Goal: Task Accomplishment & Management: Complete application form

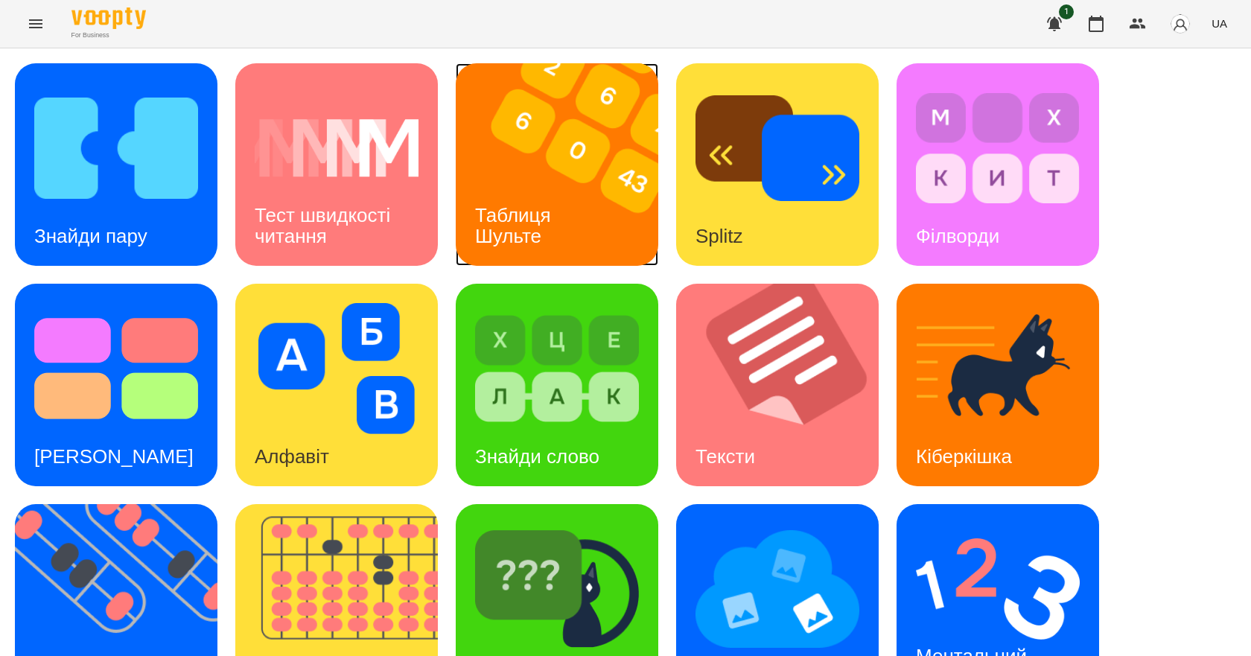
click at [588, 232] on img at bounding box center [566, 164] width 221 height 203
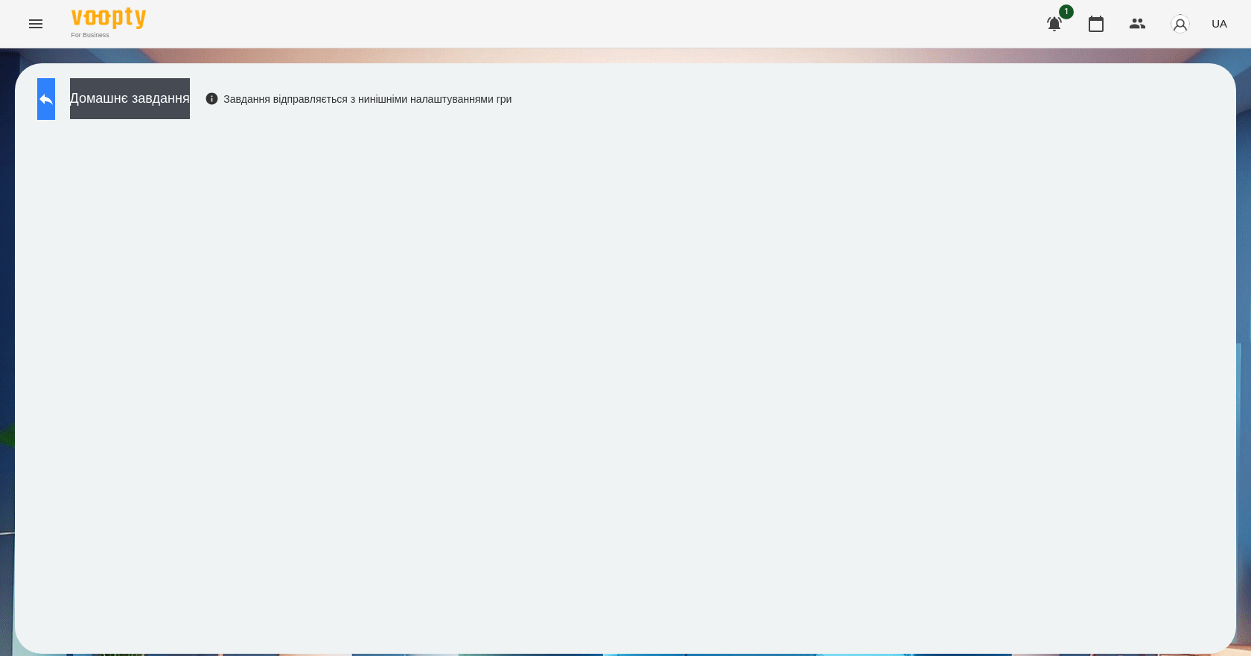
click at [55, 112] on button at bounding box center [46, 99] width 18 height 42
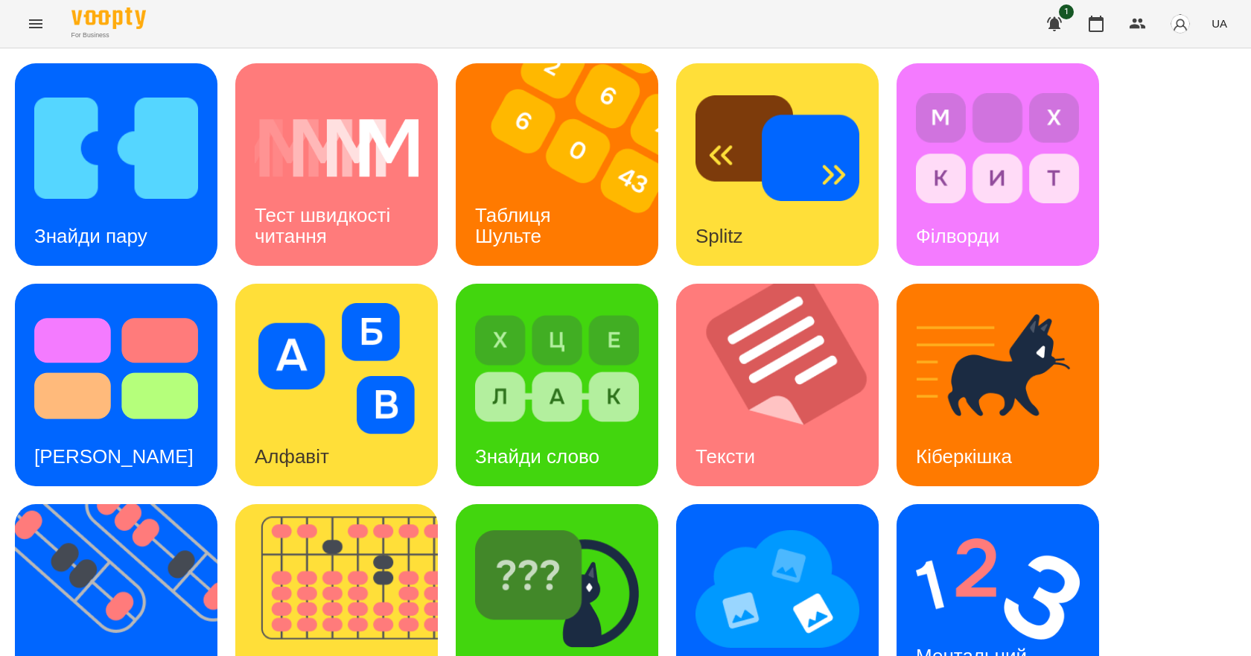
scroll to position [286, 0]
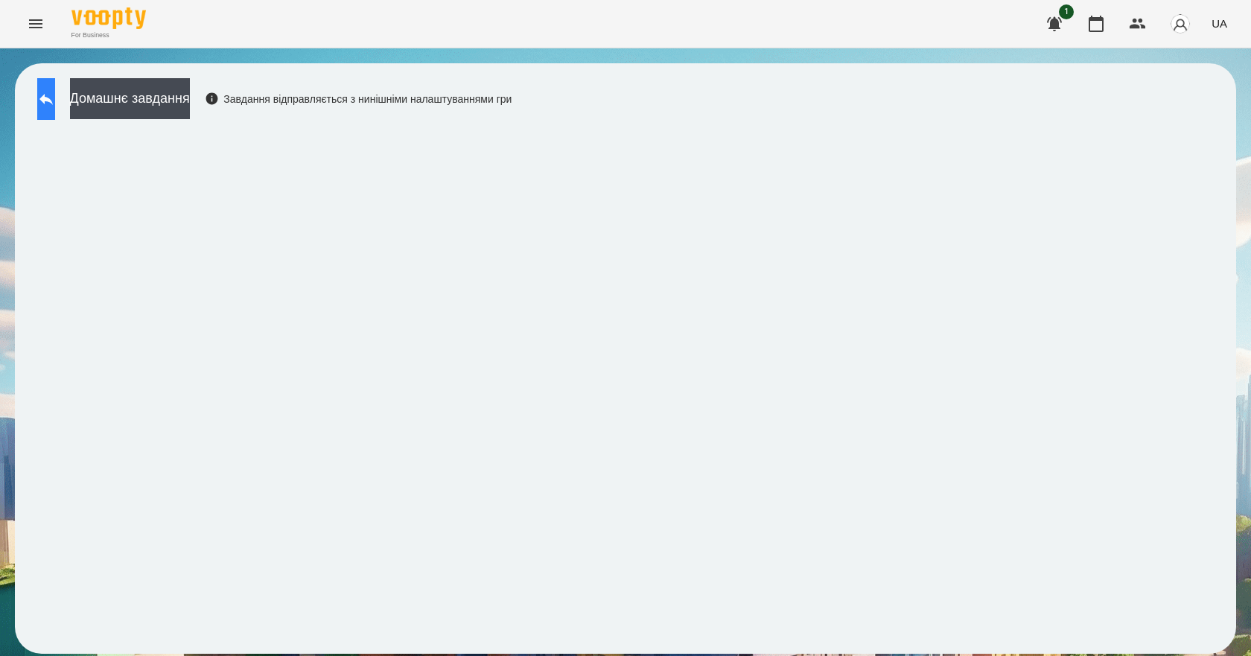
click at [55, 88] on button at bounding box center [46, 99] width 18 height 42
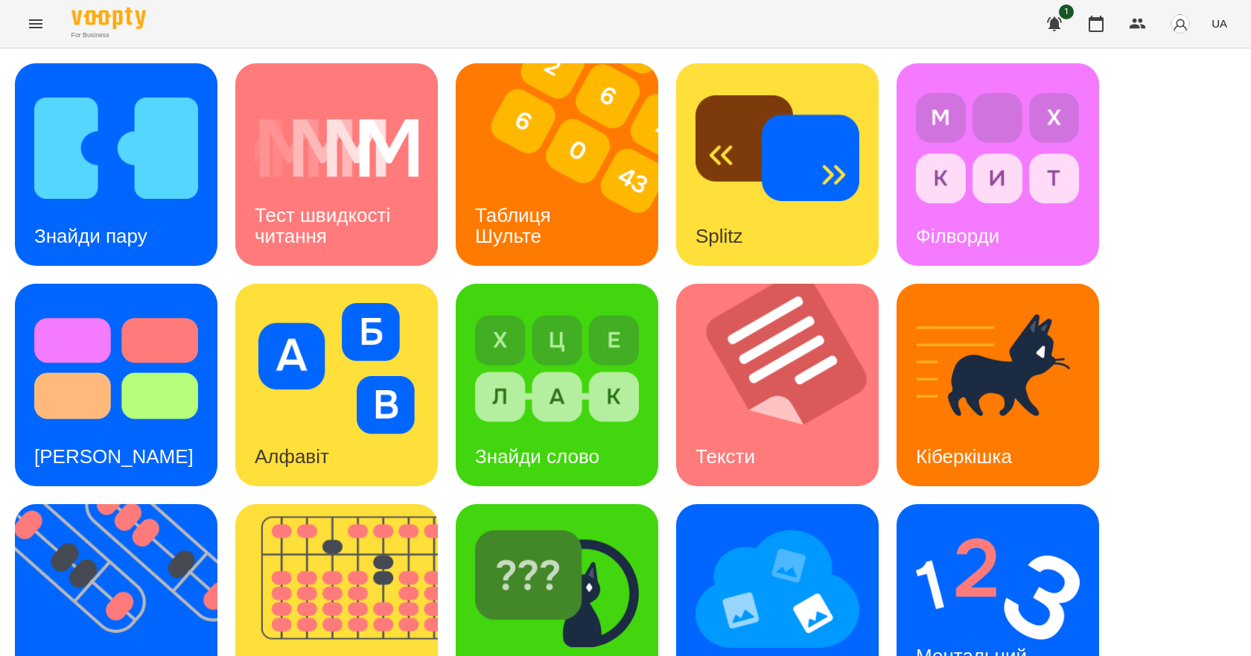
scroll to position [286, 0]
click at [953, 524] on img at bounding box center [998, 589] width 164 height 131
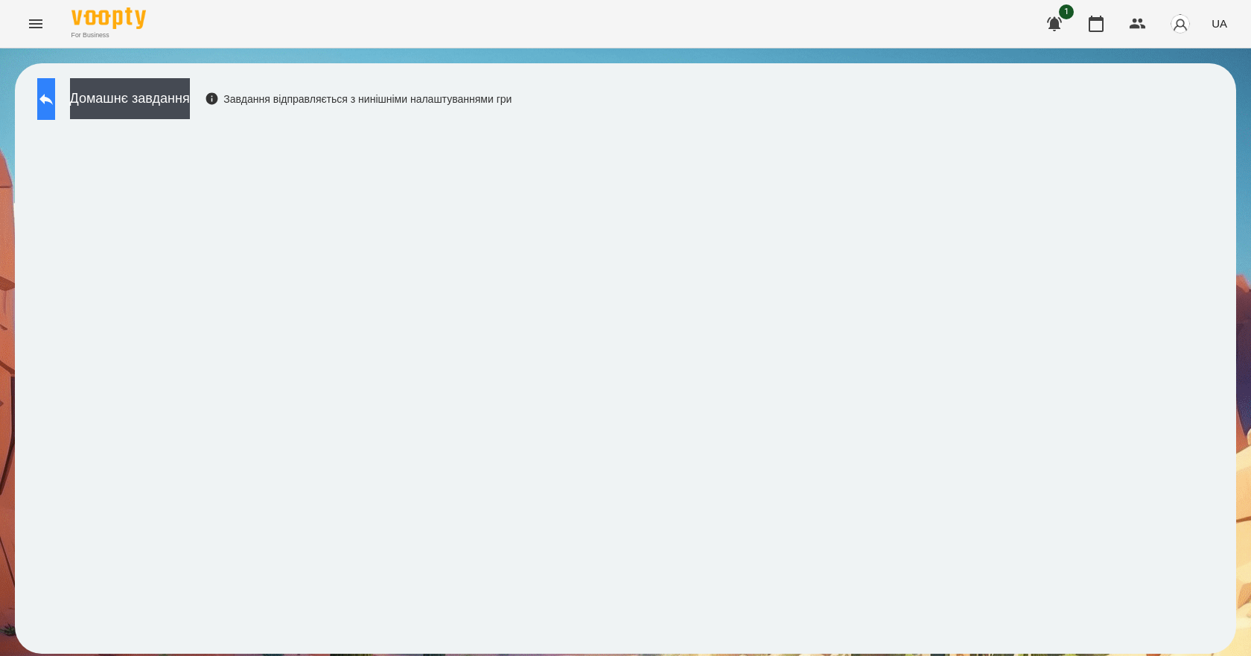
click at [51, 85] on button at bounding box center [46, 99] width 18 height 42
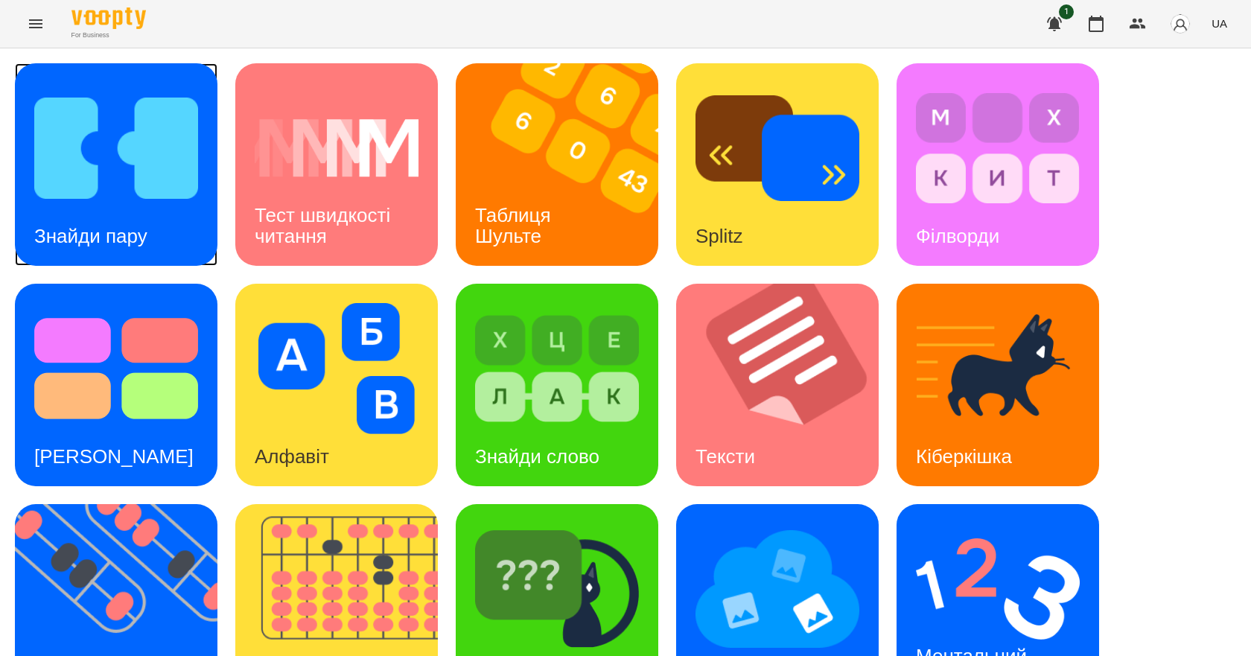
click at [147, 234] on h3 "Знайди пару" at bounding box center [90, 236] width 113 height 22
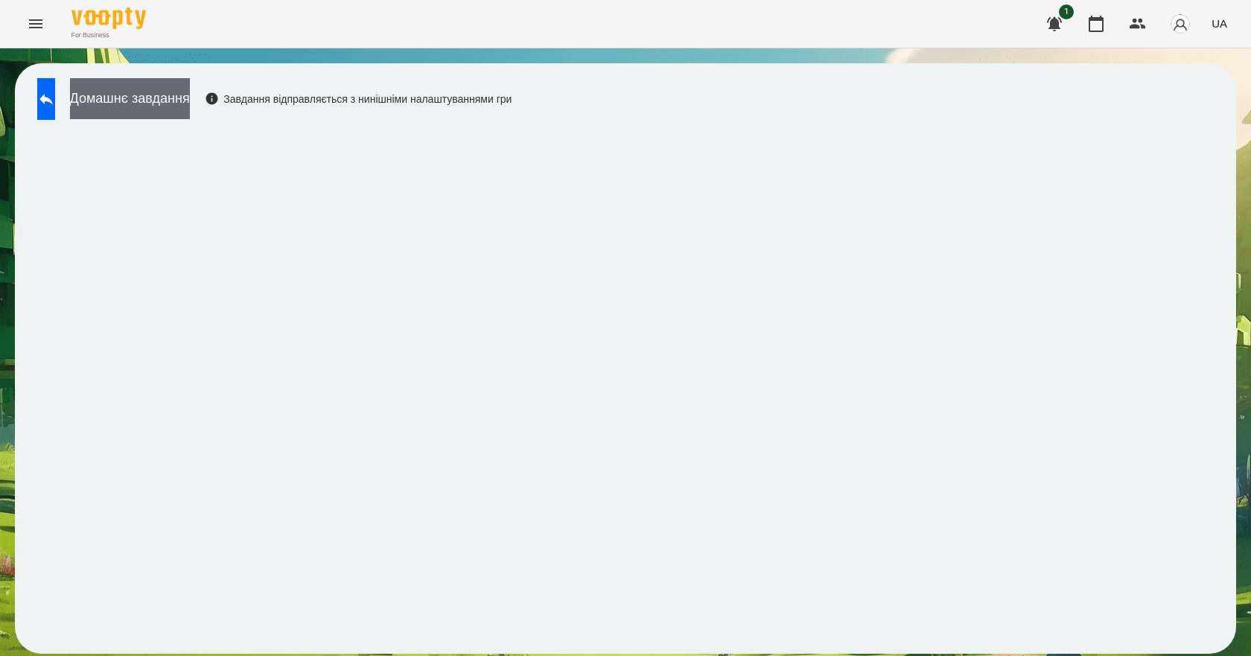
click at [188, 92] on button "Домашнє завдання" at bounding box center [130, 98] width 120 height 41
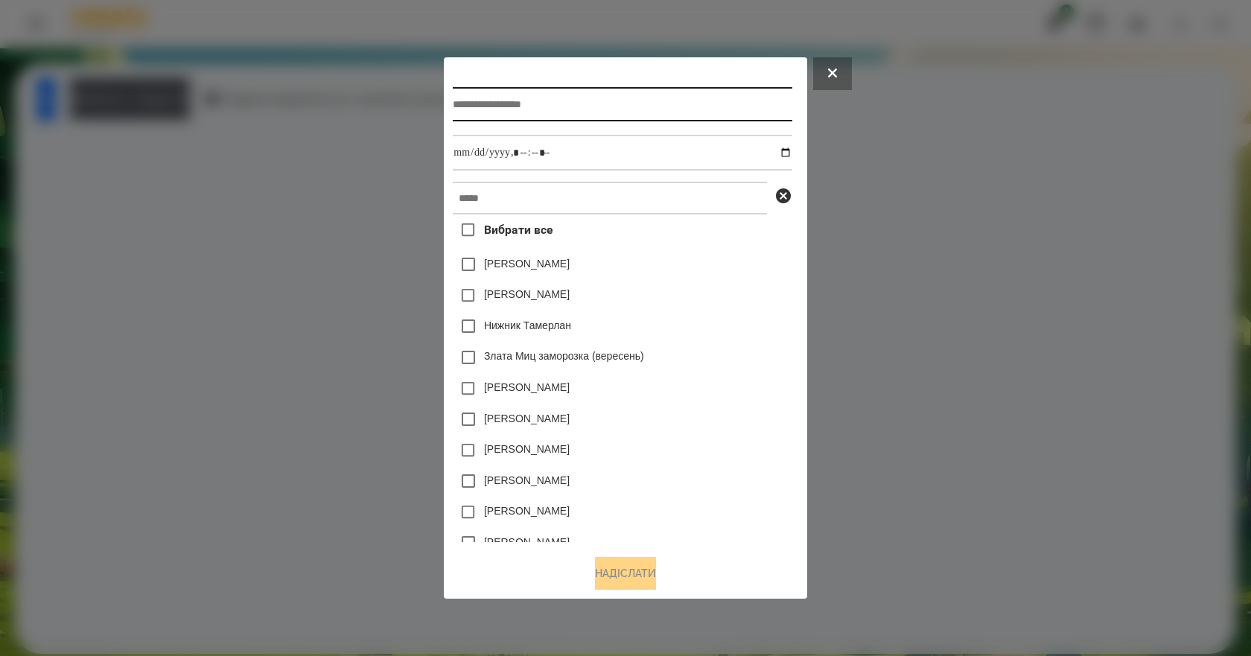
click at [550, 102] on input "text" at bounding box center [622, 104] width 339 height 34
type input "*"
type input "**********"
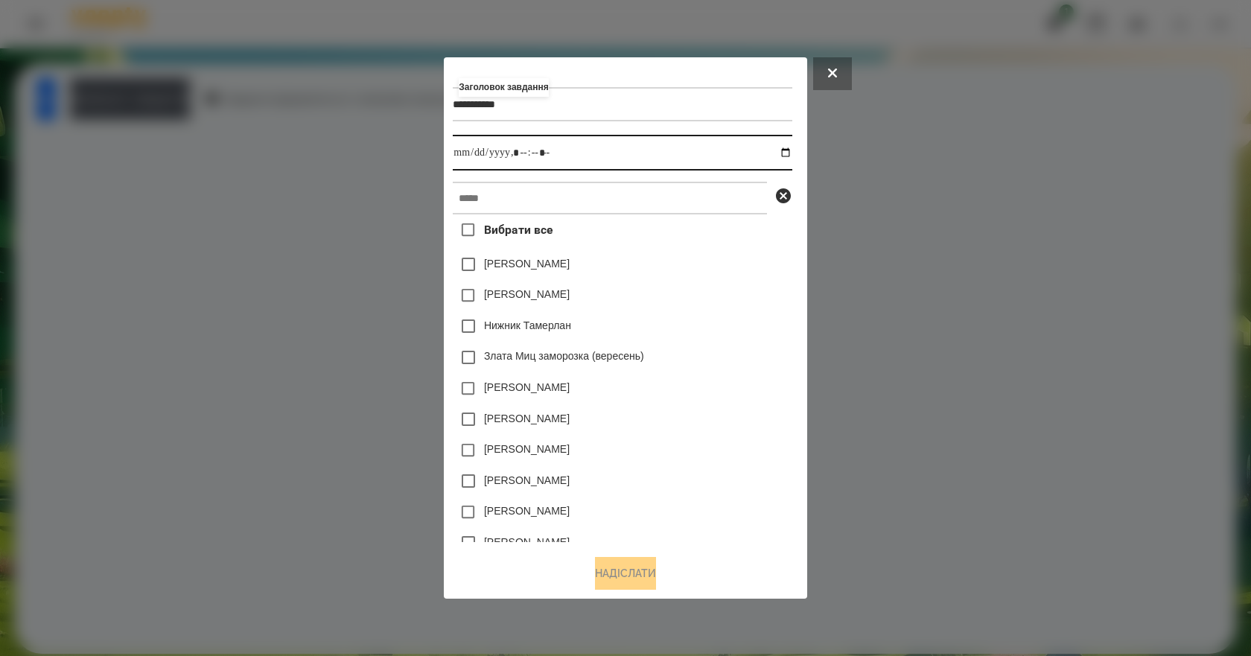
click at [792, 154] on input "datetime-local" at bounding box center [622, 153] width 339 height 36
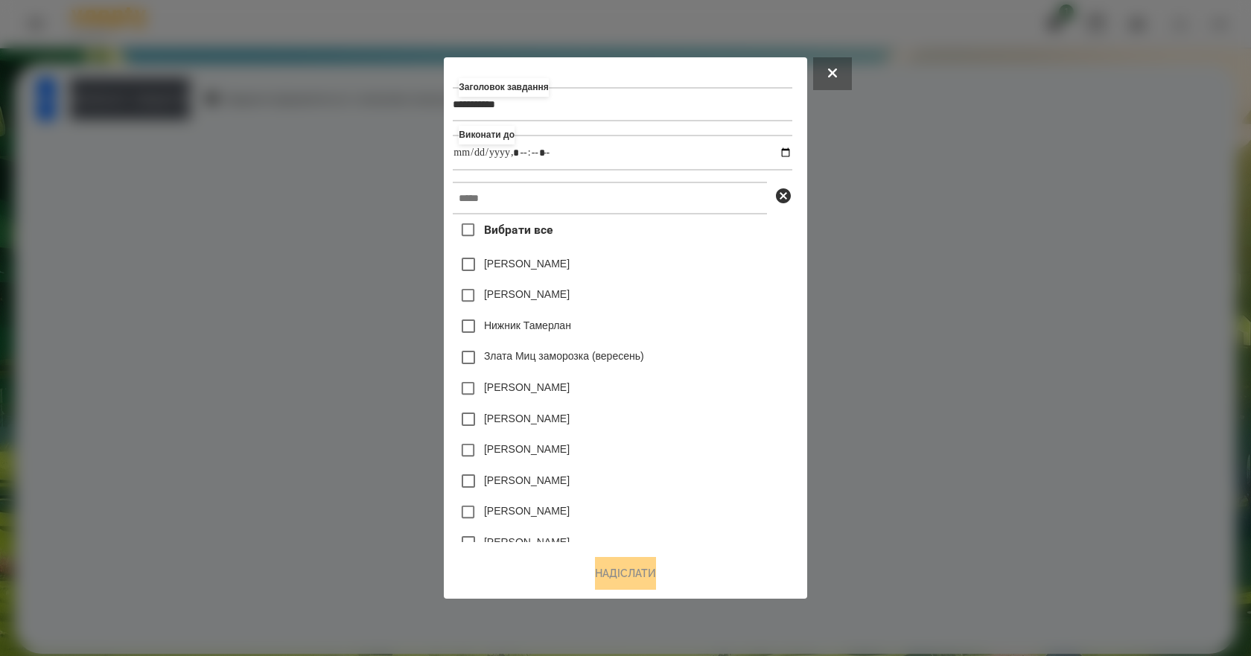
type input "**********"
drag, startPoint x: 770, startPoint y: 339, endPoint x: 743, endPoint y: 317, distance: 35.5
click at [770, 339] on div "Нижник Тамерлан" at bounding box center [622, 326] width 339 height 31
click at [579, 200] on input "text" at bounding box center [610, 198] width 314 height 33
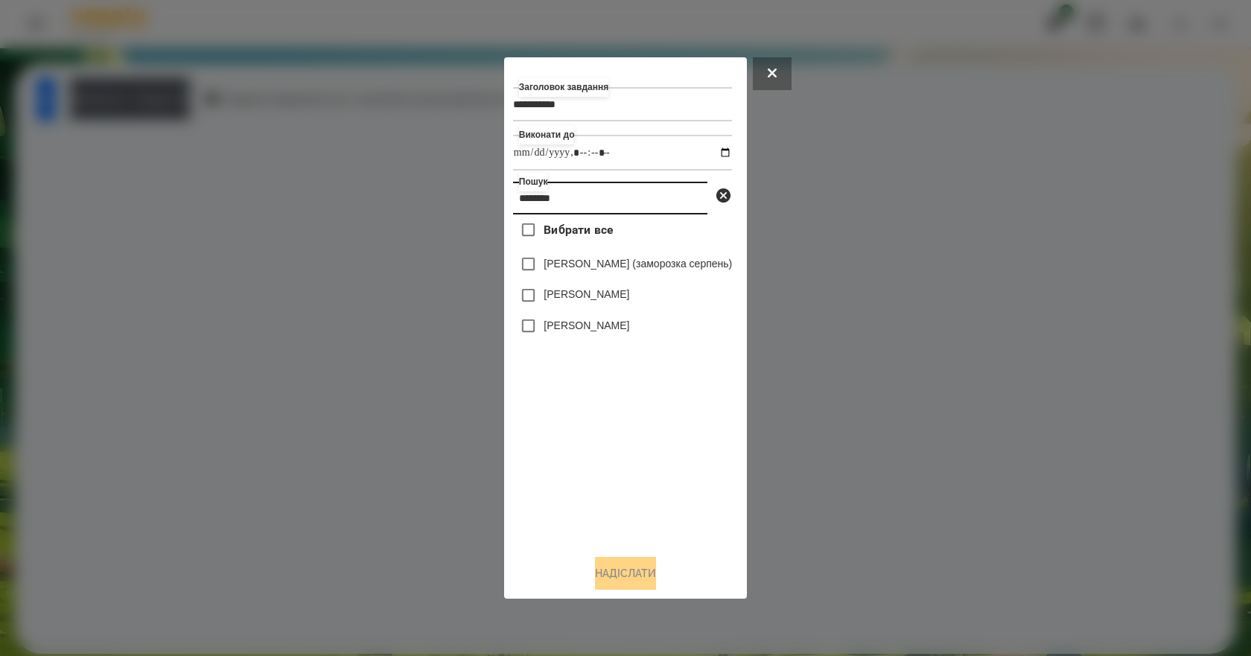
type input "********"
click at [591, 328] on label "Наконечнюк Леонардо" at bounding box center [587, 325] width 86 height 15
click at [652, 584] on button "Надіслати" at bounding box center [625, 573] width 61 height 33
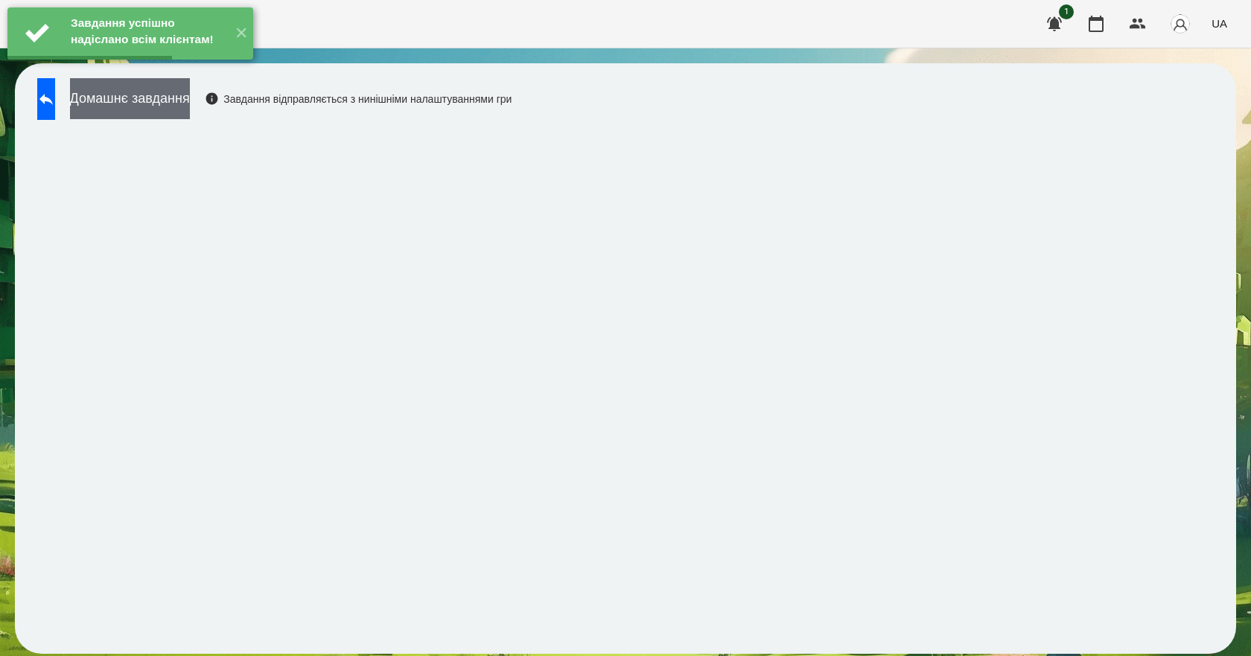
click at [144, 94] on button "Домашнє завдання" at bounding box center [130, 98] width 120 height 41
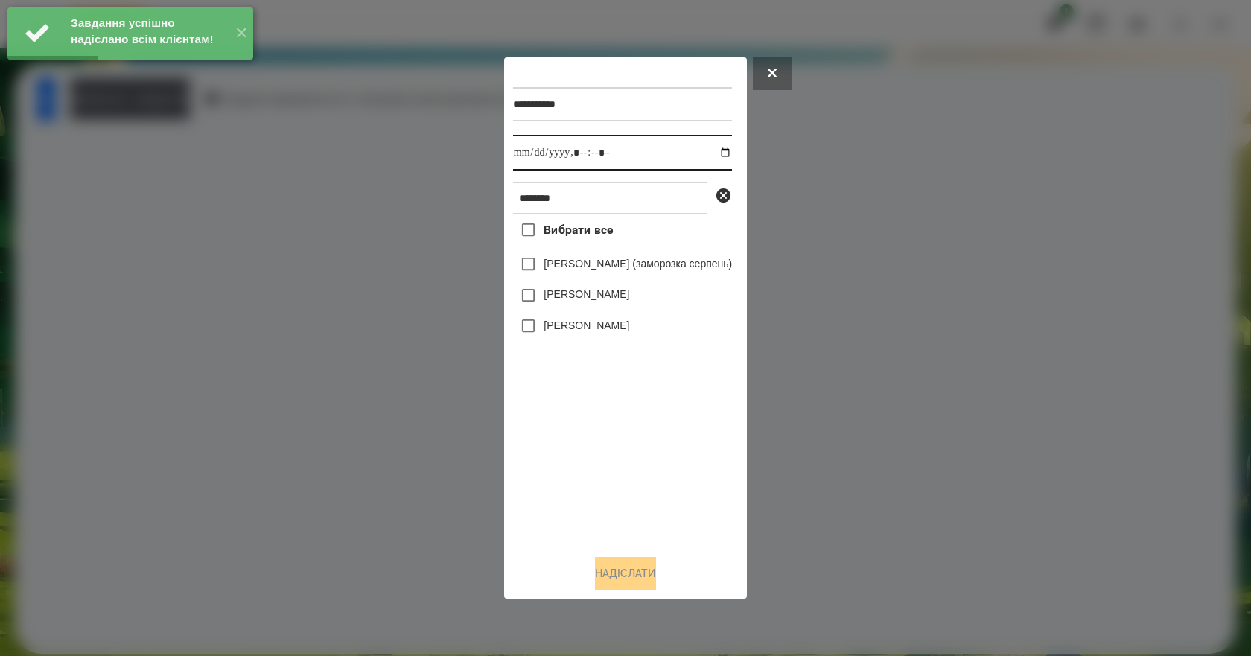
click at [732, 153] on input "datetime-local" at bounding box center [622, 153] width 219 height 36
type input "**********"
click at [595, 499] on div "Вибрати все Кірілл Наконечний (заморозка серпень) Наконечний Юрій Наконечнюк Ле…" at bounding box center [622, 379] width 219 height 328
click at [596, 330] on label "Наконечнюк Леонардо" at bounding box center [587, 325] width 86 height 15
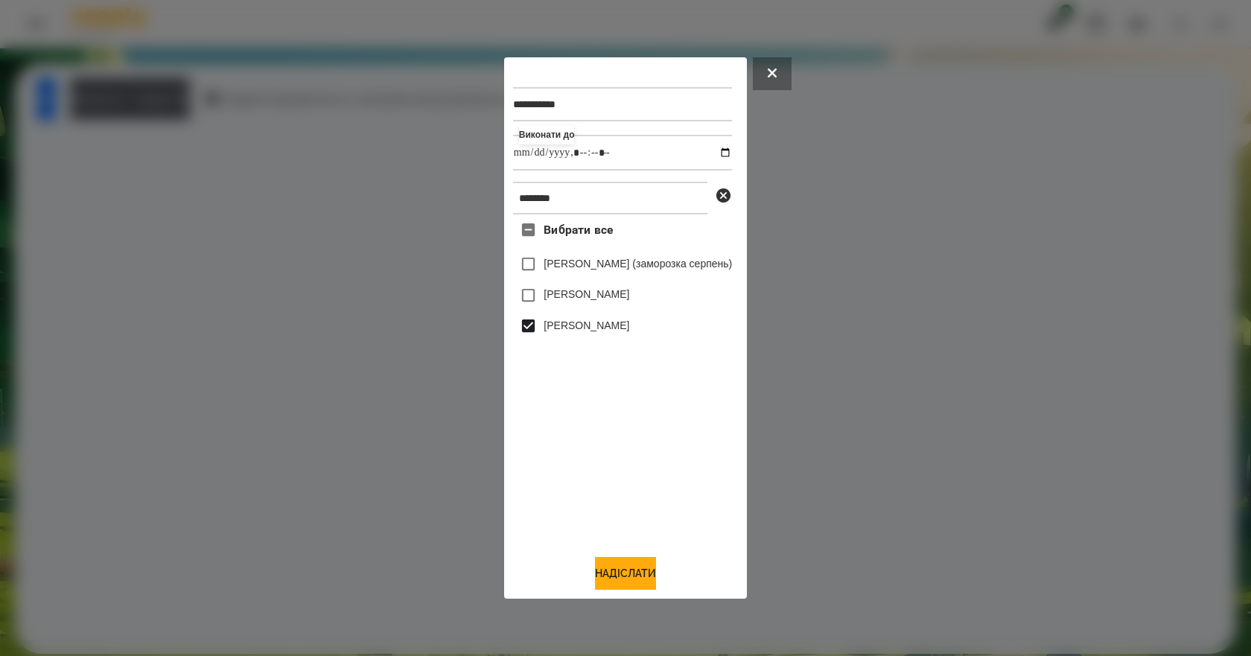
click at [653, 594] on div "**********" at bounding box center [625, 328] width 243 height 542
click at [653, 590] on button "Надіслати" at bounding box center [625, 573] width 61 height 33
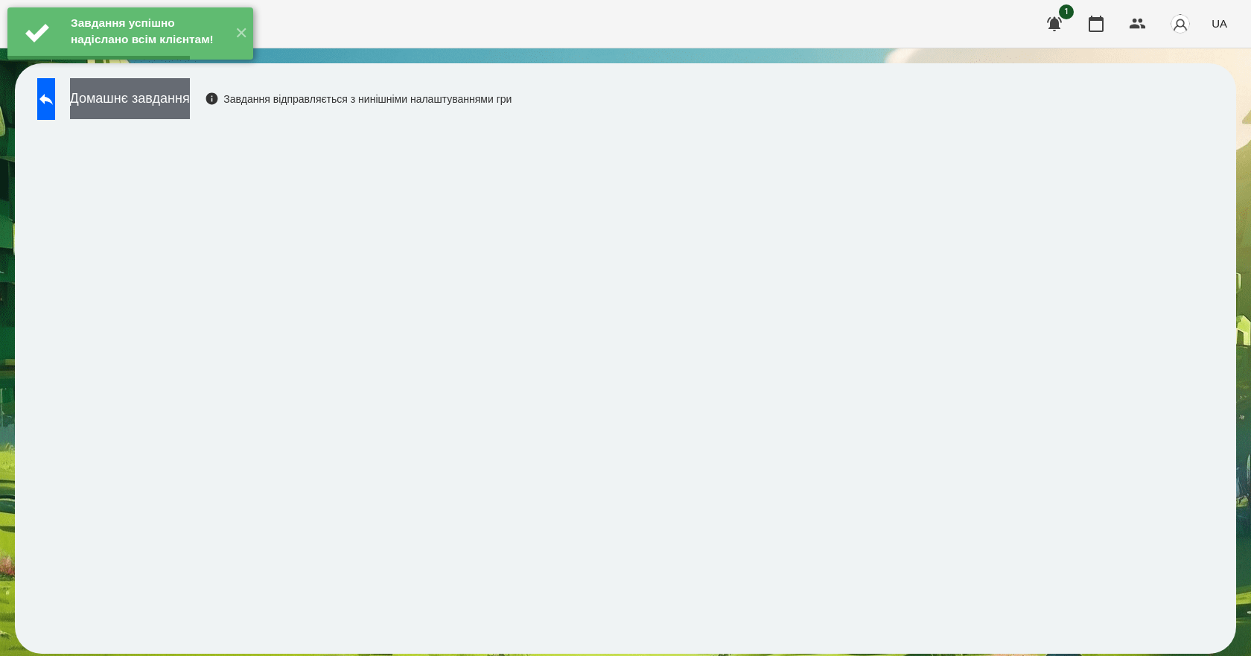
click at [190, 101] on button "Домашнє завдання" at bounding box center [130, 98] width 120 height 41
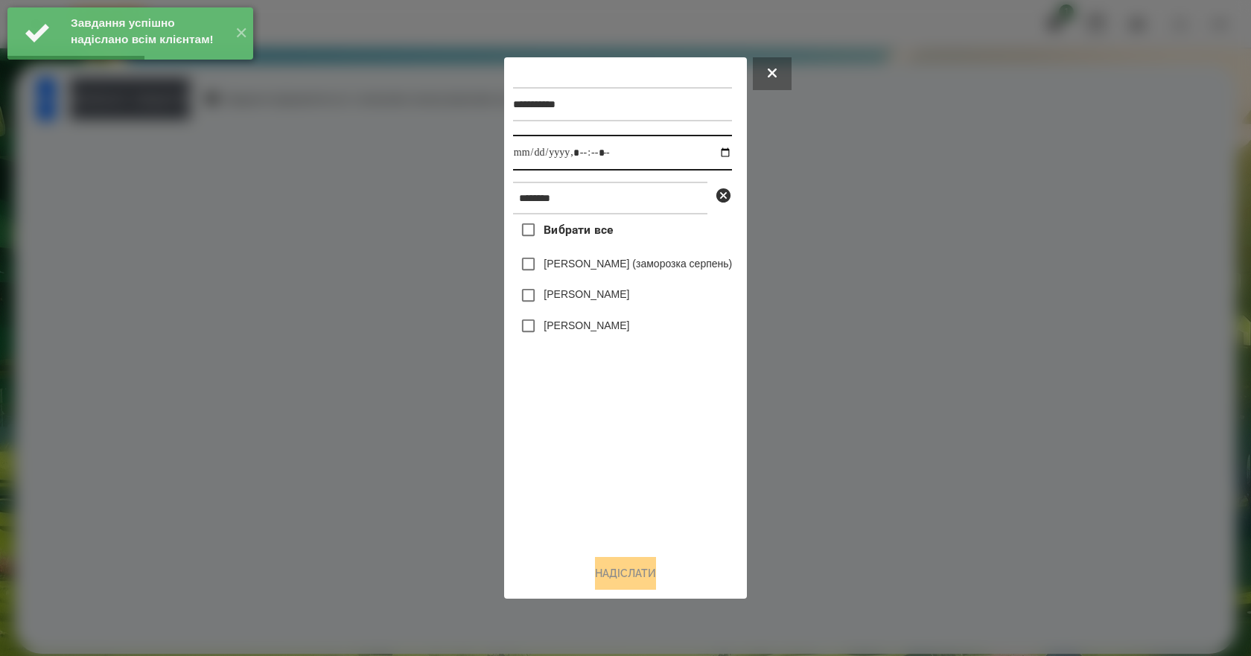
click at [732, 150] on input "datetime-local" at bounding box center [622, 153] width 219 height 36
type input "**********"
drag, startPoint x: 608, startPoint y: 544, endPoint x: 607, endPoint y: 521, distance: 23.1
click at [607, 542] on div "Вибрати все Кірілл Наконечний (заморозка серпень) Наконечний Юрій Наконечнюк Ле…" at bounding box center [622, 379] width 219 height 328
click at [603, 327] on label "Наконечнюк Леонардо" at bounding box center [587, 325] width 86 height 15
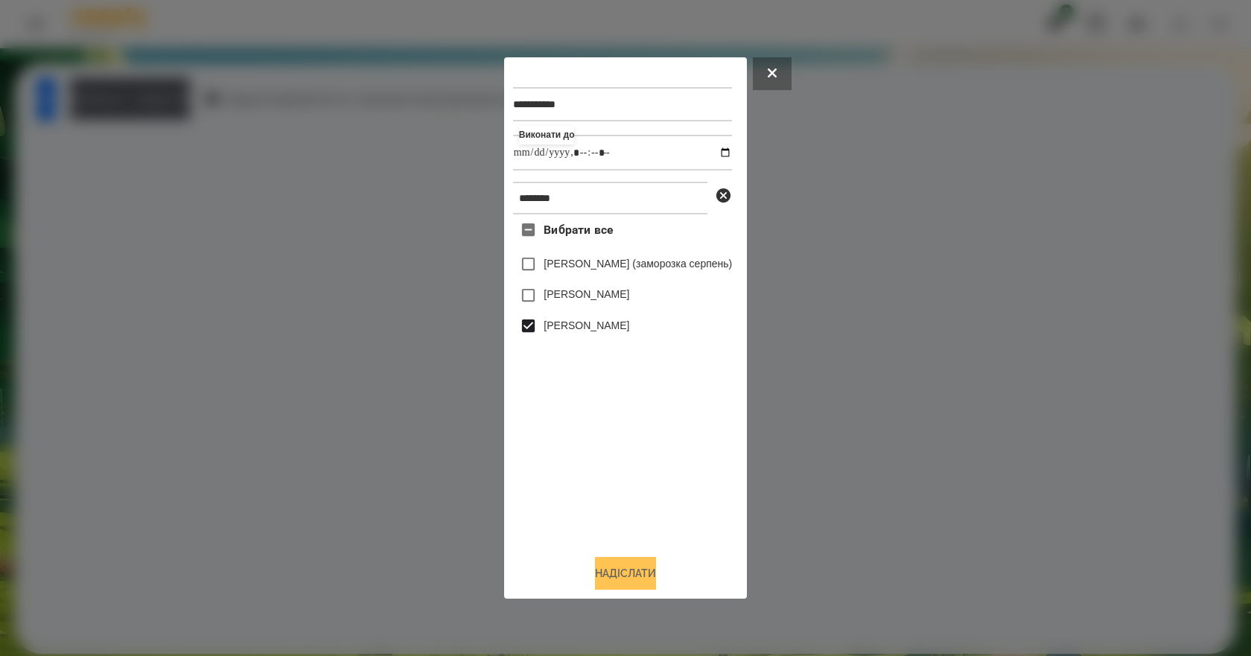
click at [628, 570] on button "Надіслати" at bounding box center [625, 573] width 61 height 33
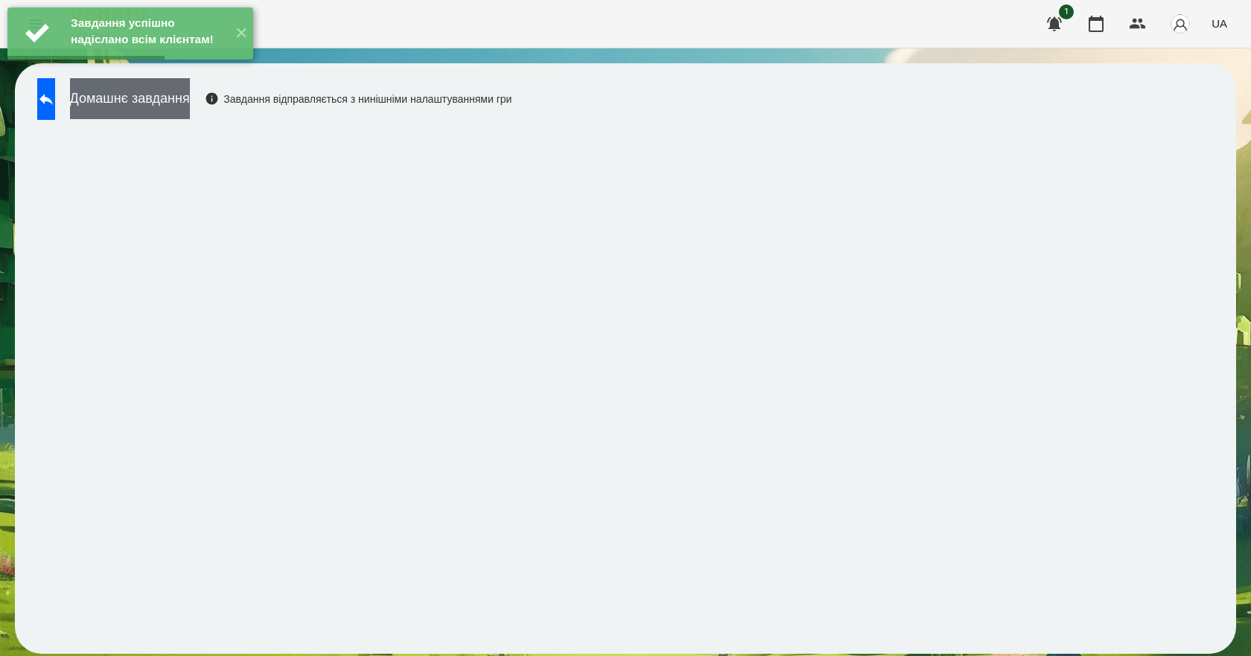
click at [190, 110] on button "Домашнє завдання" at bounding box center [130, 98] width 120 height 41
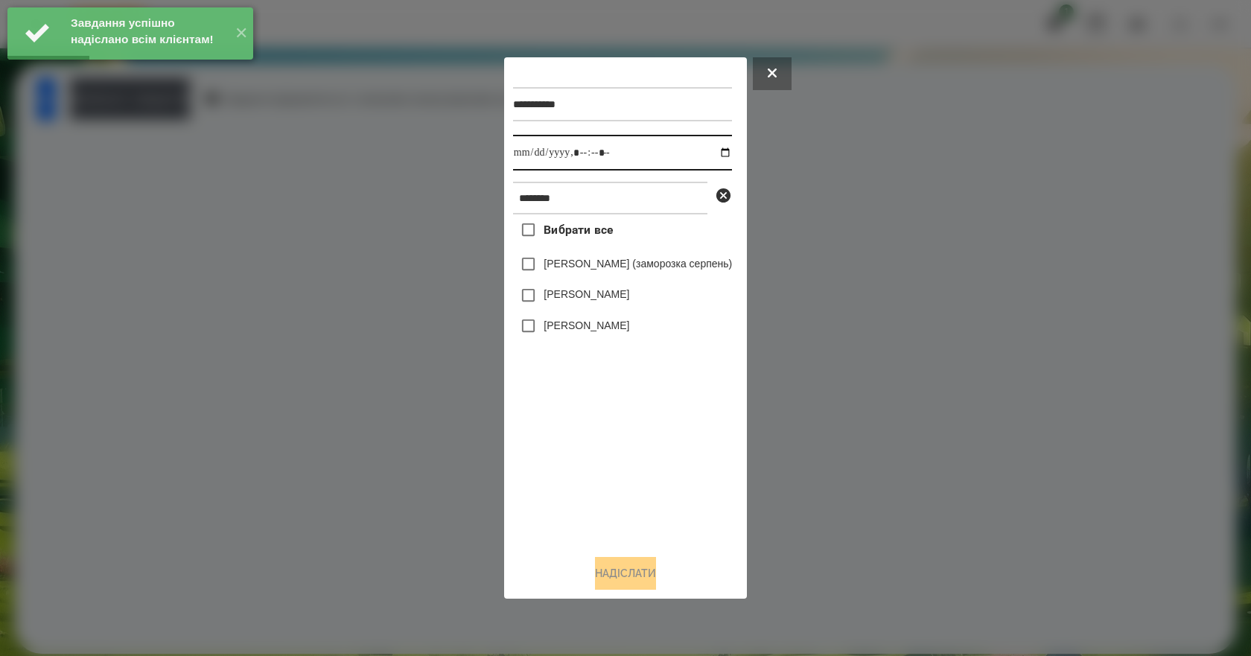
click at [732, 153] on input "datetime-local" at bounding box center [622, 153] width 219 height 36
type input "**********"
click at [611, 531] on div "Вибрати все Кірілл Наконечний (заморозка серпень) Наконечний Юрій Наконечнюк Ле…" at bounding box center [622, 379] width 219 height 328
click at [602, 333] on label "Наконечнюк Леонардо" at bounding box center [587, 325] width 86 height 15
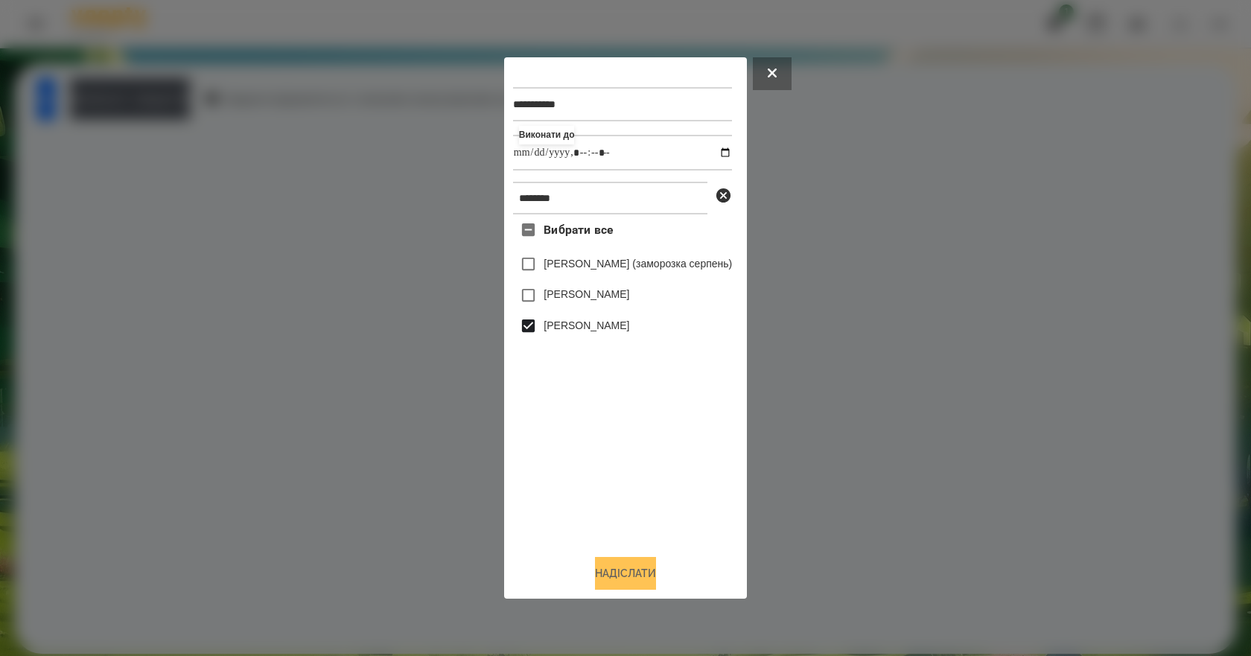
click at [623, 585] on button "Надіслати" at bounding box center [625, 573] width 61 height 33
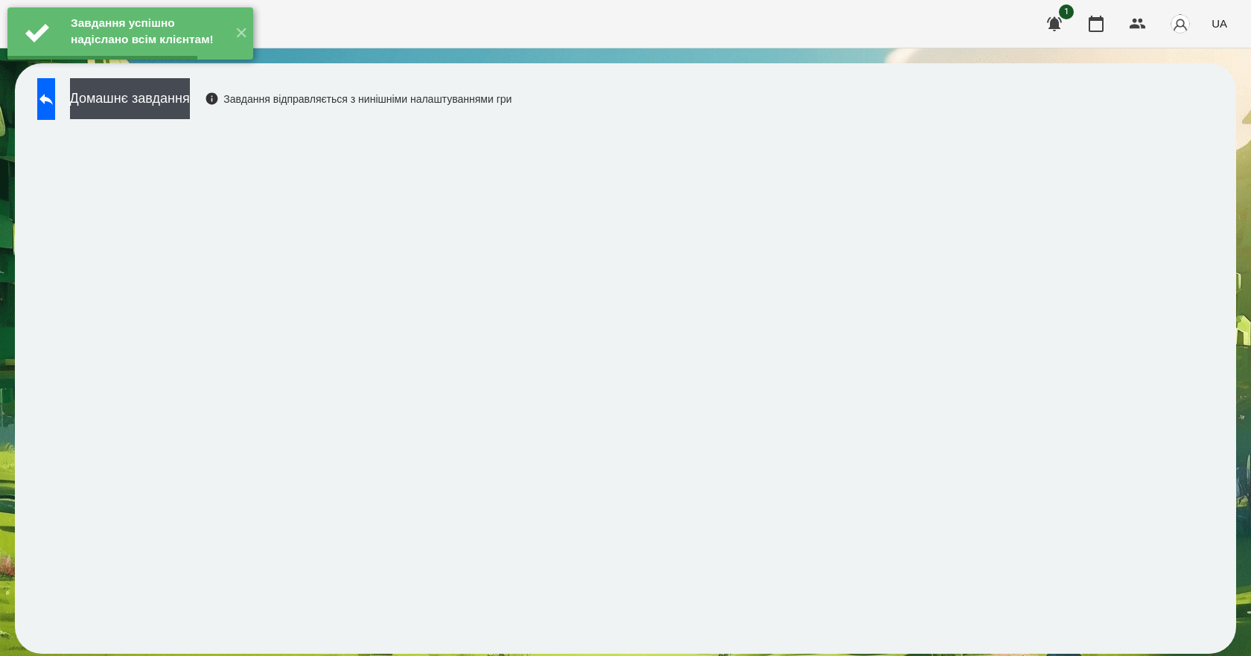
click at [190, 103] on button "Домашнє завдання" at bounding box center [130, 98] width 120 height 41
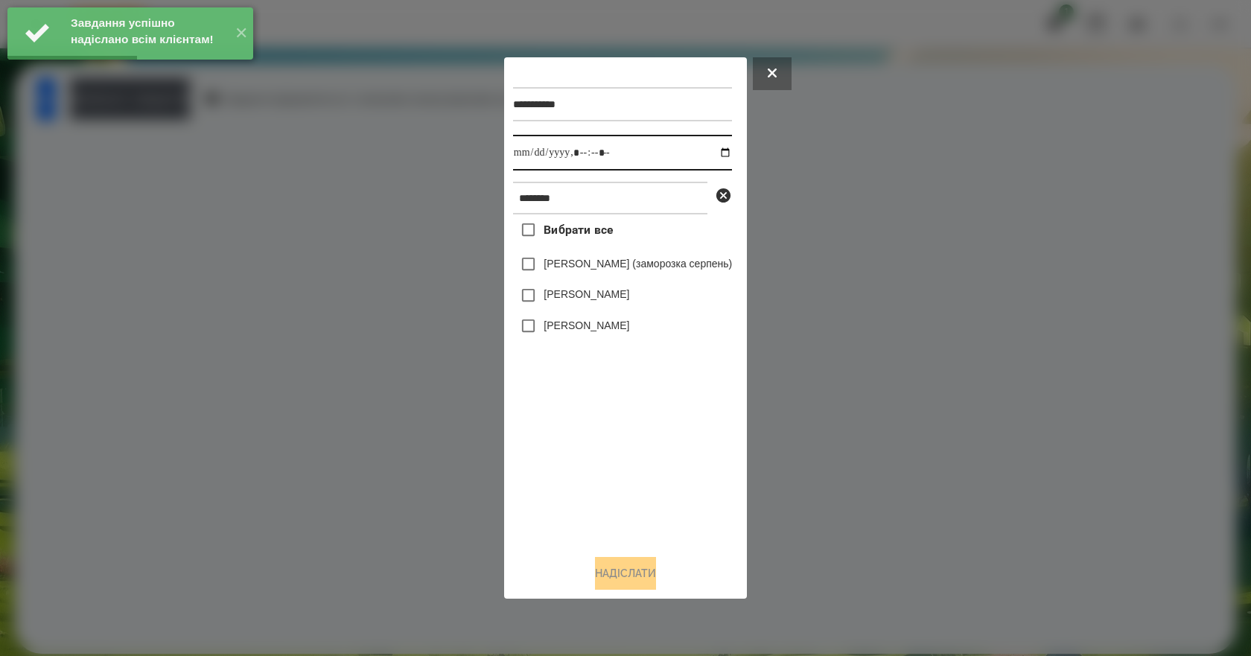
click at [732, 150] on input "datetime-local" at bounding box center [622, 153] width 219 height 36
type input "**********"
click at [559, 462] on div "Вибрати все Кірілл Наконечний (заморозка серпень) Наконечний Юрій Наконечнюк Ле…" at bounding box center [622, 379] width 219 height 328
click at [568, 326] on label "Наконечнюк Леонардо" at bounding box center [587, 325] width 86 height 15
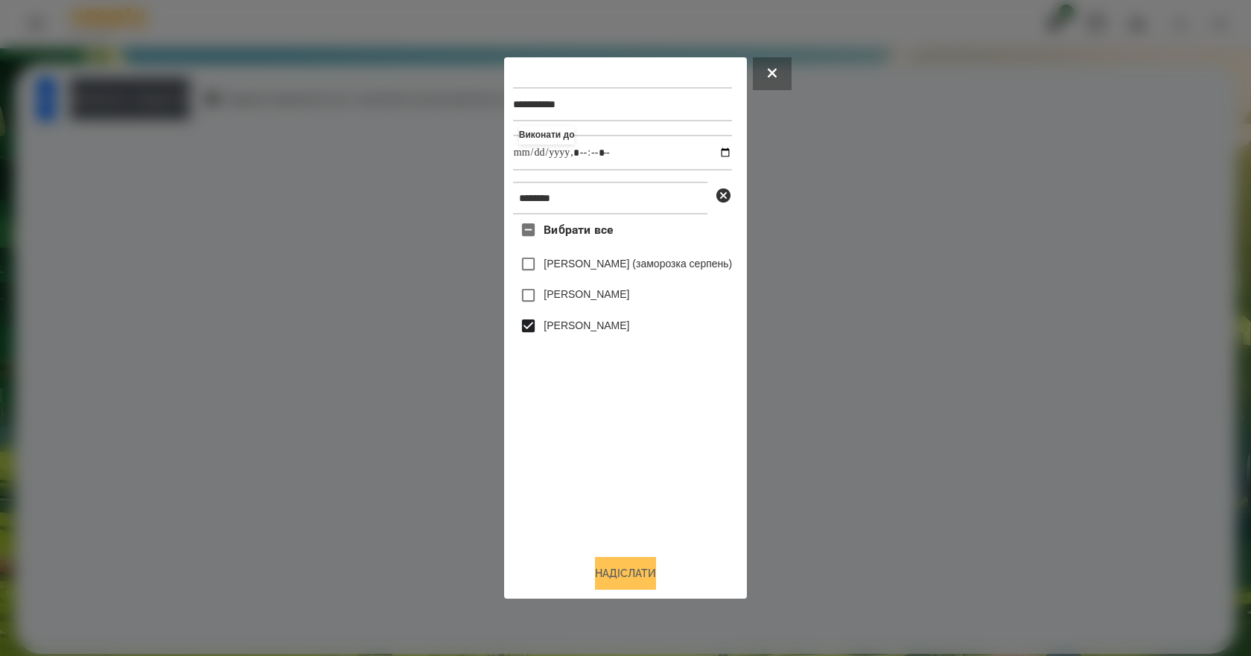
click at [644, 574] on button "Надіслати" at bounding box center [625, 573] width 61 height 33
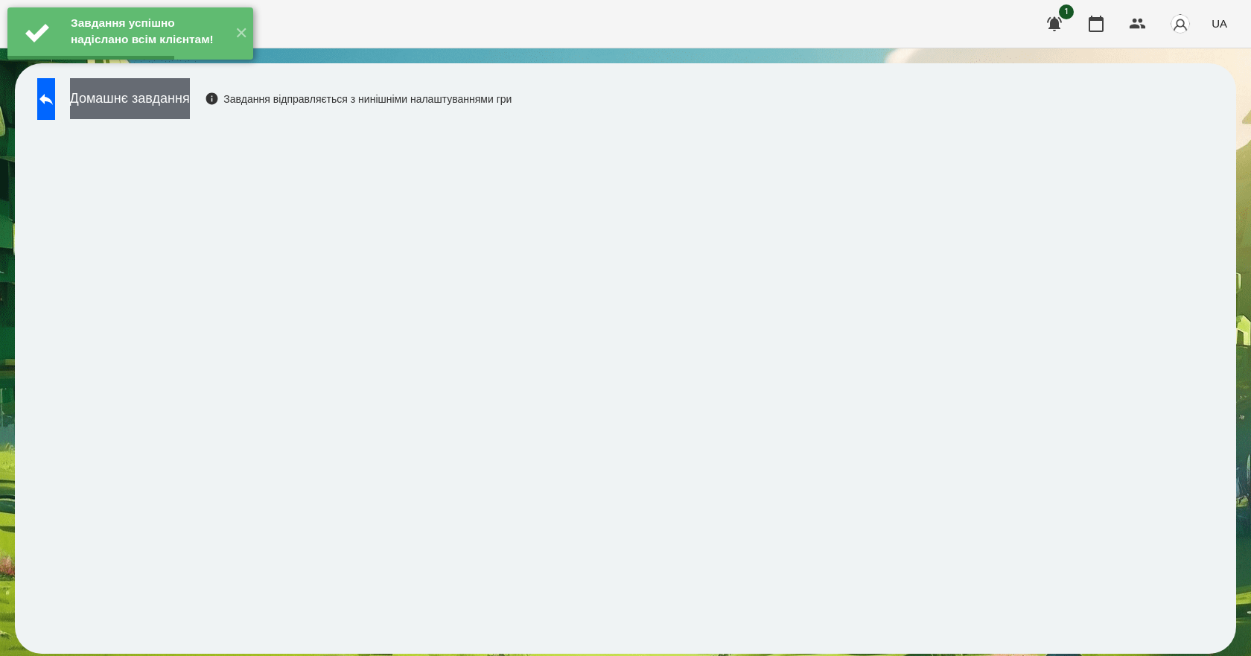
click at [190, 106] on button "Домашнє завдання" at bounding box center [130, 98] width 120 height 41
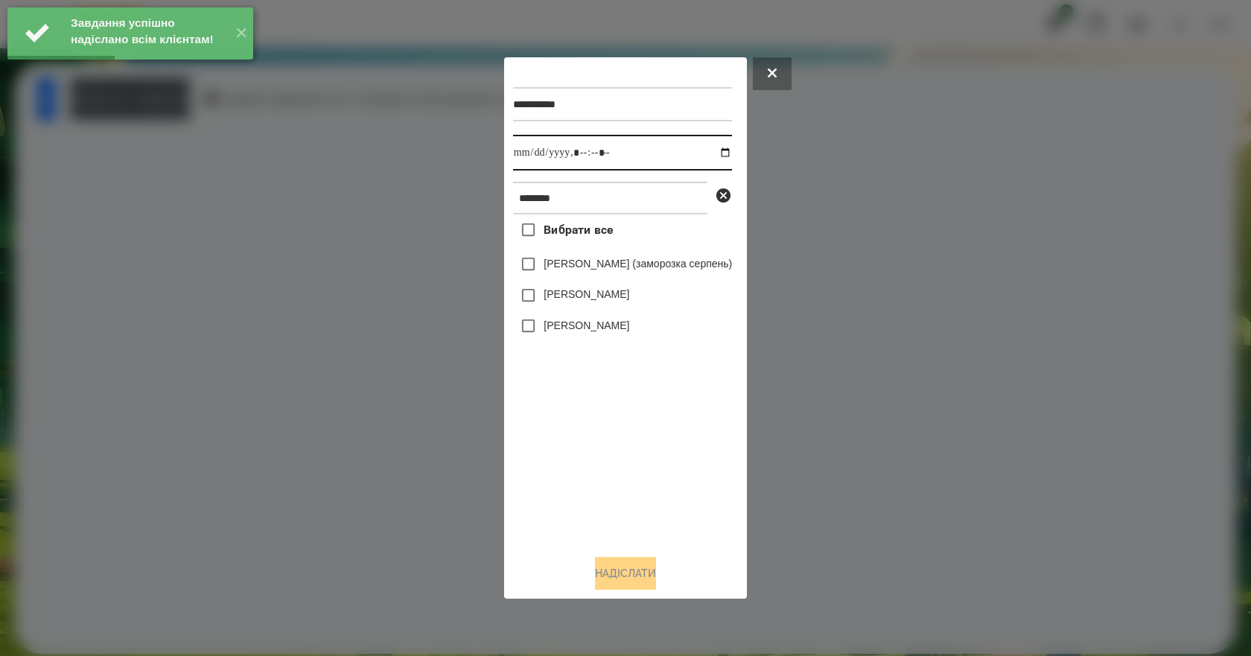
click at [732, 153] on input "datetime-local" at bounding box center [622, 153] width 219 height 36
type input "**********"
click at [554, 486] on div "Вибрати все Кірілл Наконечний (заморозка серпень) Наконечний Юрій Наконечнюк Ле…" at bounding box center [622, 379] width 219 height 328
click at [603, 333] on label "Наконечнюк Леонардо" at bounding box center [587, 325] width 86 height 15
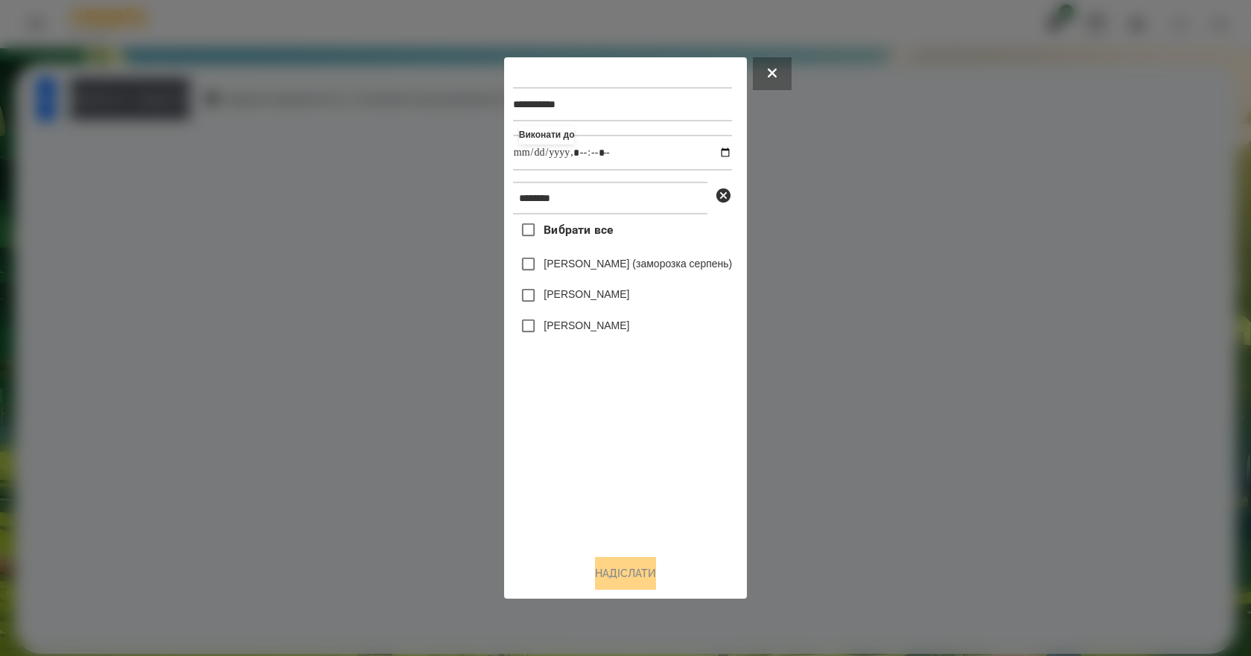
click at [624, 327] on label "Наконечнюк Леонардо" at bounding box center [587, 325] width 86 height 15
click at [633, 588] on button "Надіслати" at bounding box center [625, 573] width 61 height 33
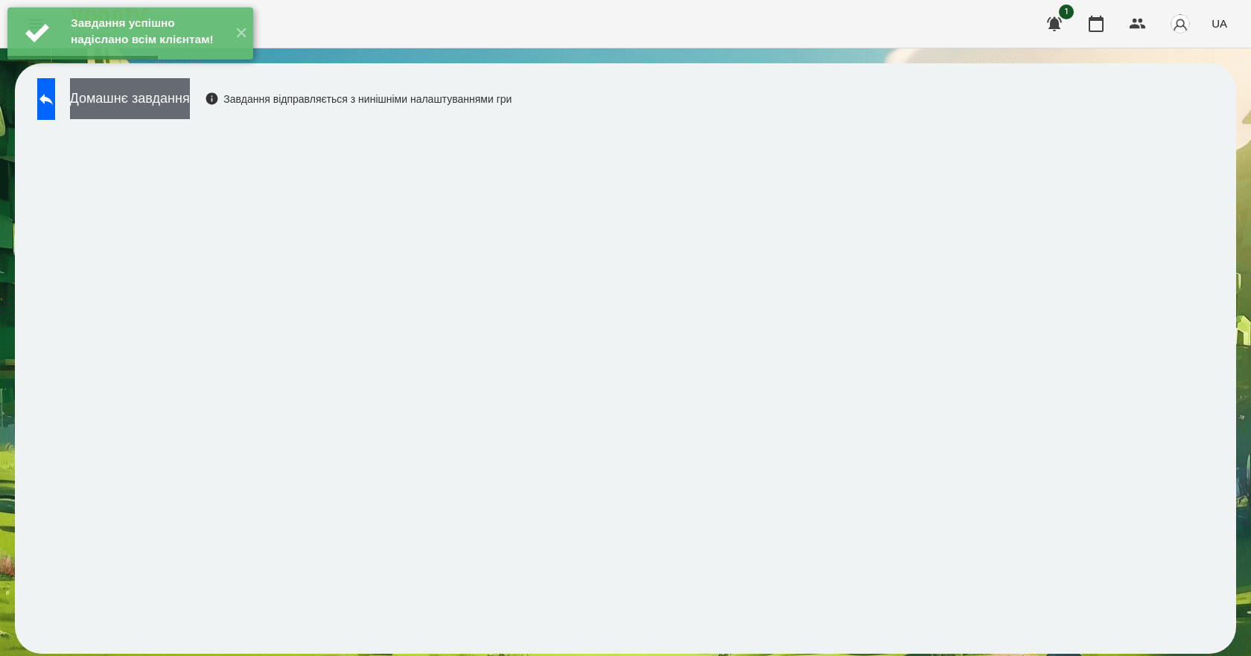
click at [190, 108] on button "Домашнє завдання" at bounding box center [130, 98] width 120 height 41
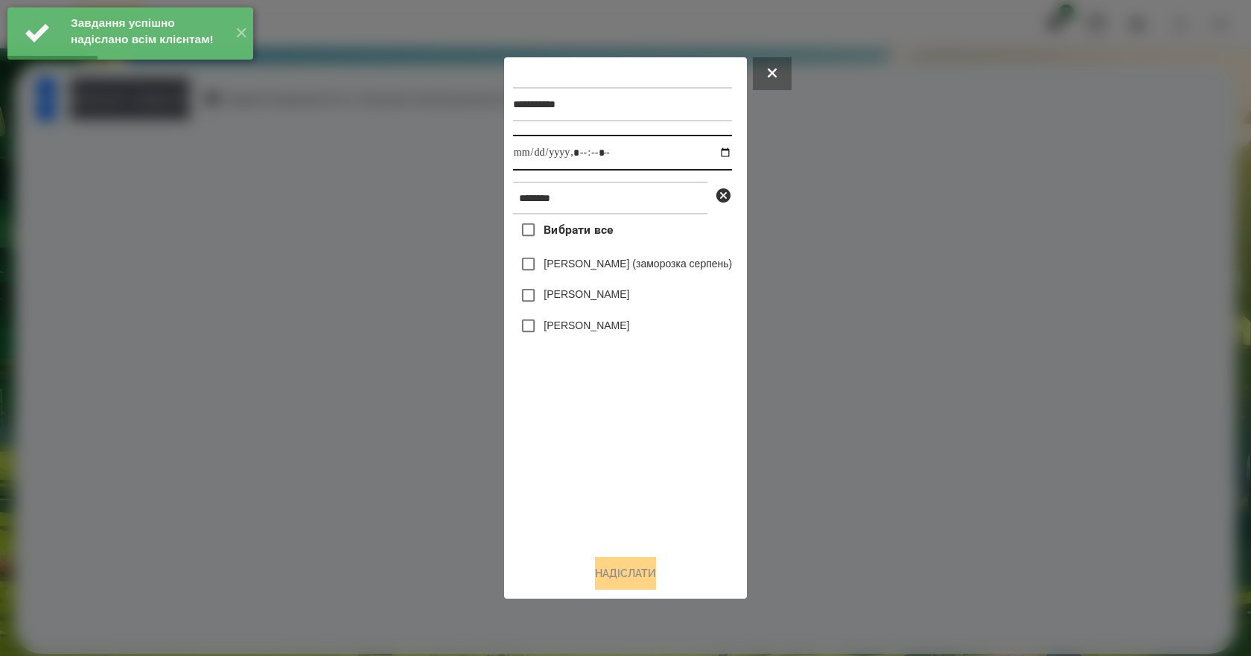
click at [730, 147] on input "datetime-local" at bounding box center [622, 153] width 219 height 36
type input "**********"
click at [536, 467] on div "Вибрати все Кірілл Наконечний (заморозка серпень) Наконечний Юрій Наконечнюк Ле…" at bounding box center [622, 379] width 219 height 328
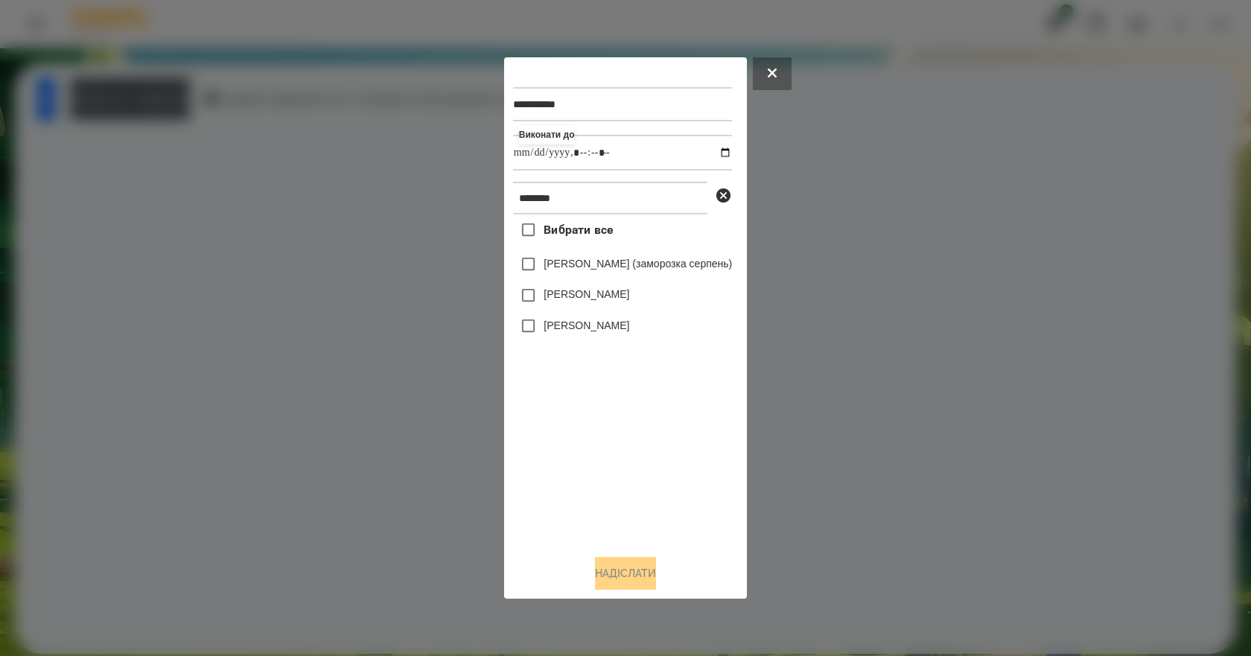
click at [555, 328] on label "Наконечнюк Леонардо" at bounding box center [587, 325] width 86 height 15
click at [617, 581] on button "Надіслати" at bounding box center [625, 573] width 61 height 33
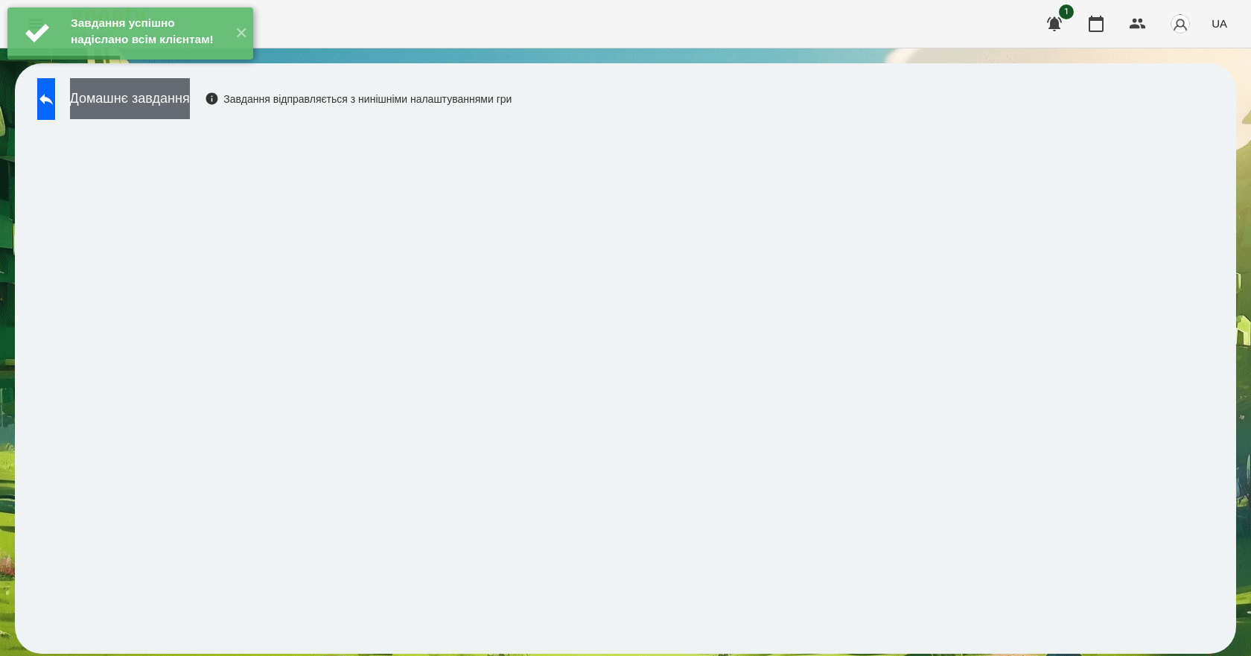
click at [155, 101] on button "Домашнє завдання" at bounding box center [130, 98] width 120 height 41
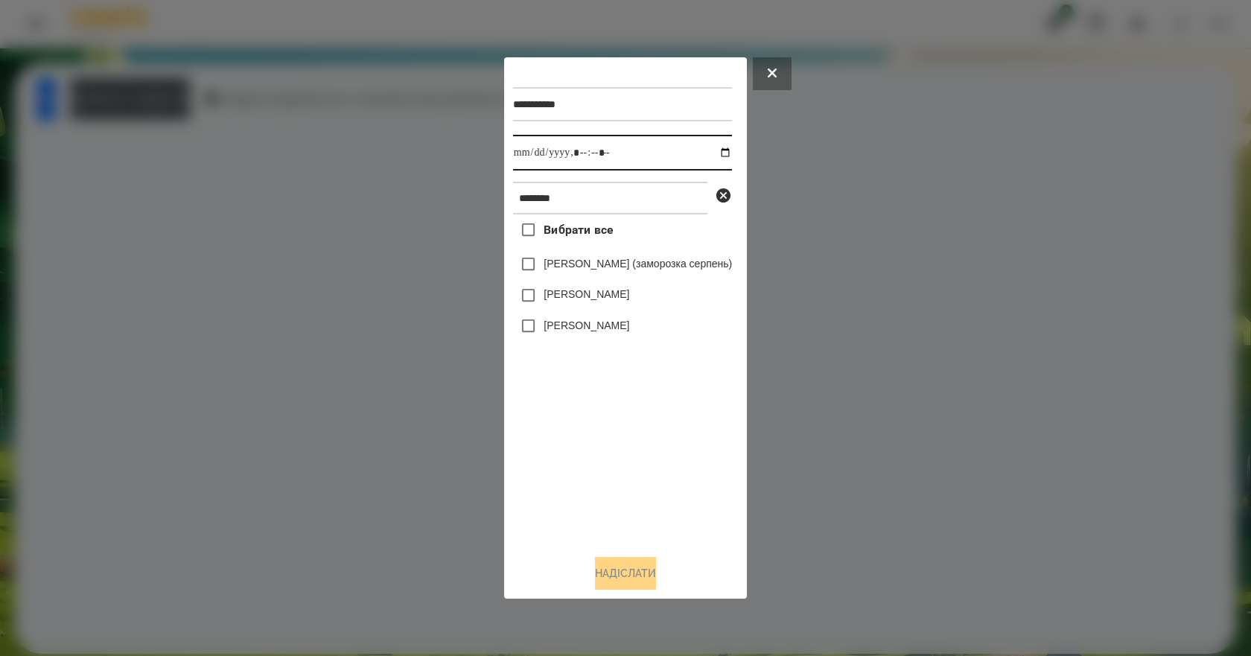
click at [731, 147] on input "datetime-local" at bounding box center [622, 153] width 219 height 36
click at [792, 64] on button at bounding box center [772, 73] width 39 height 33
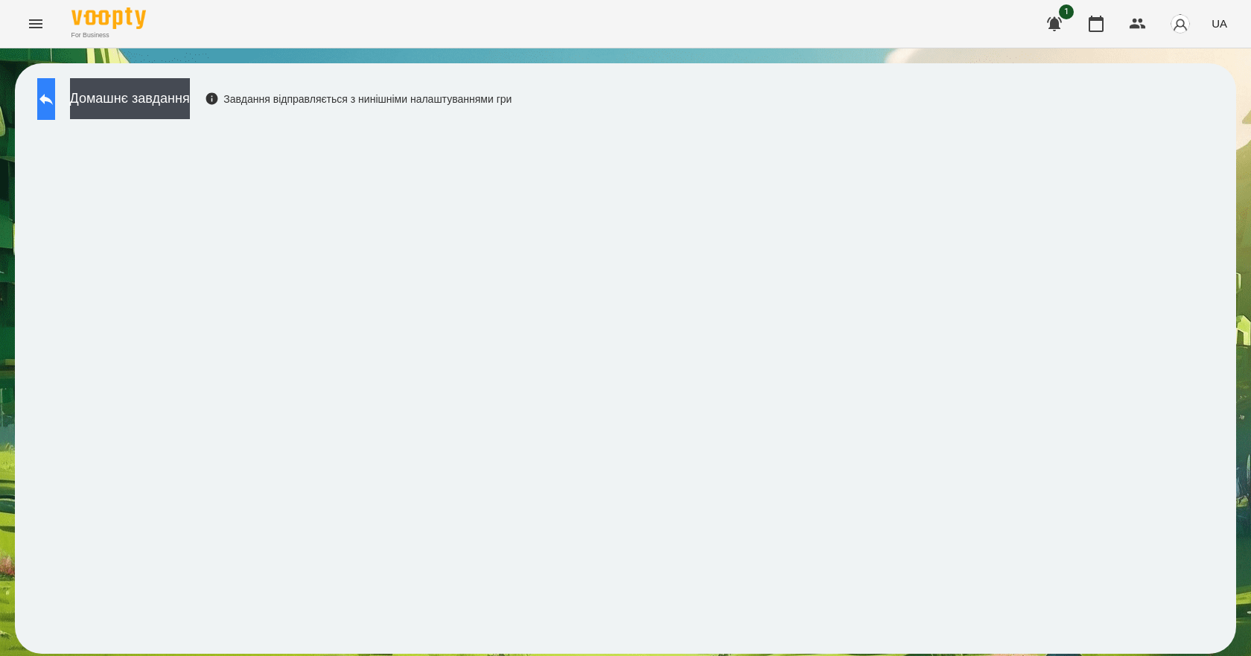
click at [55, 103] on icon at bounding box center [46, 99] width 18 height 18
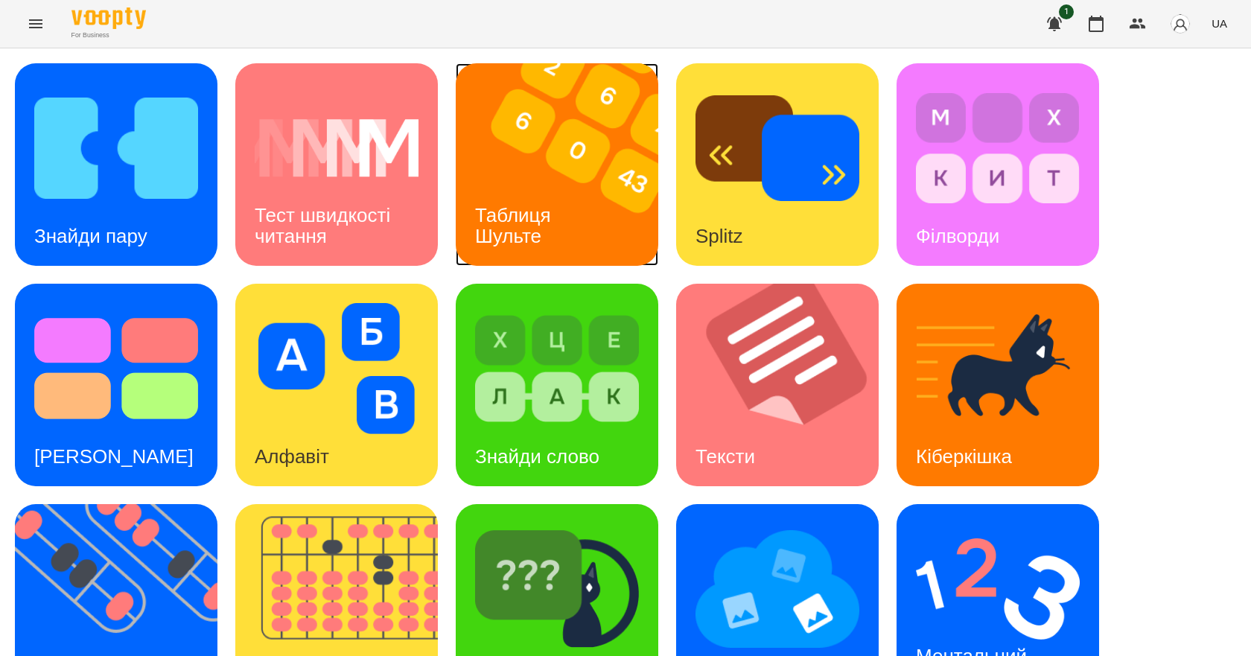
click at [527, 186] on div "Таблиця Шульте" at bounding box center [516, 226] width 120 height 80
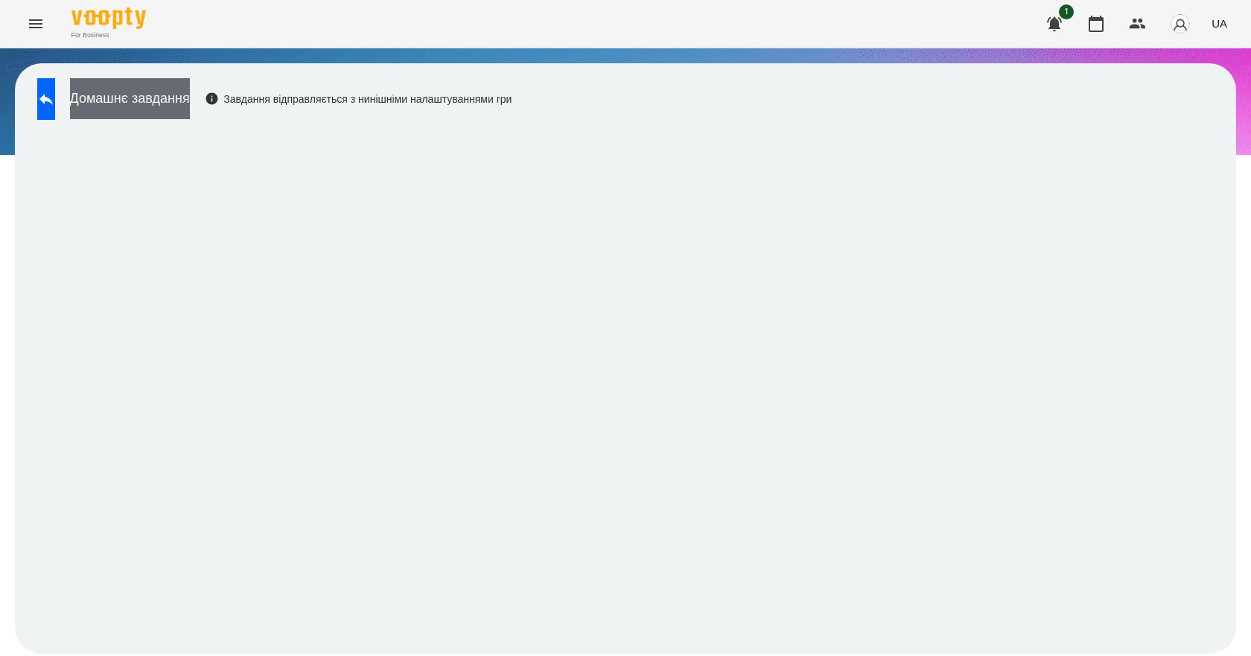
click at [183, 90] on button "Домашнє завдання" at bounding box center [130, 98] width 120 height 41
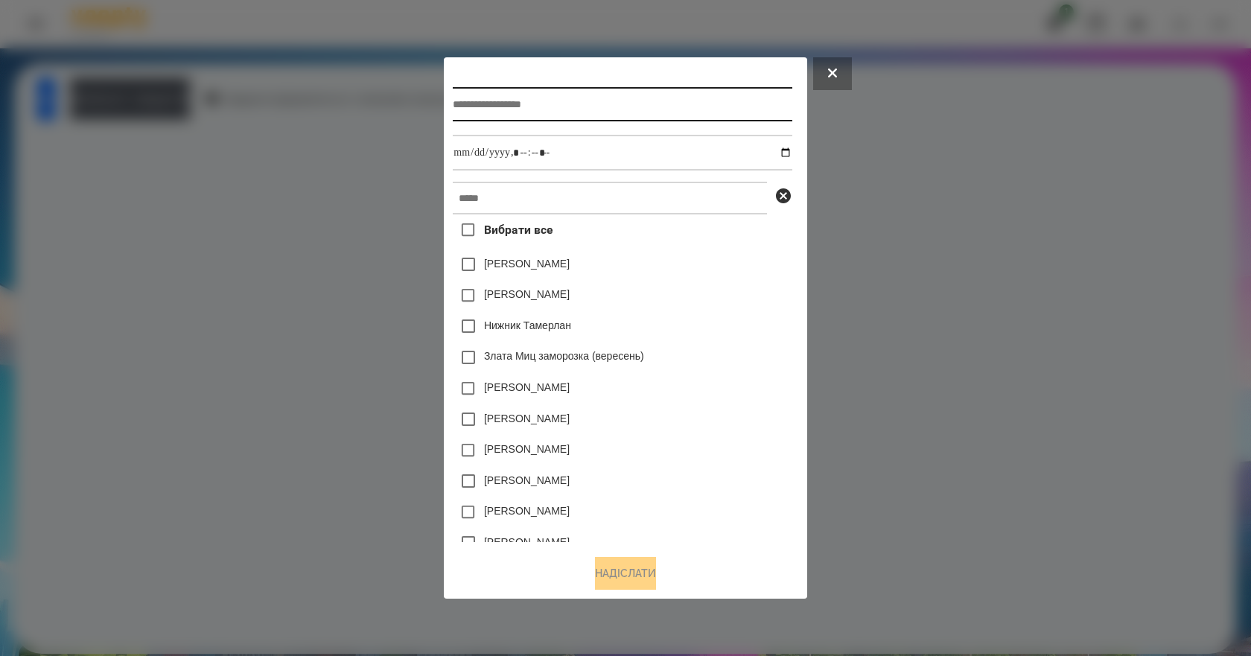
click at [571, 100] on input "text" at bounding box center [622, 104] width 339 height 34
type input "**********"
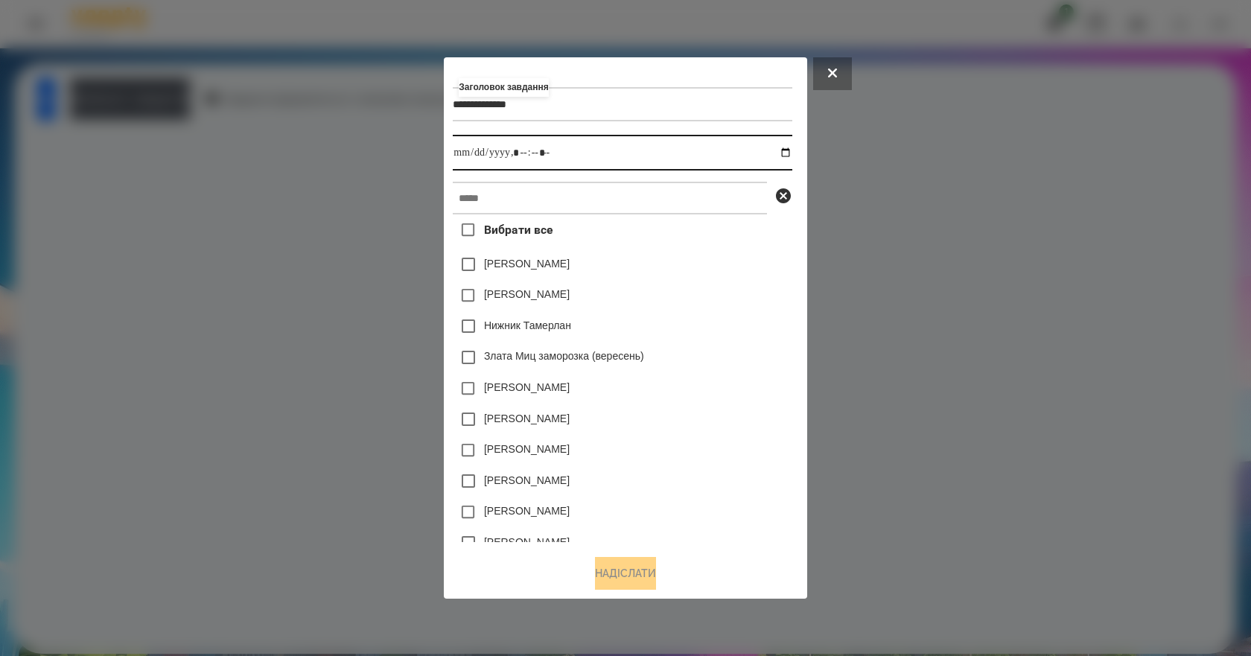
click at [787, 151] on input "datetime-local" at bounding box center [622, 153] width 339 height 36
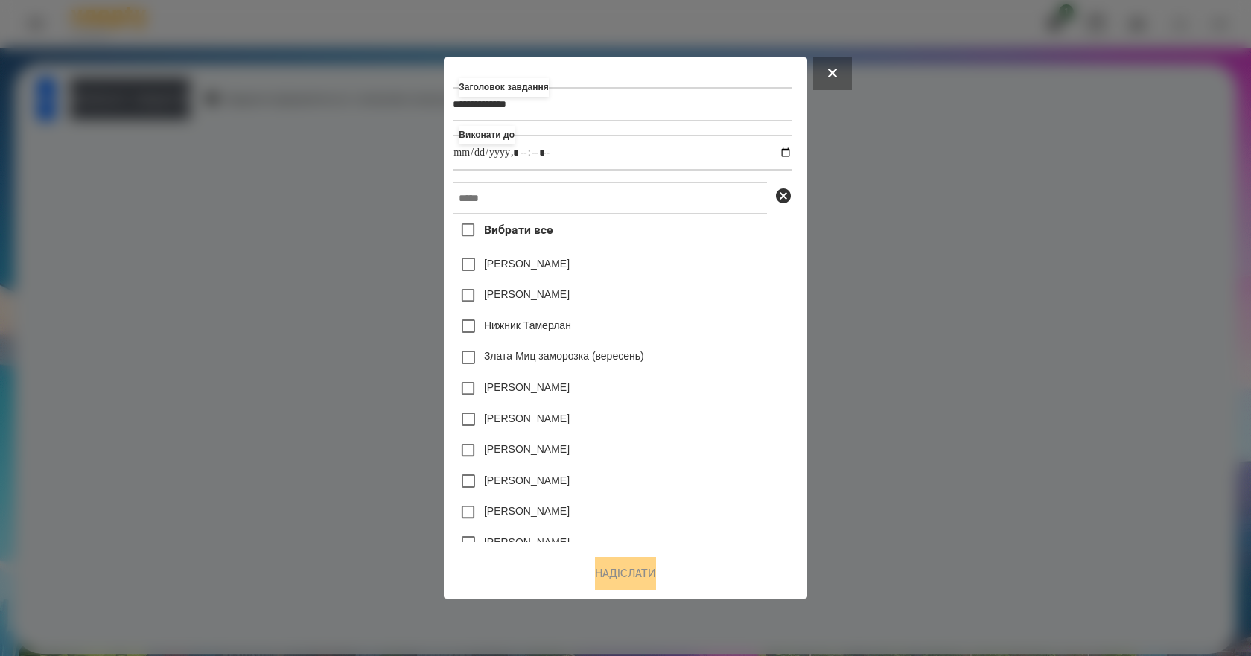
type input "**********"
click at [744, 352] on div "Злата Миц заморозка (вересень)" at bounding box center [622, 357] width 339 height 31
click at [643, 210] on input "text" at bounding box center [610, 198] width 314 height 33
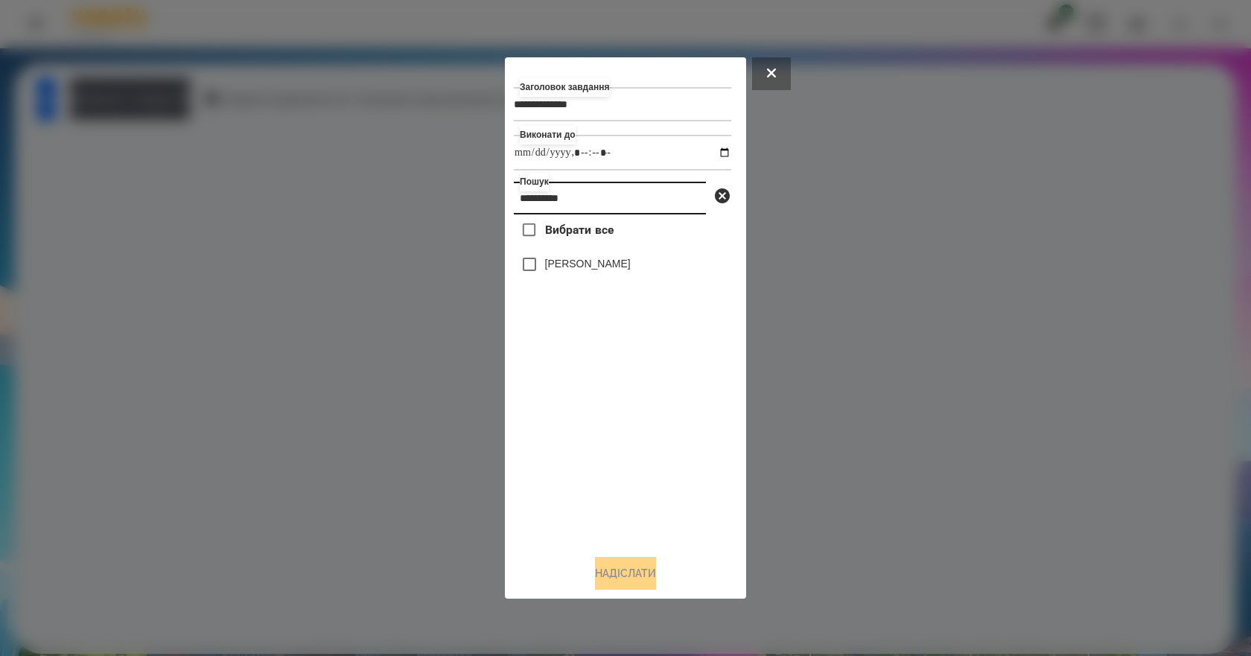
type input "**********"
click at [624, 270] on label "Наконечнюк Леонардо" at bounding box center [588, 263] width 86 height 15
click at [639, 582] on button "Надіслати" at bounding box center [625, 573] width 61 height 33
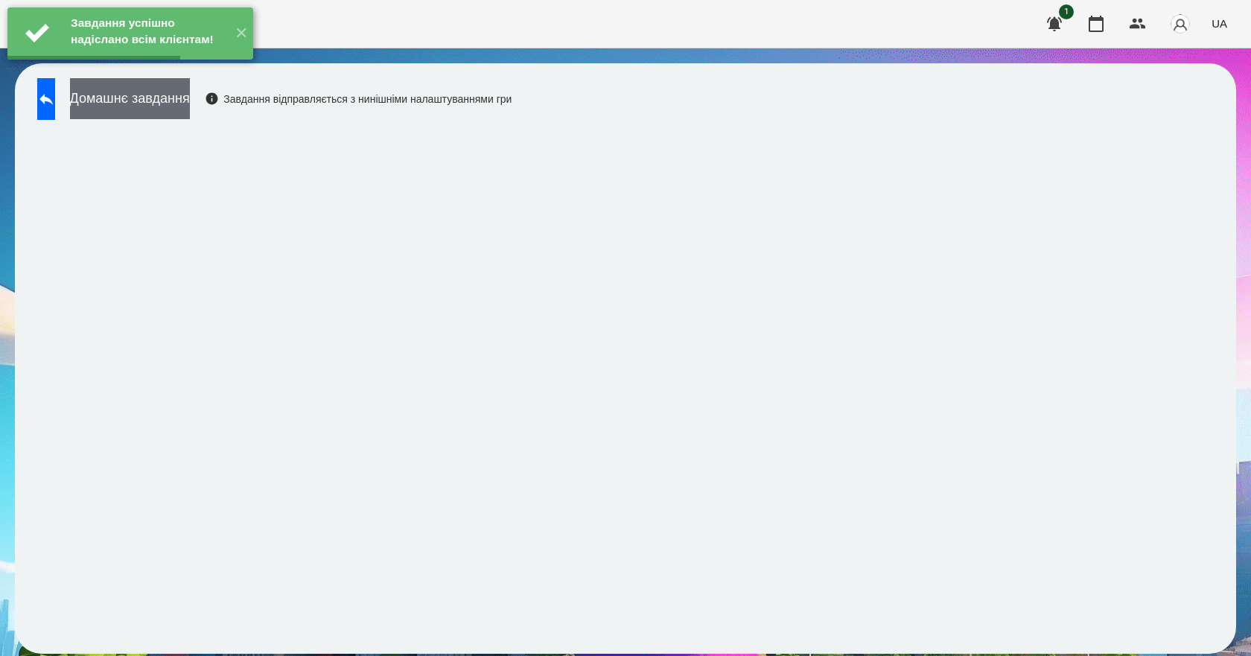
click at [164, 107] on button "Домашнє завдання" at bounding box center [130, 98] width 120 height 41
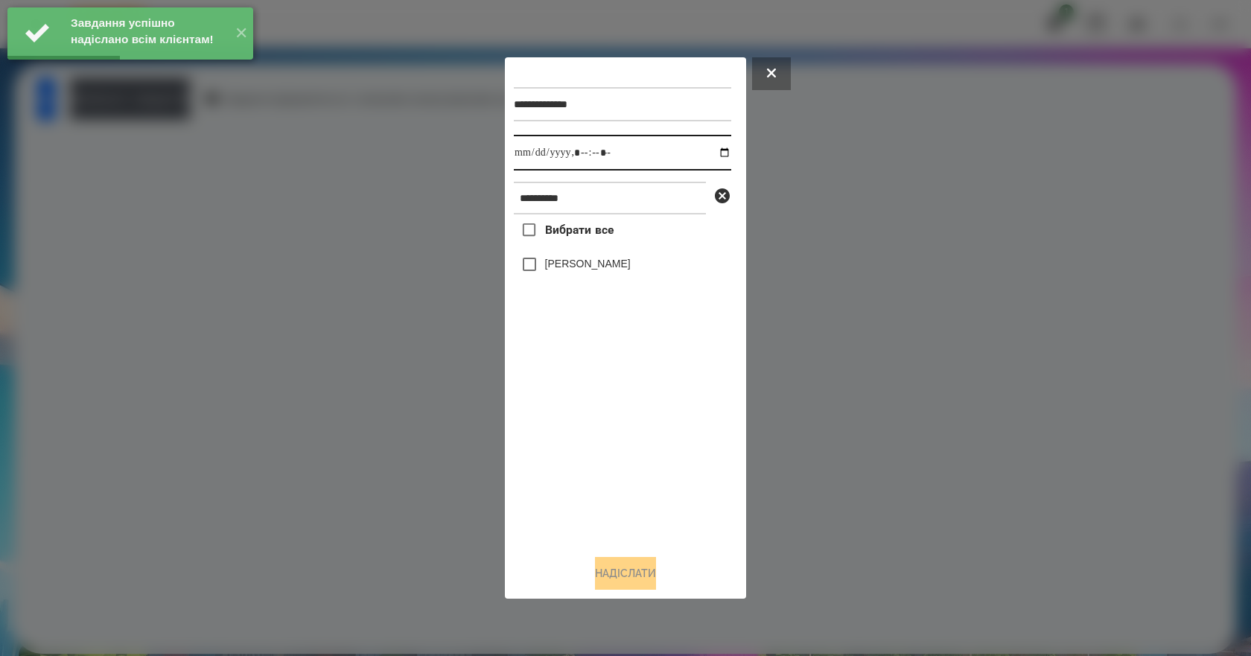
click at [715, 148] on input "datetime-local" at bounding box center [623, 153] width 218 height 36
type input "**********"
click at [641, 474] on div "Вибрати все Наконечнюк Леонардо" at bounding box center [623, 379] width 218 height 328
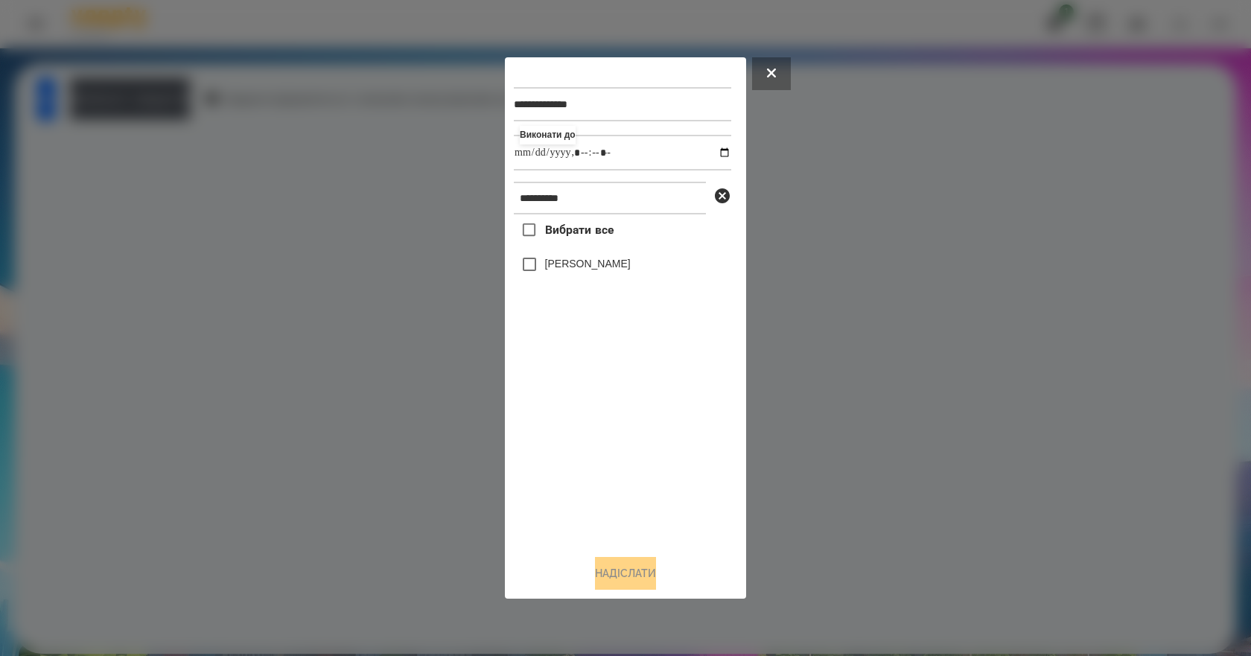
click at [602, 271] on label "Наконечнюк Леонардо" at bounding box center [588, 263] width 86 height 15
click at [655, 570] on button "Надіслати" at bounding box center [625, 573] width 61 height 33
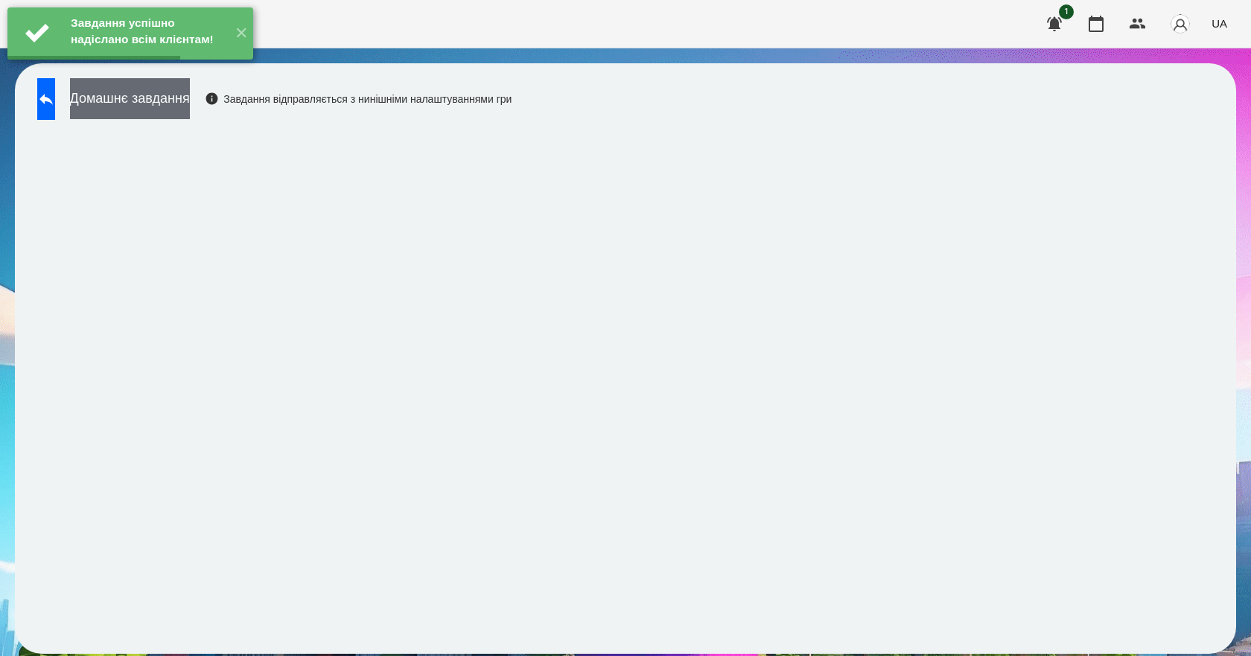
click at [190, 103] on button "Домашнє завдання" at bounding box center [130, 98] width 120 height 41
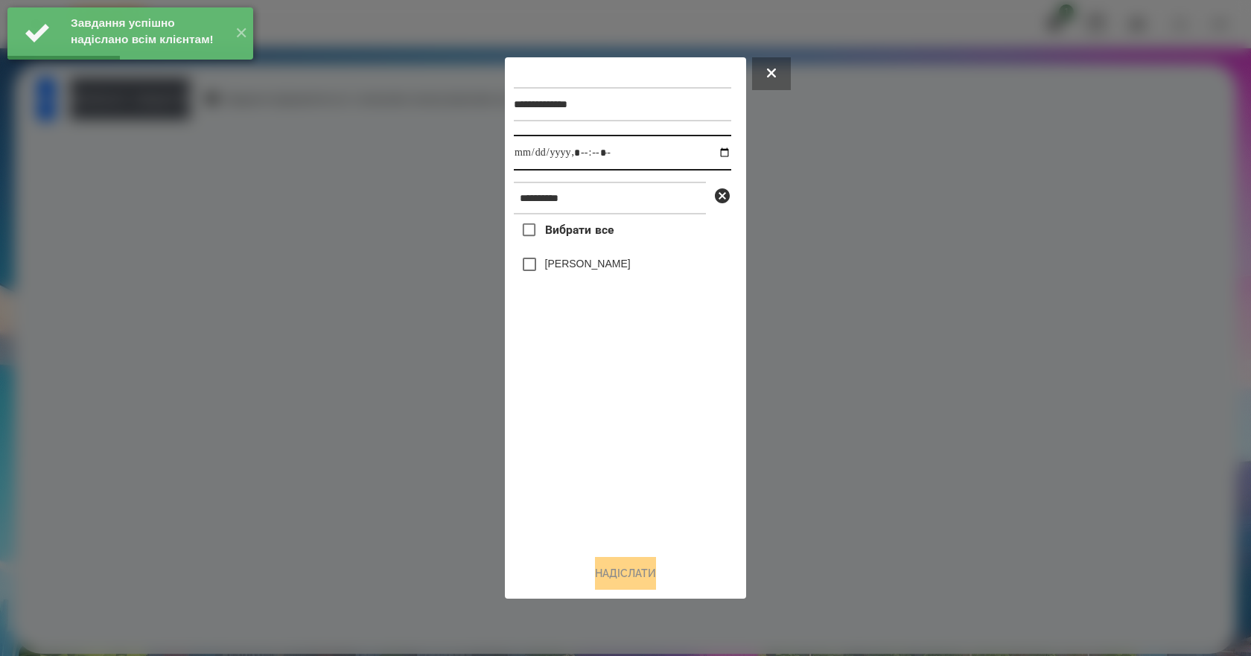
click at [712, 157] on input "datetime-local" at bounding box center [623, 153] width 218 height 36
type input "**********"
drag, startPoint x: 647, startPoint y: 457, endPoint x: 647, endPoint y: 435, distance: 22.3
click at [647, 456] on div "Вибрати все Наконечнюк Леонардо" at bounding box center [623, 379] width 218 height 328
click at [598, 264] on label "Наконечнюк Леонардо" at bounding box center [588, 263] width 86 height 15
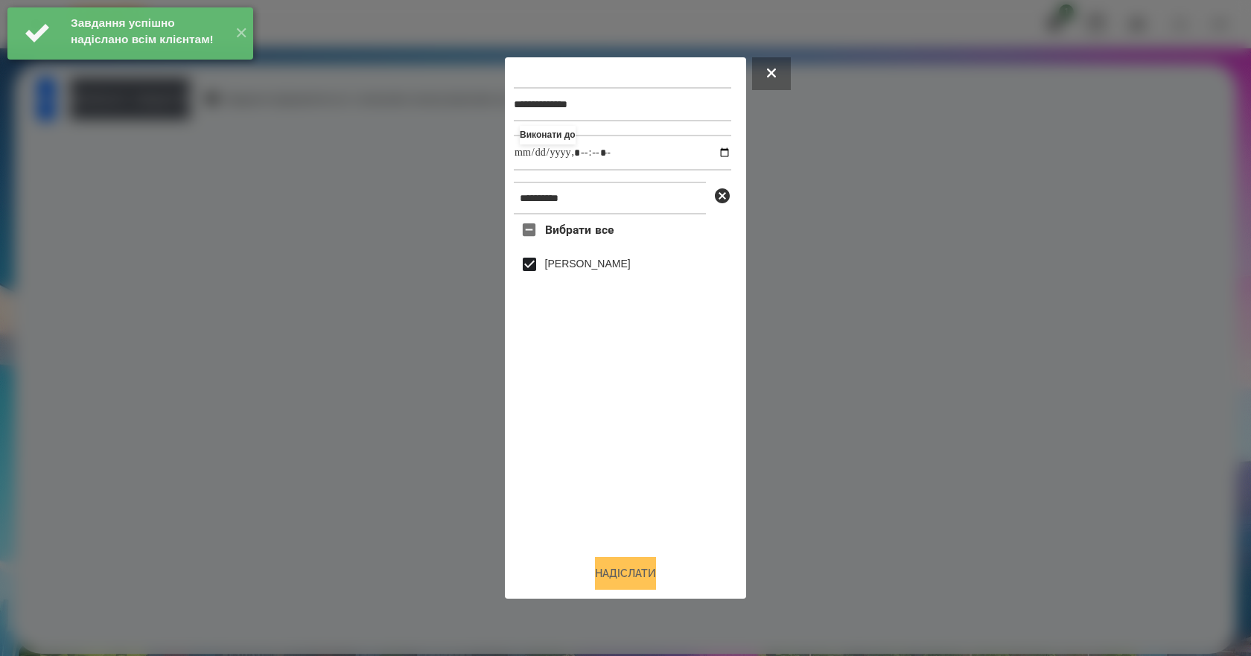
click at [656, 576] on button "Надіслати" at bounding box center [625, 573] width 61 height 33
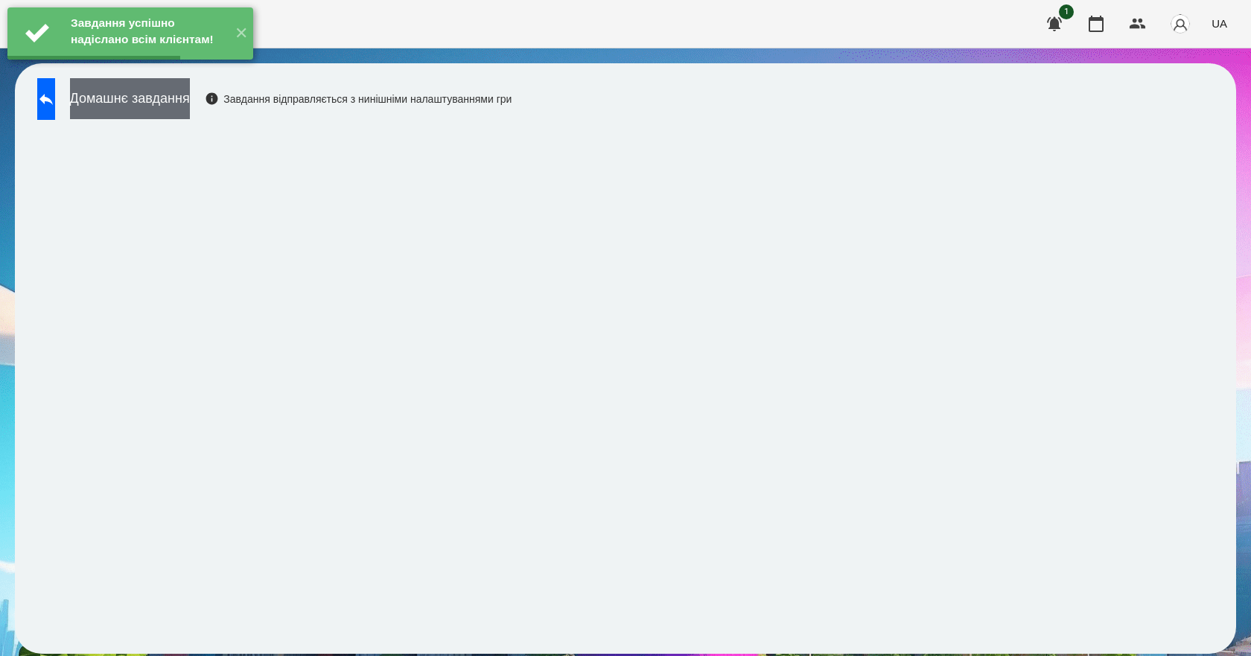
click at [188, 107] on button "Домашнє завдання" at bounding box center [130, 98] width 120 height 41
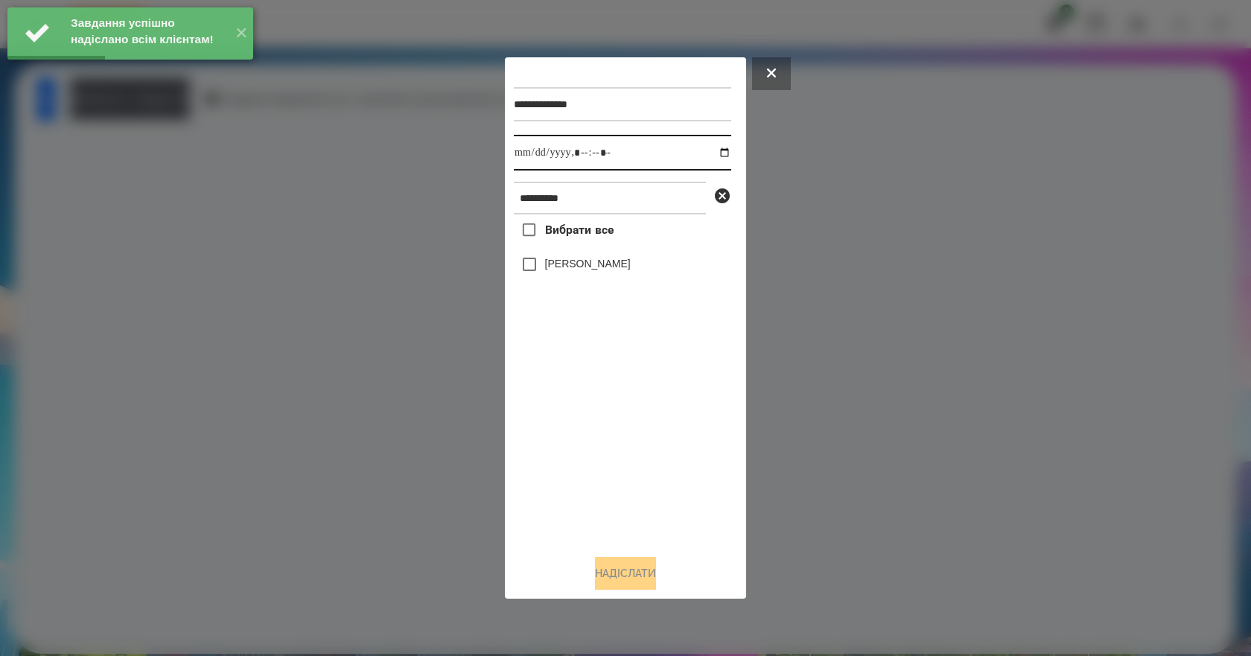
click at [708, 150] on input "datetime-local" at bounding box center [623, 153] width 218 height 36
type input "**********"
click at [600, 483] on div "Вибрати все Наконечнюк Леонардо" at bounding box center [623, 379] width 218 height 328
click at [561, 271] on label "Наконечнюк Леонардо" at bounding box center [588, 263] width 86 height 15
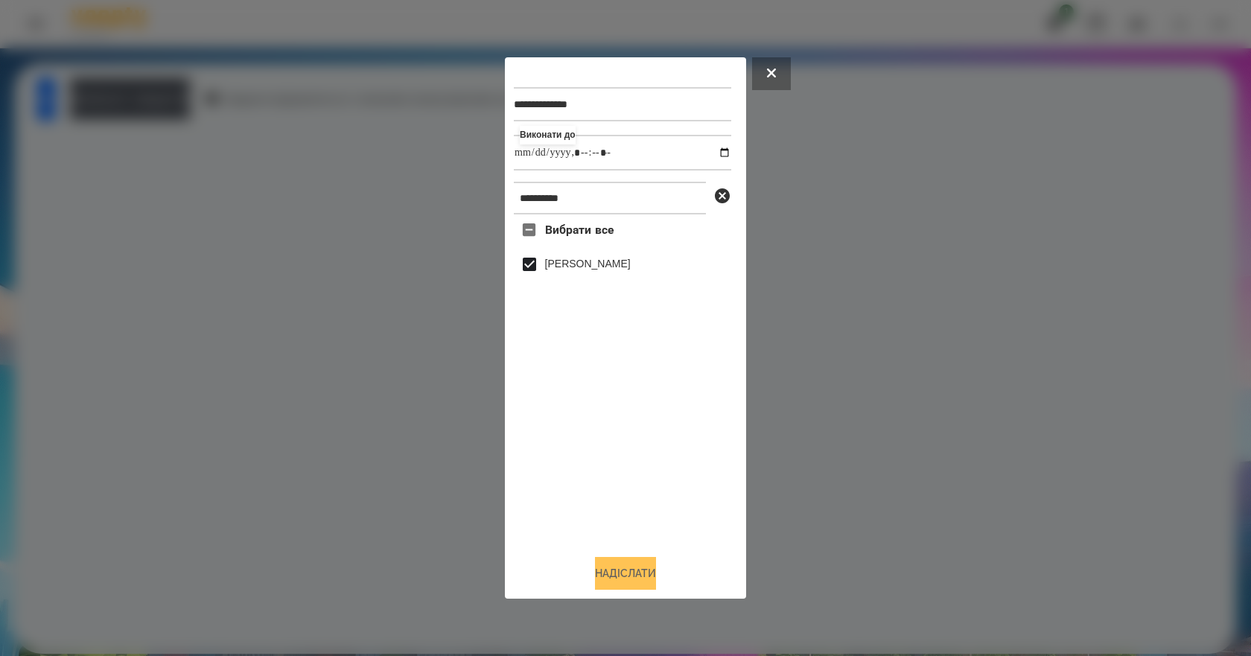
click at [641, 572] on button "Надіслати" at bounding box center [625, 573] width 61 height 33
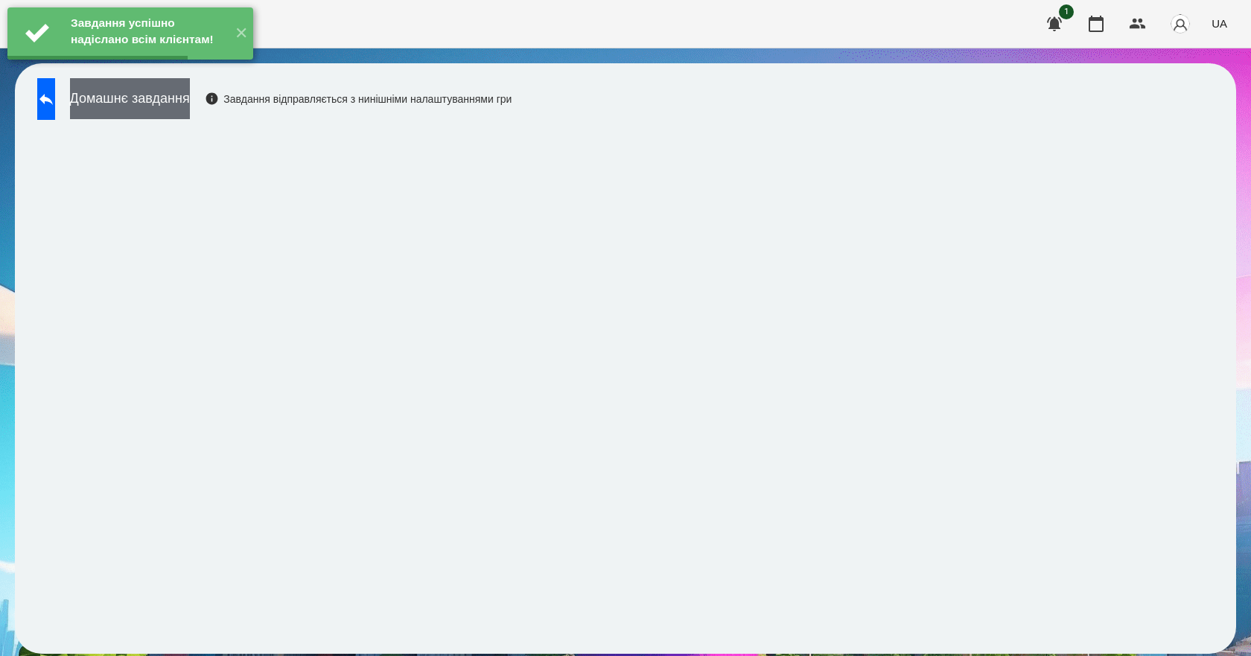
click at [190, 109] on button "Домашнє завдання" at bounding box center [130, 98] width 120 height 41
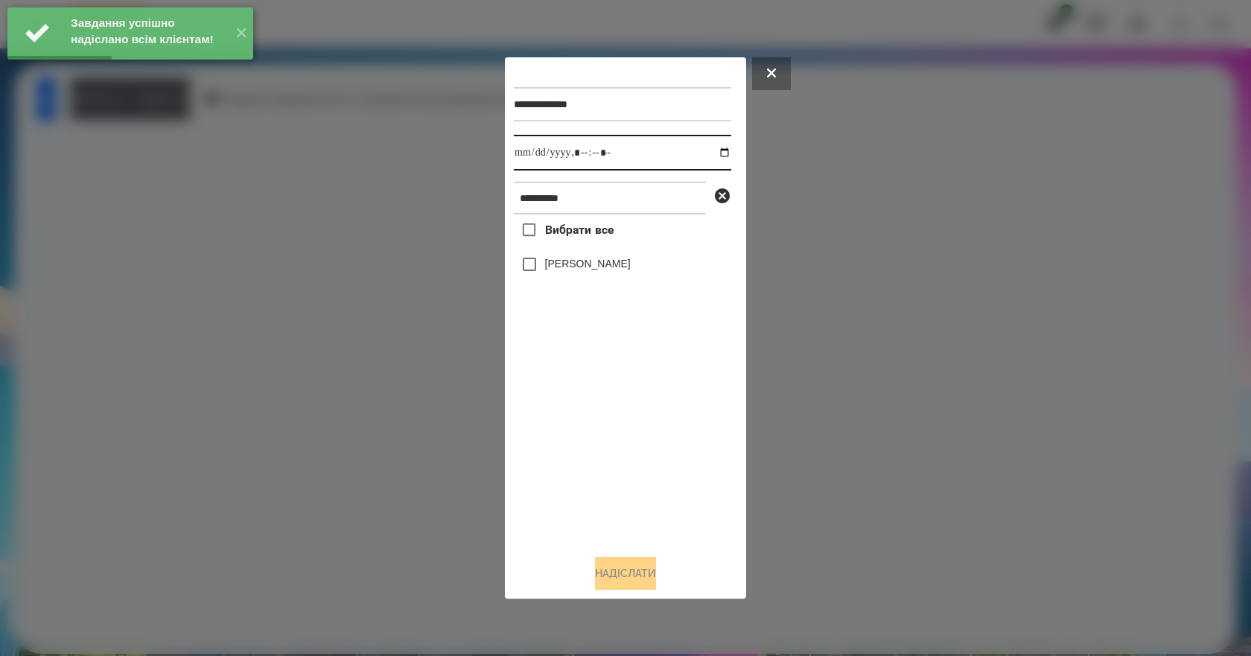
click at [712, 151] on input "datetime-local" at bounding box center [623, 153] width 218 height 36
type input "**********"
click at [582, 457] on div "Вибрати все Наконечнюк Леонардо" at bounding box center [623, 379] width 218 height 328
click at [610, 271] on label "Наконечнюк Леонардо" at bounding box center [588, 263] width 86 height 15
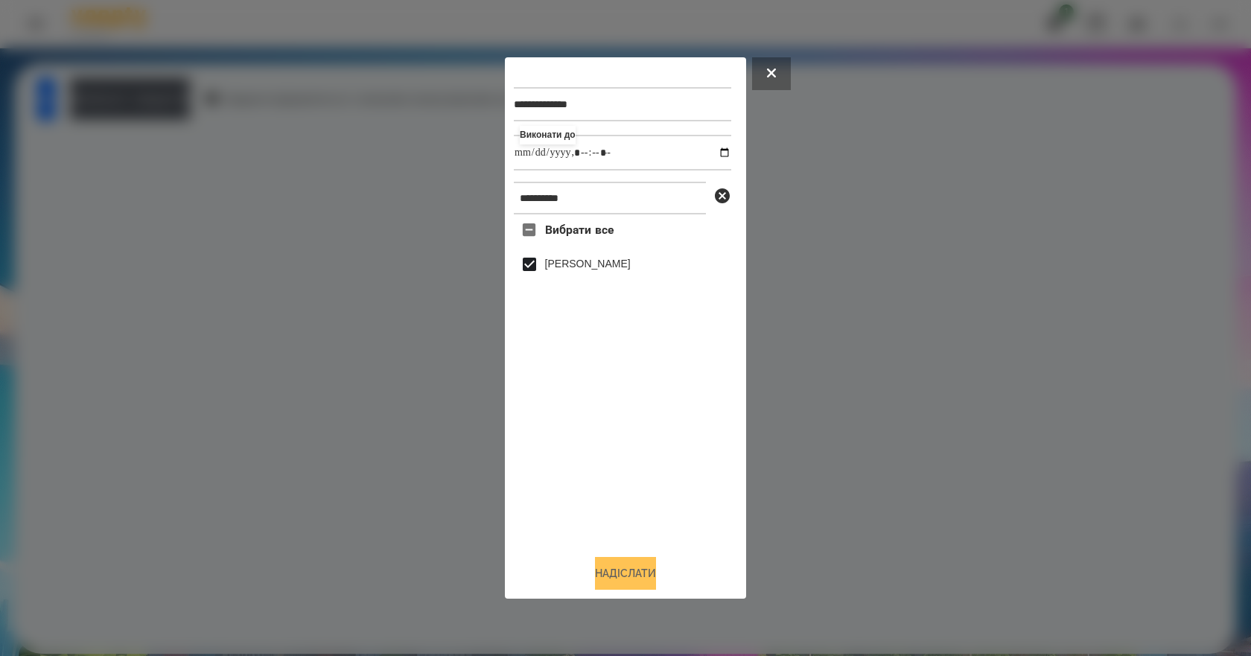
click at [642, 570] on button "Надіслати" at bounding box center [625, 573] width 61 height 33
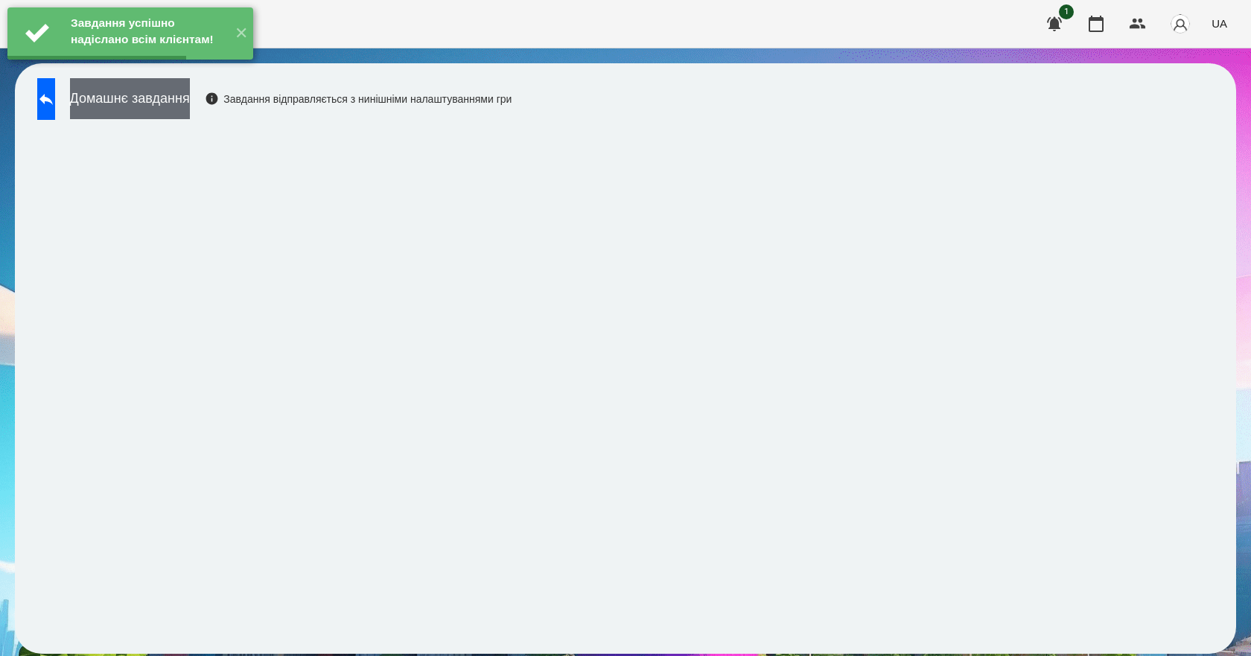
click at [190, 110] on button "Домашнє завдання" at bounding box center [130, 98] width 120 height 41
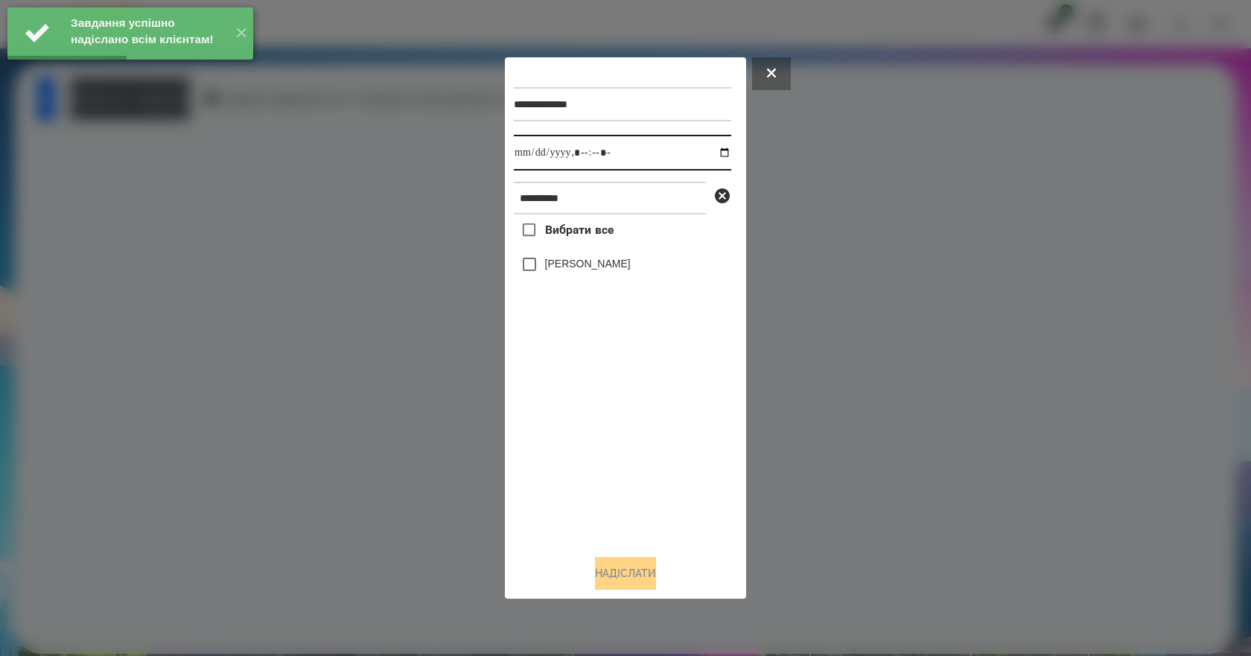
click at [709, 153] on input "datetime-local" at bounding box center [623, 153] width 218 height 36
type input "**********"
drag, startPoint x: 600, startPoint y: 440, endPoint x: 612, endPoint y: 378, distance: 63.0
click at [600, 433] on div "Вибрати все Наконечнюк Леонардо" at bounding box center [623, 379] width 218 height 328
click at [627, 266] on label "Наконечнюк Леонардо" at bounding box center [588, 263] width 86 height 15
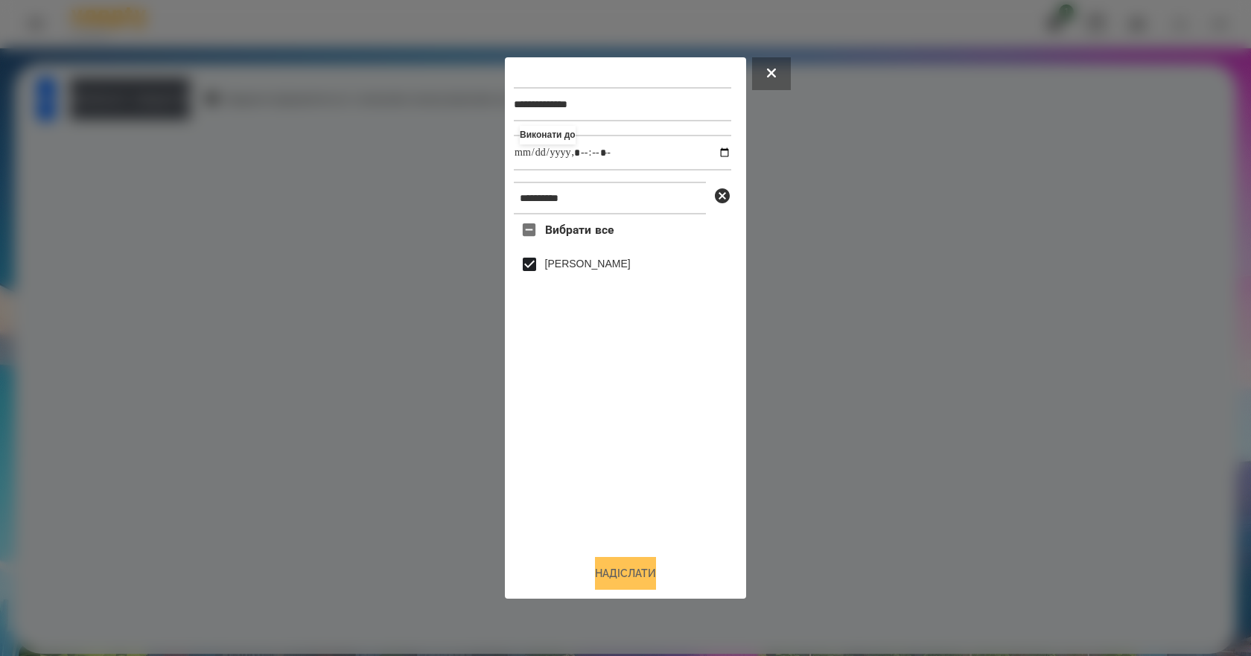
click at [645, 580] on button "Надіслати" at bounding box center [625, 573] width 61 height 33
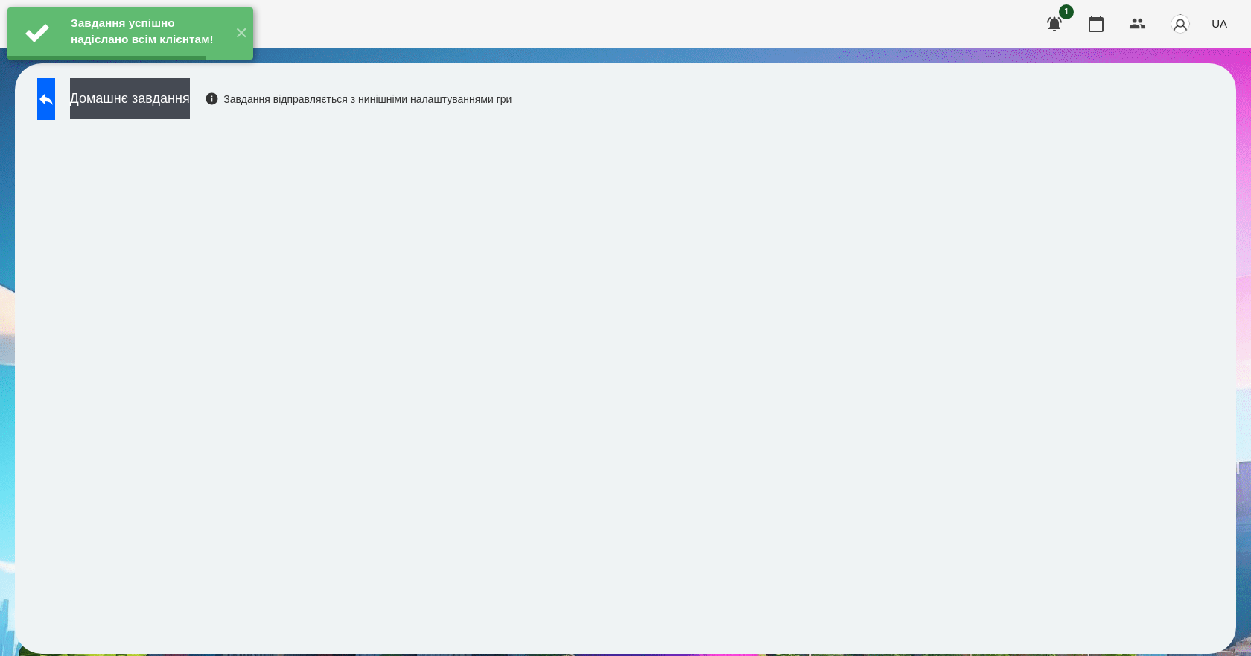
click at [168, 109] on button "Домашнє завдання" at bounding box center [130, 98] width 120 height 41
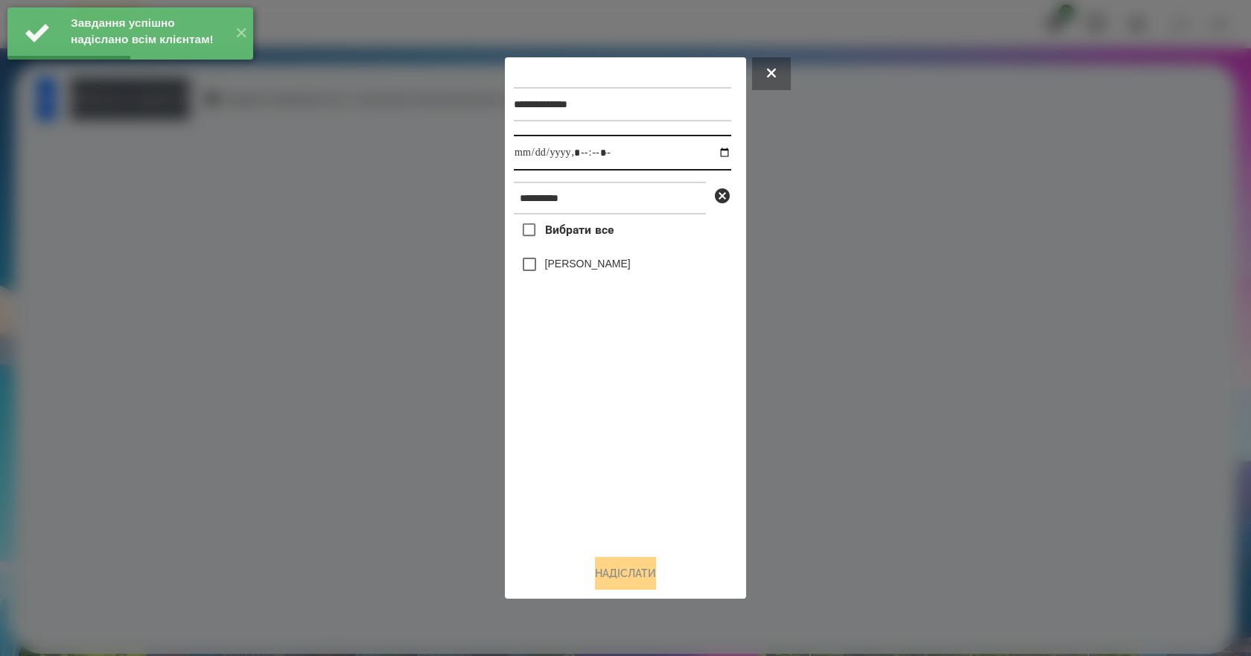
click at [714, 152] on input "datetime-local" at bounding box center [623, 153] width 218 height 36
type input "**********"
click at [603, 510] on div "Вибрати все Наконечнюк Леонардо" at bounding box center [623, 379] width 218 height 328
click at [577, 271] on label "Наконечнюк Леонардо" at bounding box center [588, 263] width 86 height 15
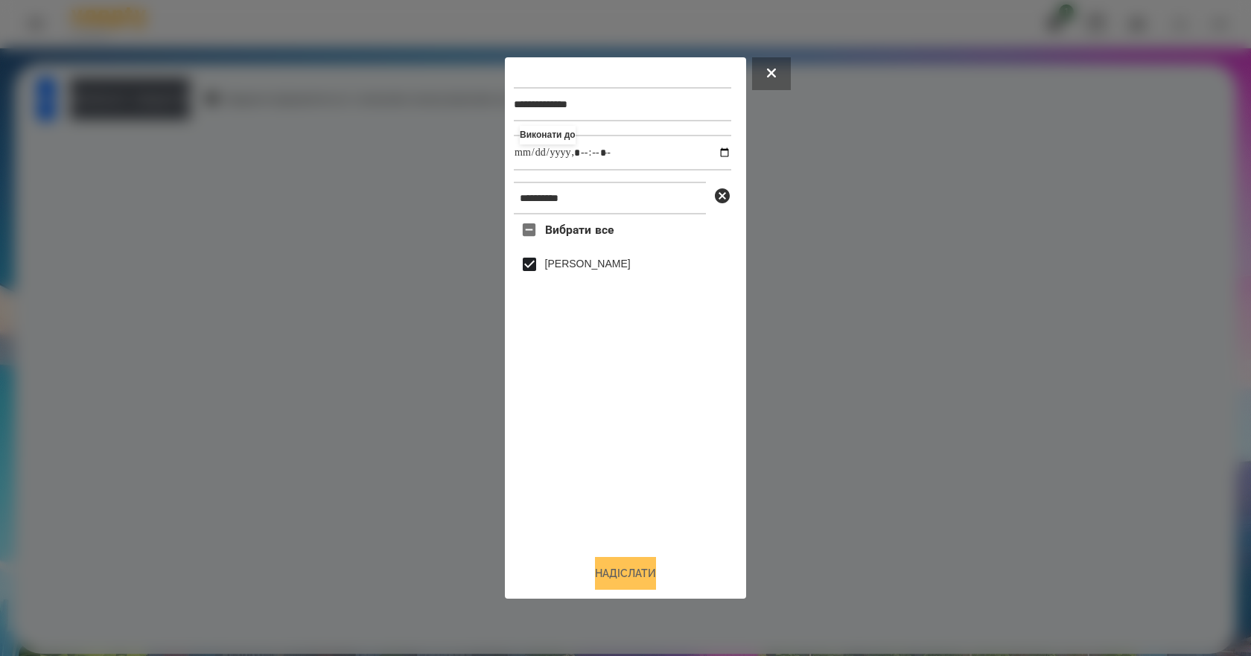
click at [634, 574] on button "Надіслати" at bounding box center [625, 573] width 61 height 33
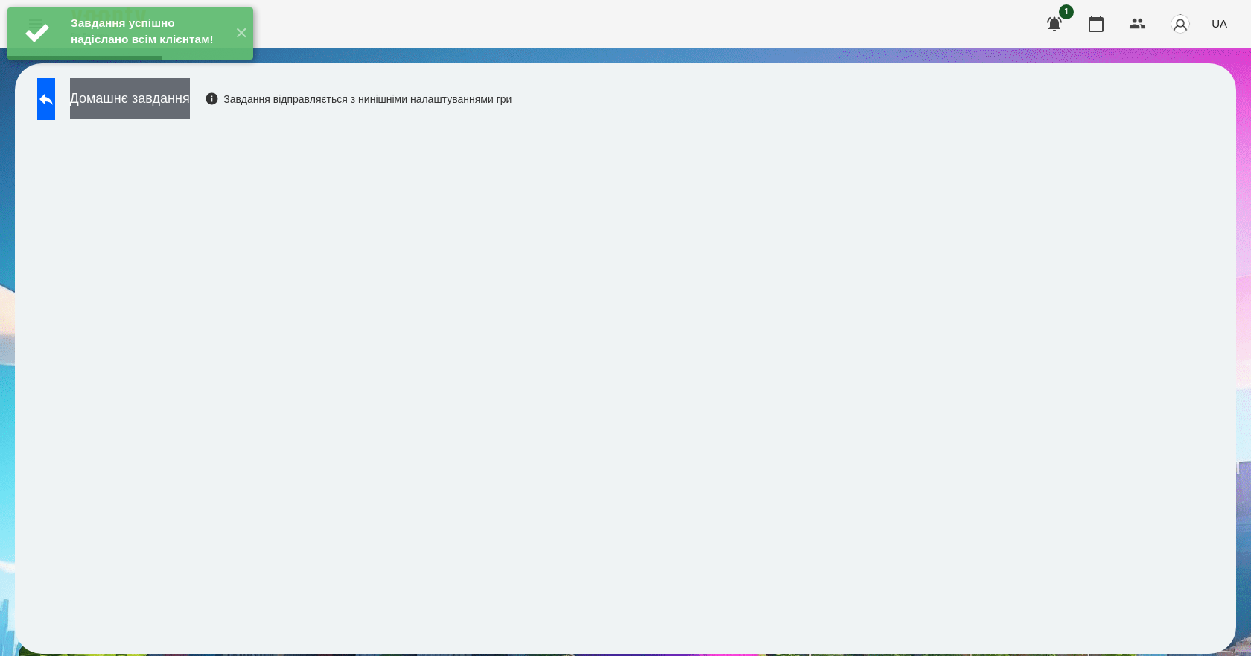
click at [190, 109] on button "Домашнє завдання" at bounding box center [130, 98] width 120 height 41
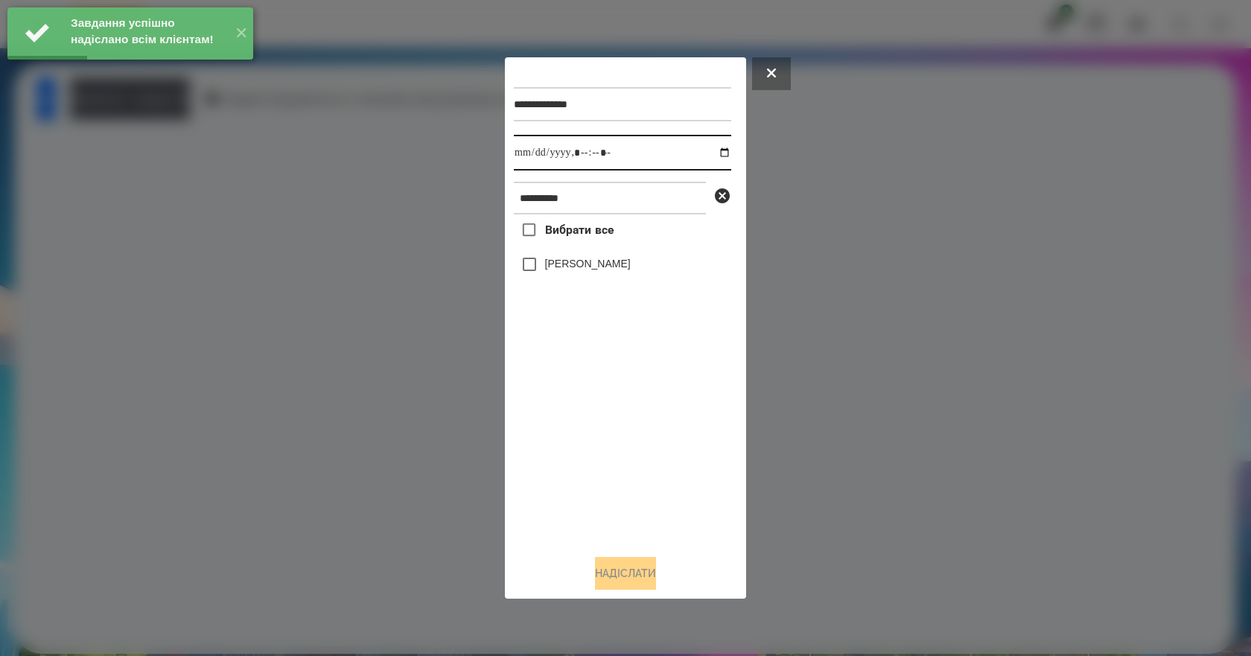
click at [718, 154] on input "datetime-local" at bounding box center [623, 153] width 218 height 36
click at [784, 62] on button at bounding box center [771, 73] width 39 height 33
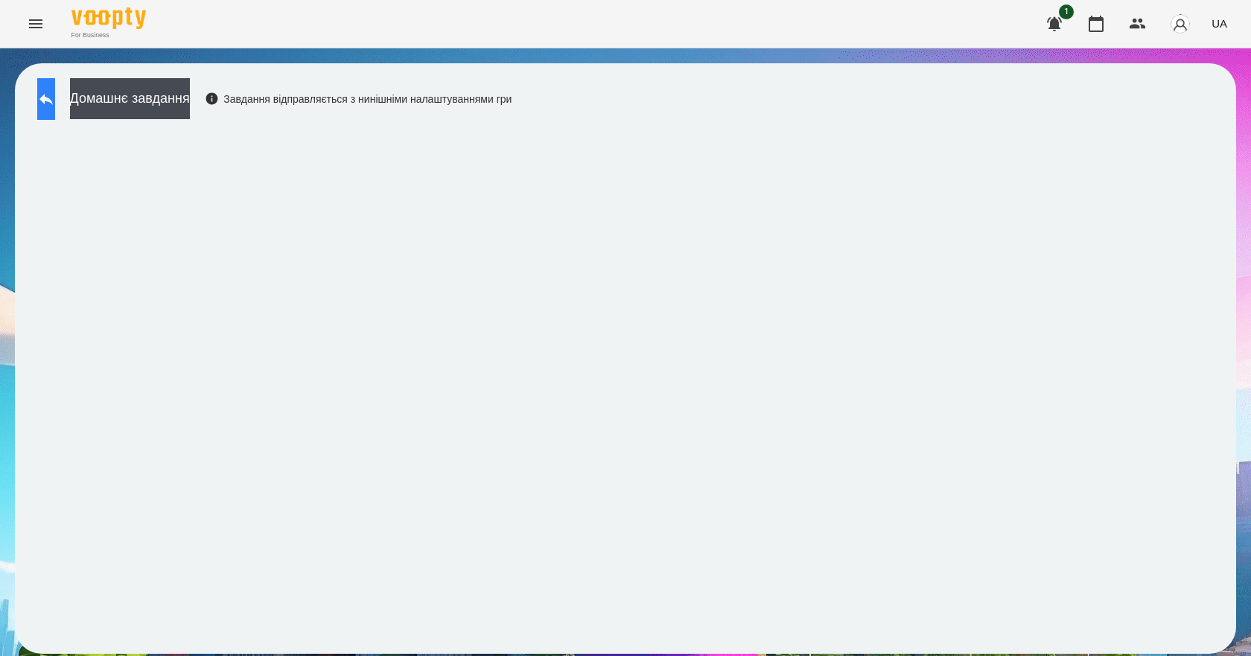
click at [55, 109] on button at bounding box center [46, 99] width 18 height 42
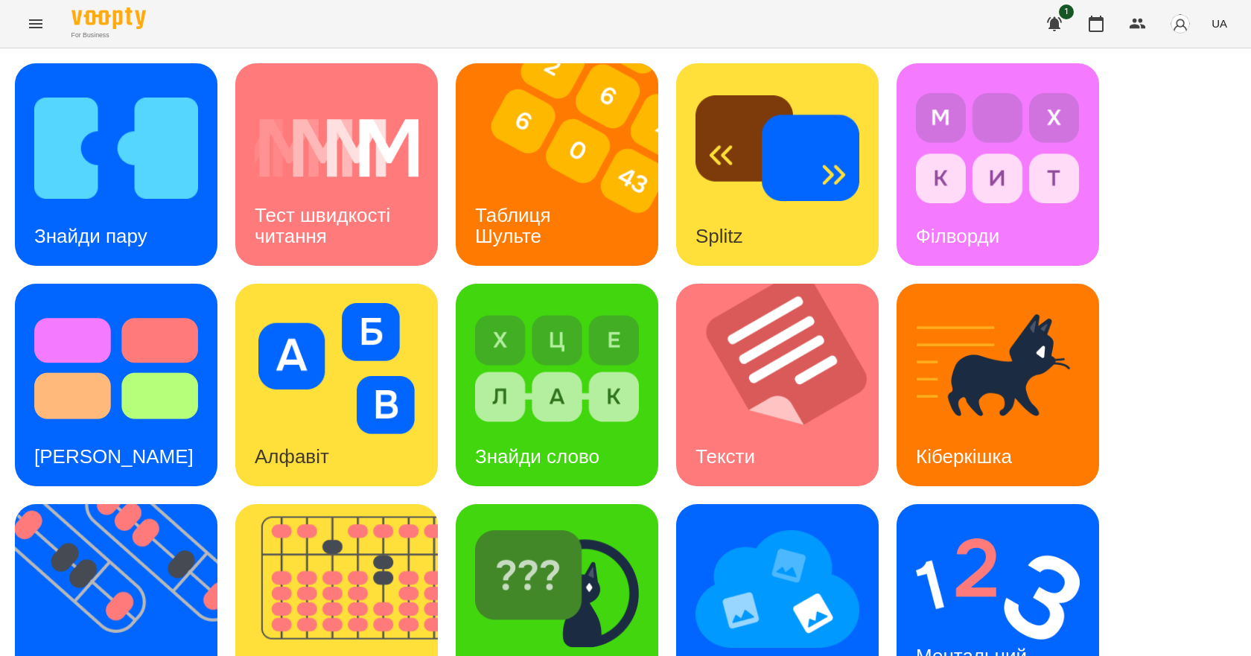
scroll to position [286, 0]
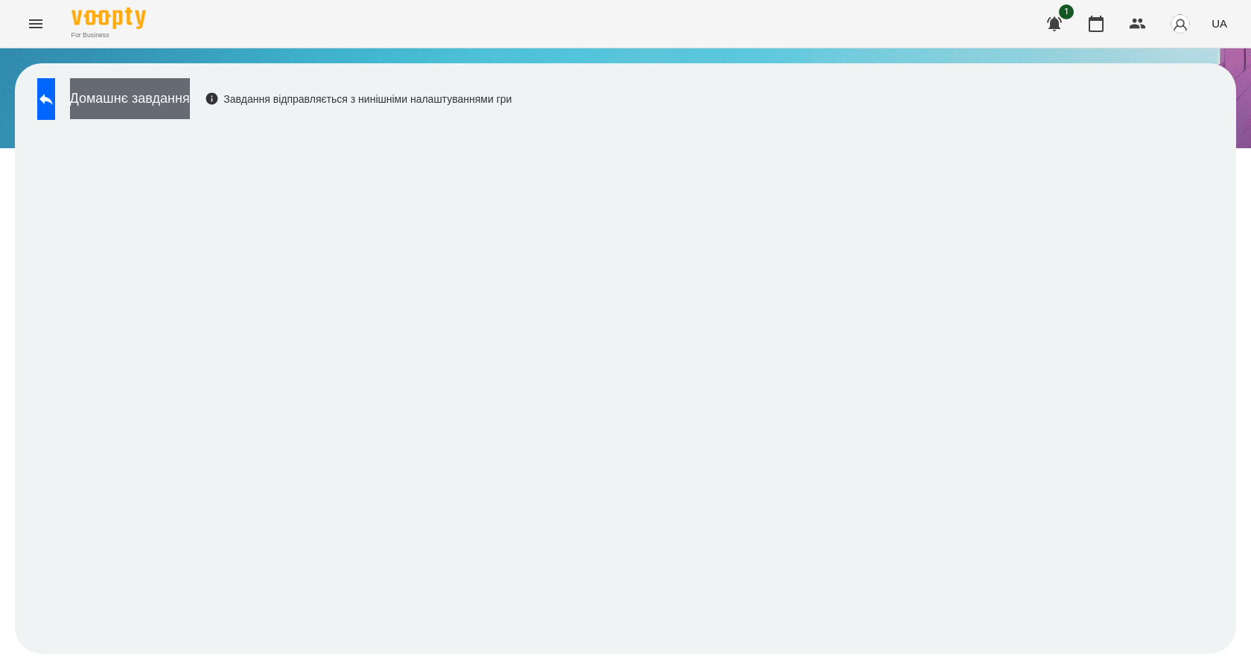
click at [121, 95] on button "Домашнє завдання" at bounding box center [130, 98] width 120 height 41
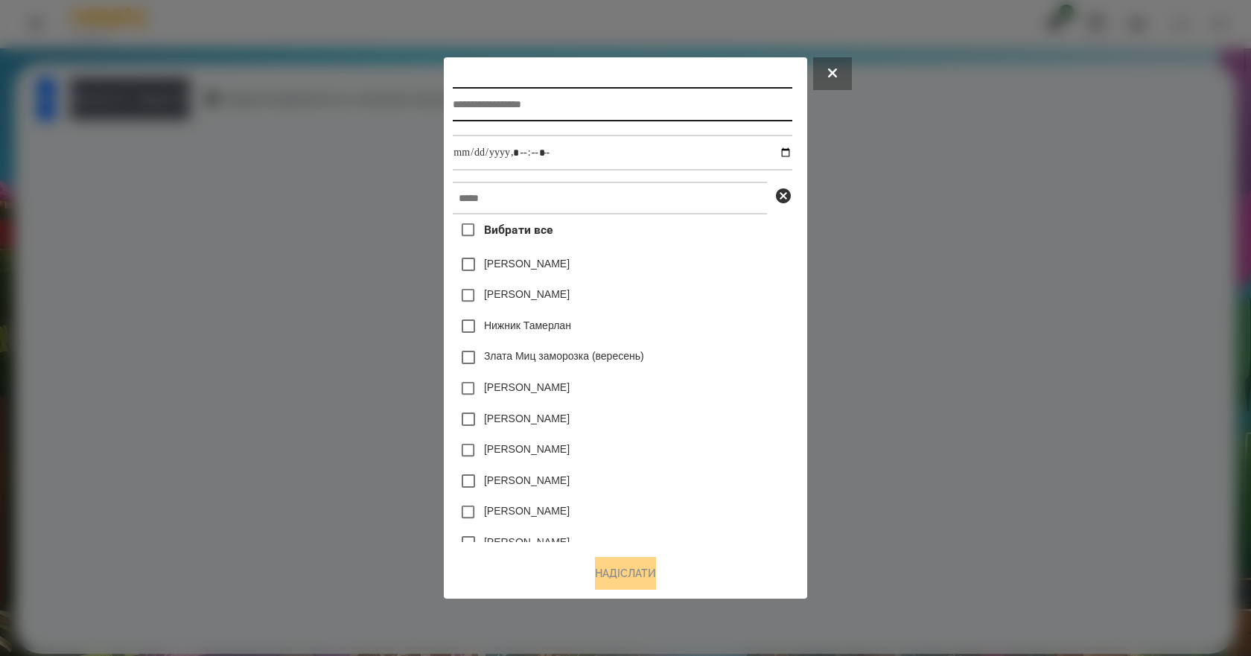
click at [542, 107] on input "text" at bounding box center [622, 104] width 339 height 34
type input "*******"
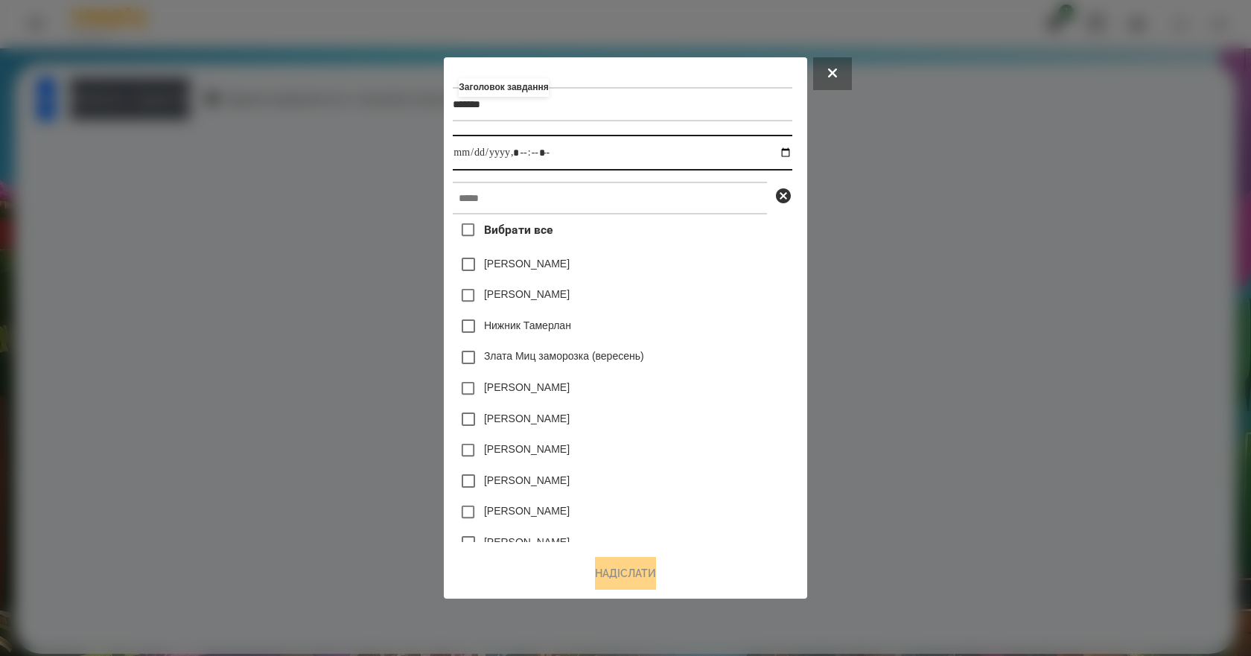
click at [787, 152] on input "datetime-local" at bounding box center [622, 153] width 339 height 36
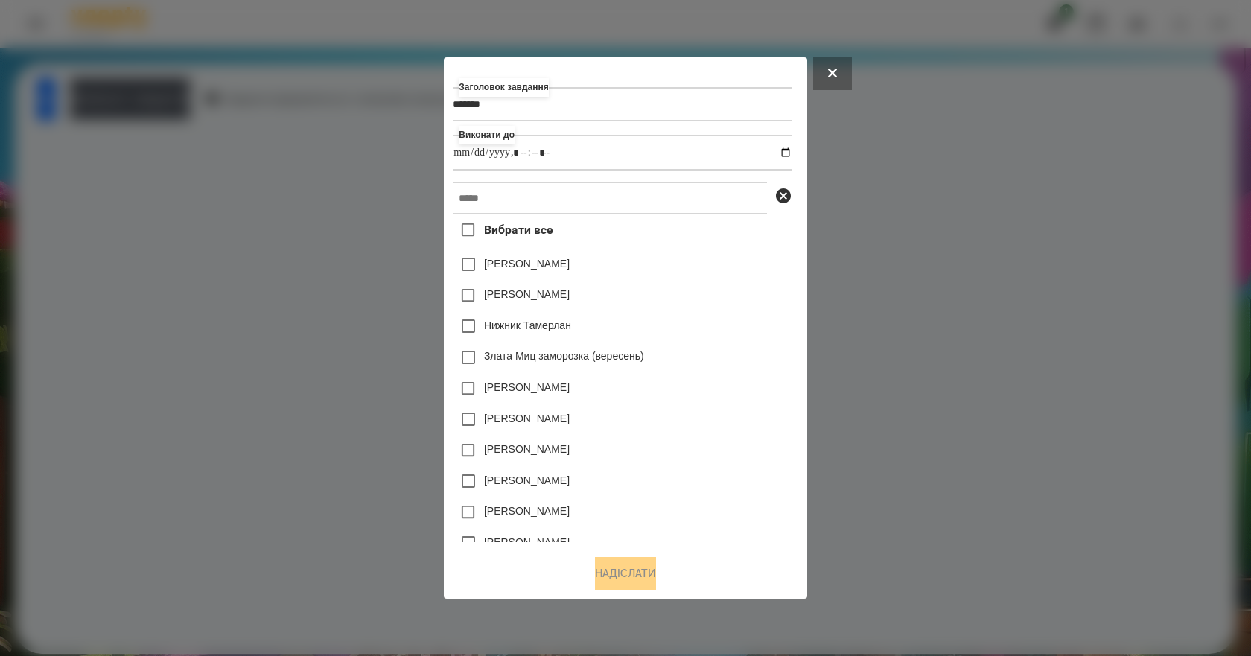
type input "**********"
drag, startPoint x: 778, startPoint y: 356, endPoint x: 661, endPoint y: 260, distance: 151.9
click at [778, 355] on div "Злата Миц заморозка (вересень)" at bounding box center [622, 357] width 339 height 31
click at [597, 210] on input "text" at bounding box center [610, 198] width 314 height 33
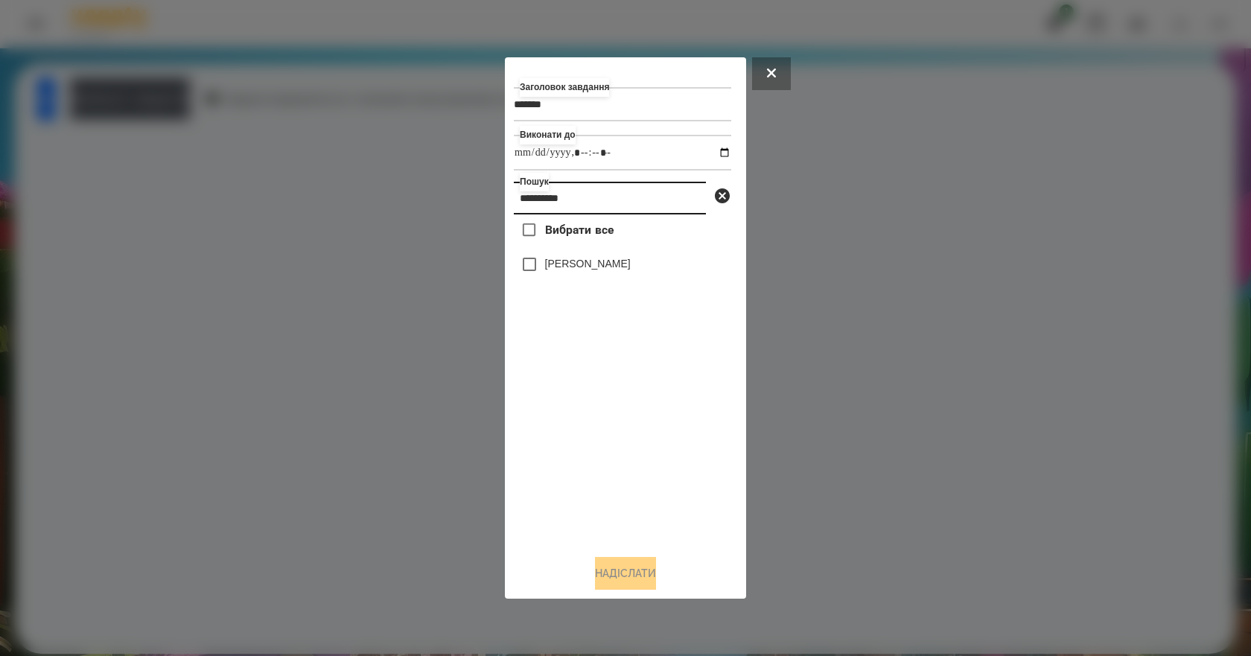
type input "**********"
click at [631, 271] on label "Наконечнюк Леонардо" at bounding box center [588, 263] width 86 height 15
click at [648, 566] on button "Надіслати" at bounding box center [625, 573] width 61 height 33
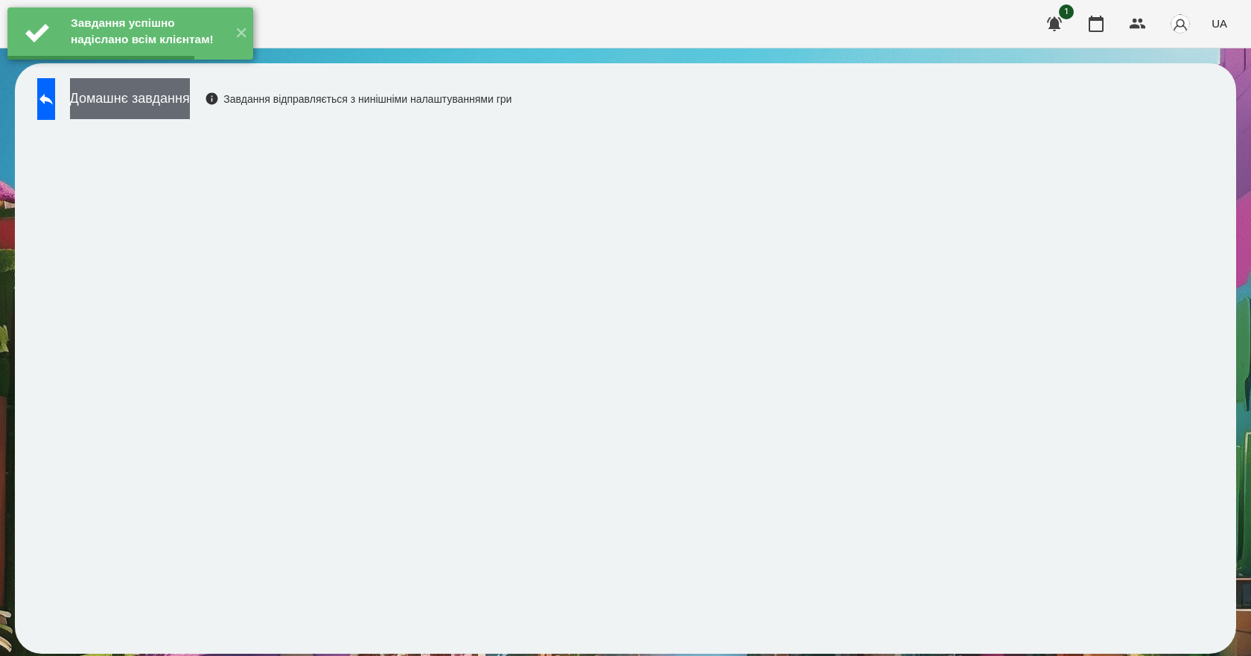
click at [190, 107] on button "Домашнє завдання" at bounding box center [130, 98] width 120 height 41
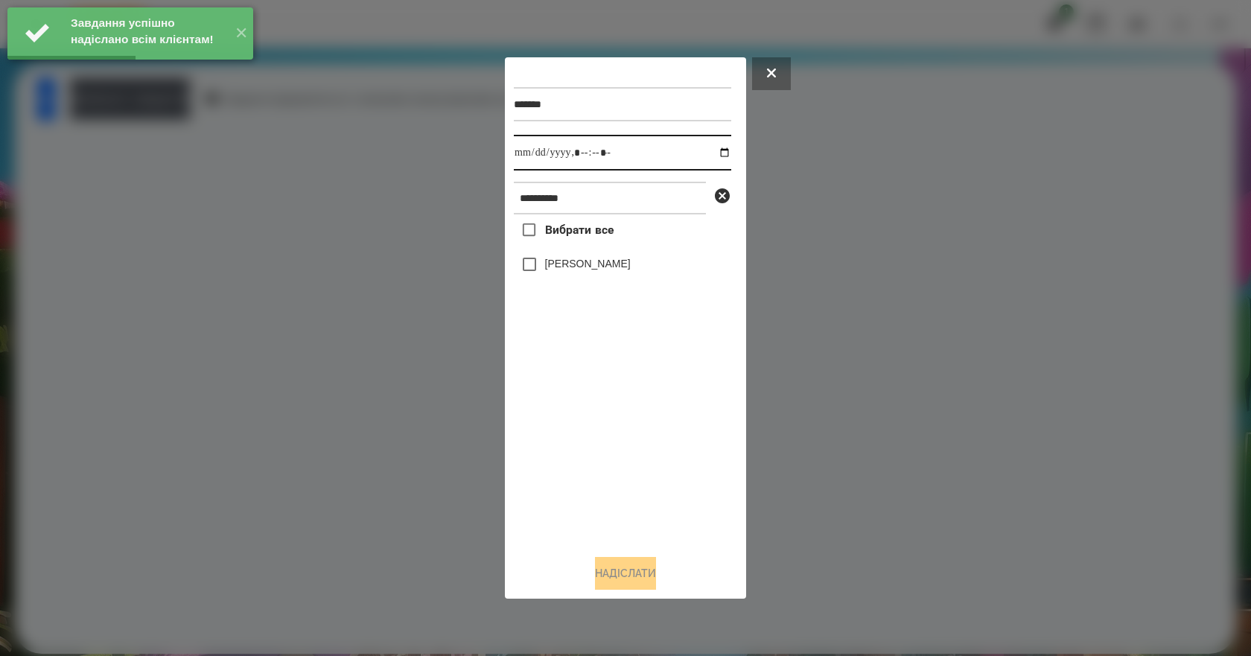
click at [710, 150] on input "datetime-local" at bounding box center [623, 153] width 218 height 36
type input "**********"
click at [655, 475] on div "Вибрати все Наконечнюк Леонардо" at bounding box center [623, 379] width 218 height 328
click at [599, 261] on label "Наконечнюк Леонардо" at bounding box center [588, 263] width 86 height 15
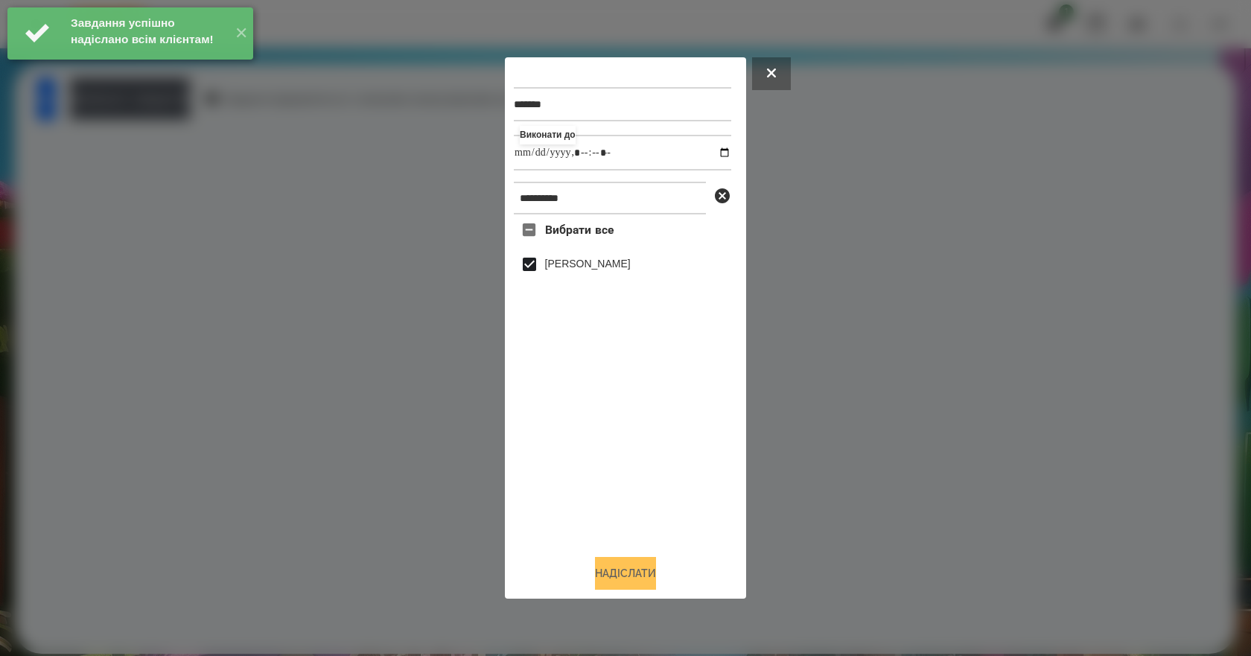
click at [653, 580] on button "Надіслати" at bounding box center [625, 573] width 61 height 33
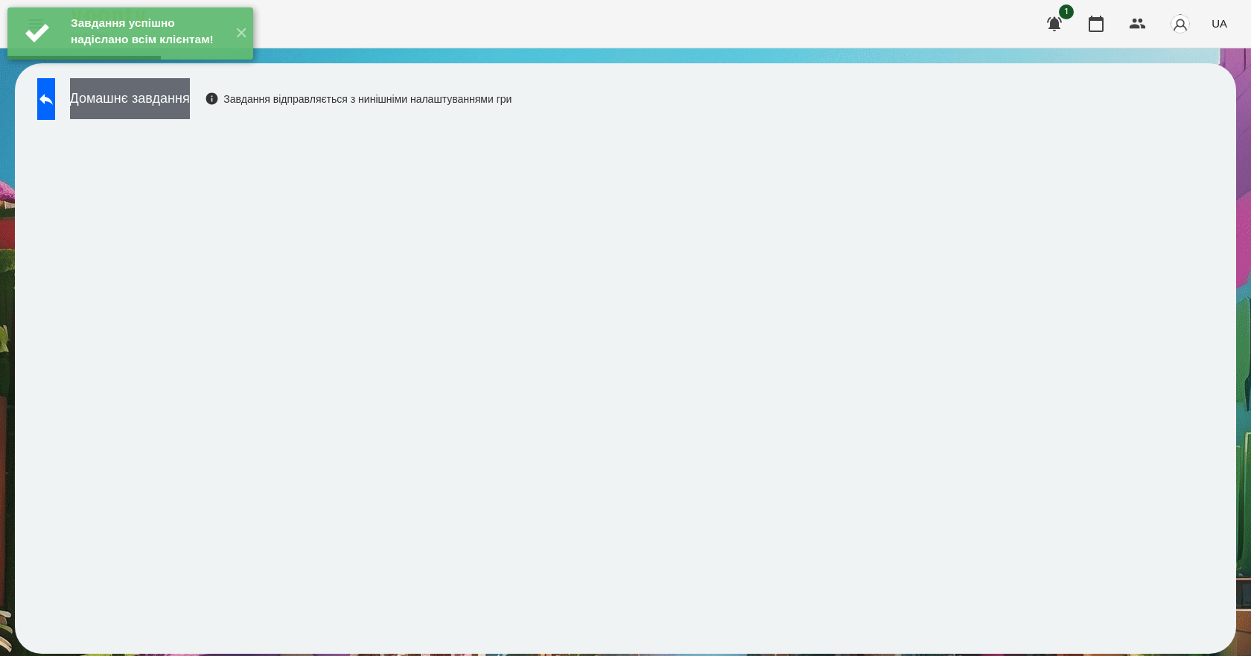
click at [190, 97] on button "Домашнє завдання" at bounding box center [130, 98] width 120 height 41
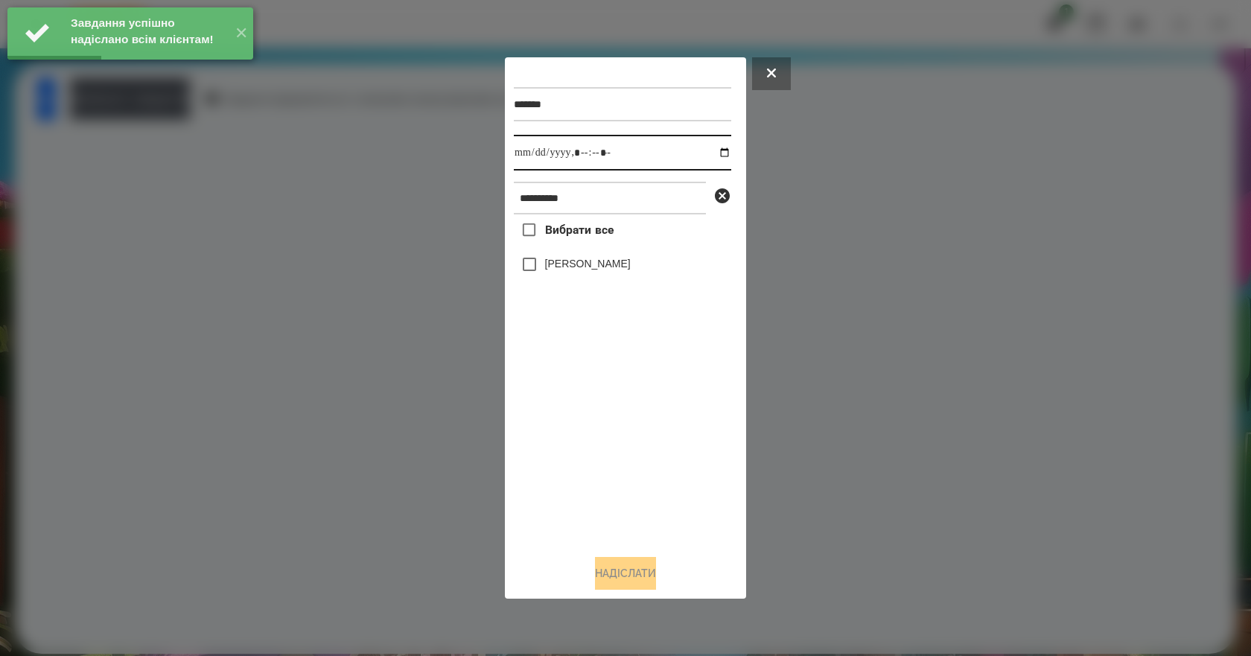
click at [716, 153] on input "datetime-local" at bounding box center [623, 153] width 218 height 36
type input "**********"
drag, startPoint x: 716, startPoint y: 485, endPoint x: 697, endPoint y: 450, distance: 39.7
click at [715, 477] on div "Вибрати все Наконечнюк Леонардо" at bounding box center [623, 379] width 218 height 328
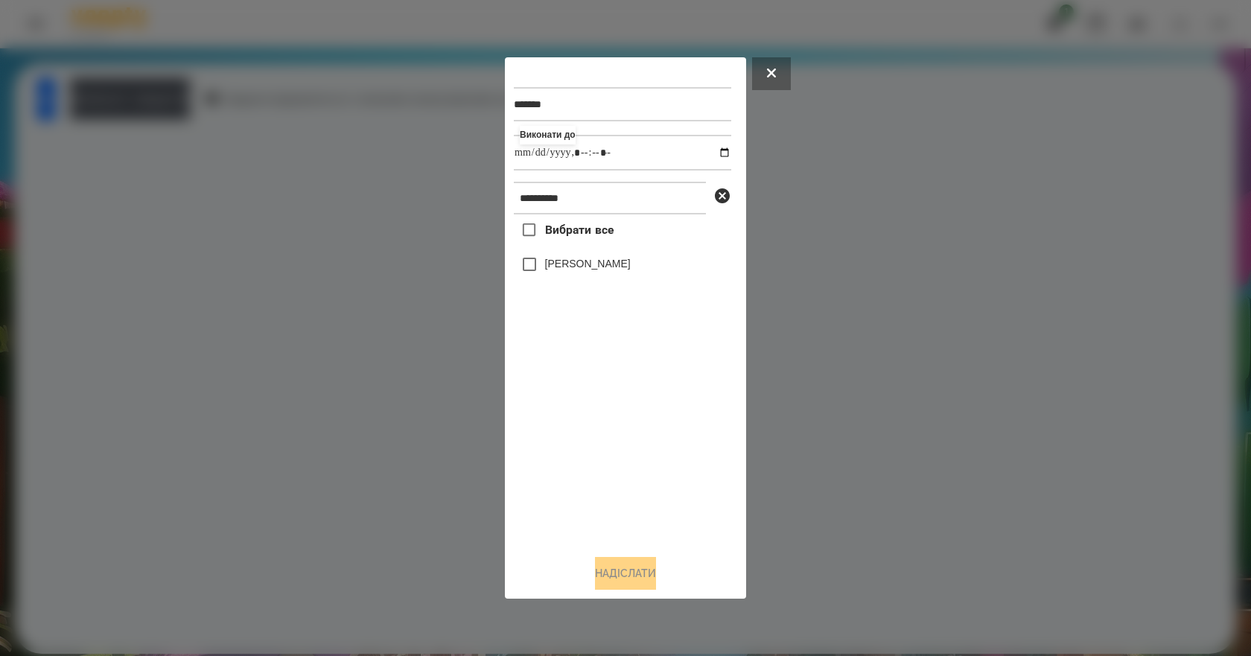
click at [590, 265] on label "Наконечнюк Леонардо" at bounding box center [588, 263] width 86 height 15
click at [646, 571] on button "Надіслати" at bounding box center [625, 573] width 61 height 33
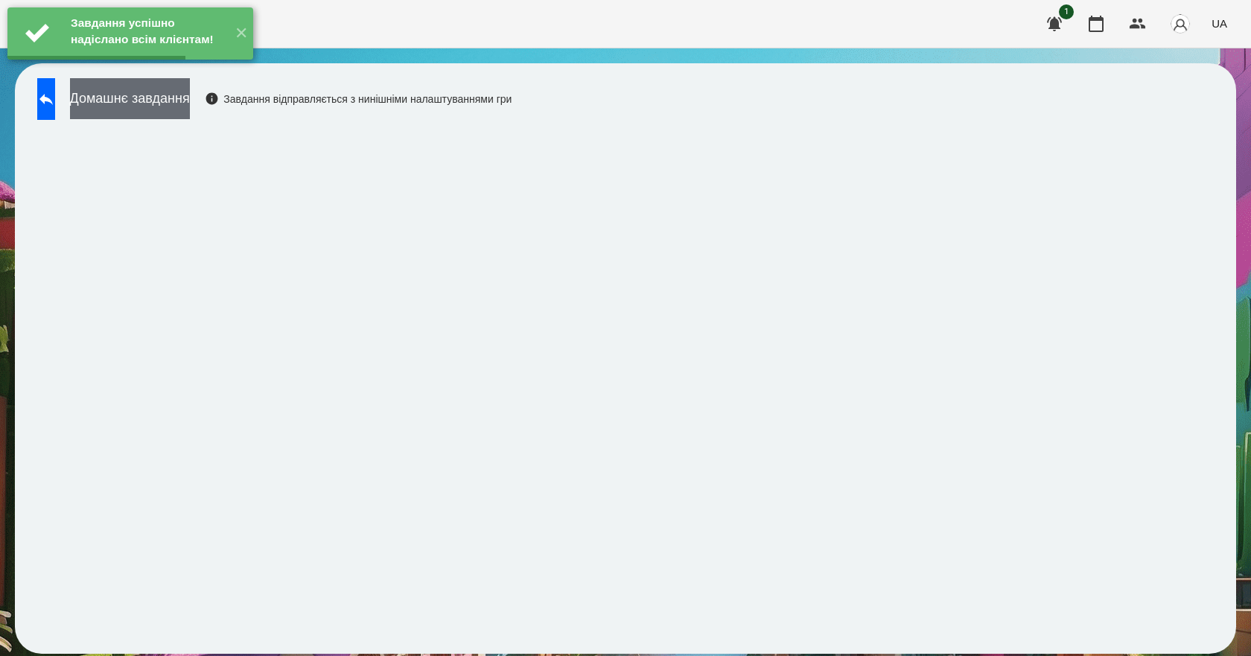
click at [190, 111] on button "Домашнє завдання" at bounding box center [130, 98] width 120 height 41
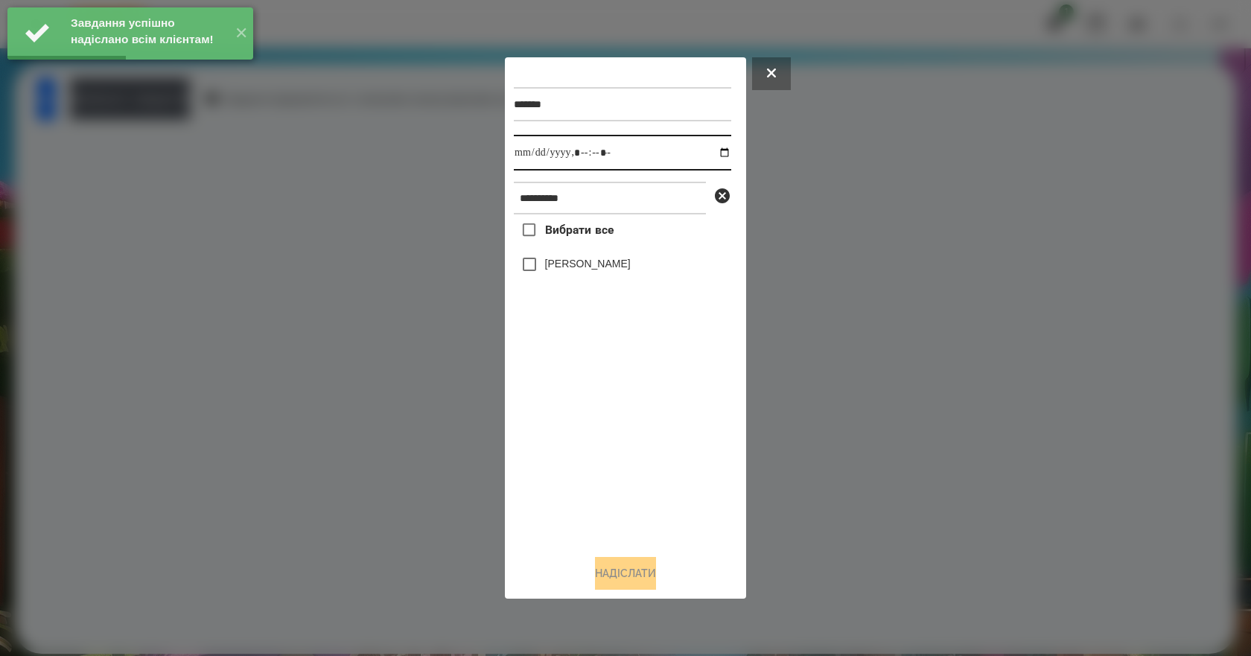
click at [711, 151] on input "datetime-local" at bounding box center [623, 153] width 218 height 36
type input "**********"
click at [667, 459] on div "Вибрати все Наконечнюк Леонардо" at bounding box center [623, 379] width 218 height 328
click at [583, 270] on label "Наконечнюк Леонардо" at bounding box center [588, 263] width 86 height 15
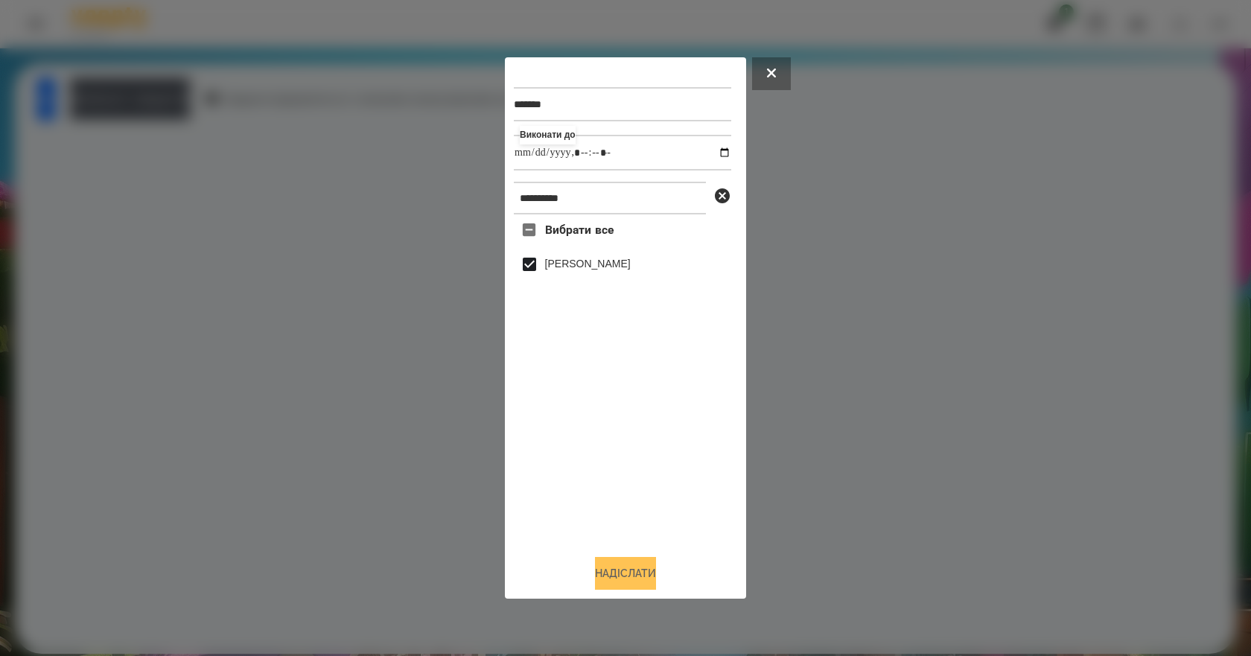
click at [652, 565] on button "Надіслати" at bounding box center [625, 573] width 61 height 33
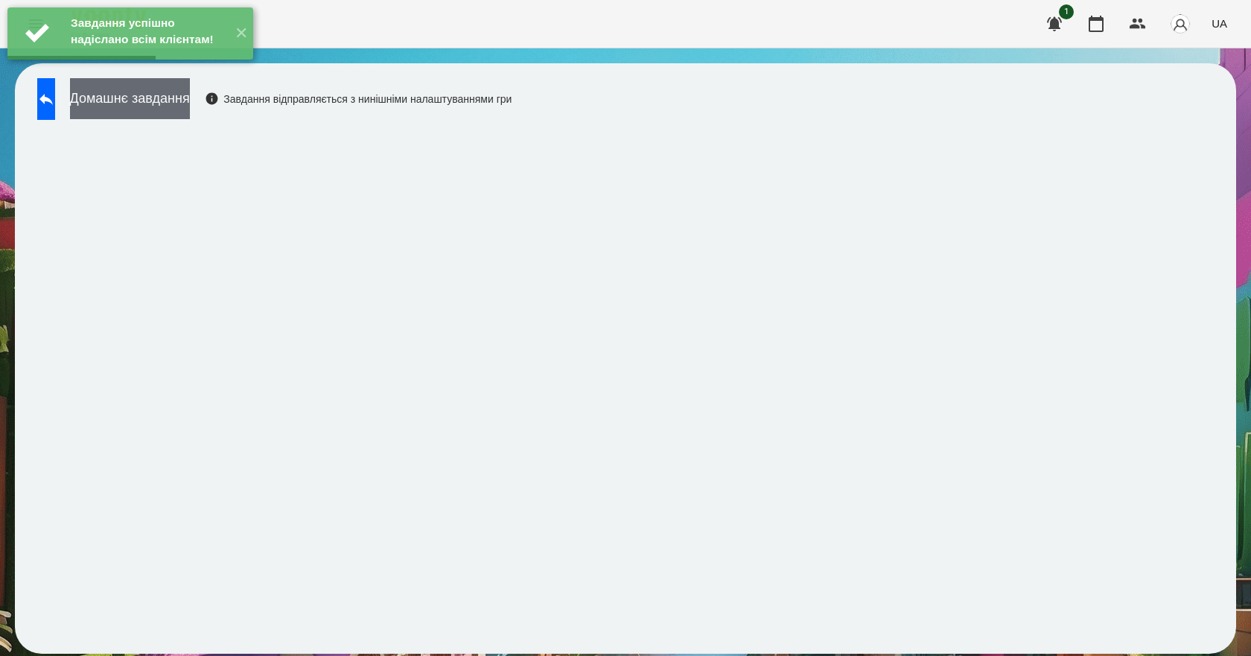
click at [174, 112] on button "Домашнє завдання" at bounding box center [130, 98] width 120 height 41
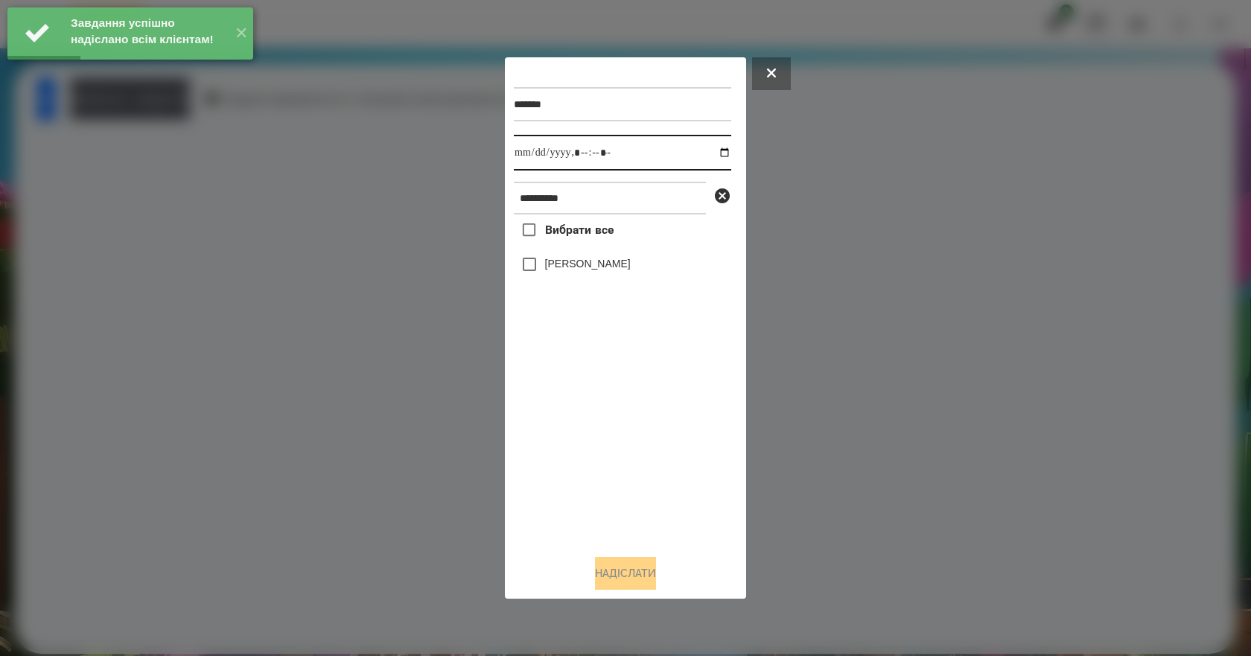
click at [717, 147] on input "datetime-local" at bounding box center [623, 153] width 218 height 36
type input "**********"
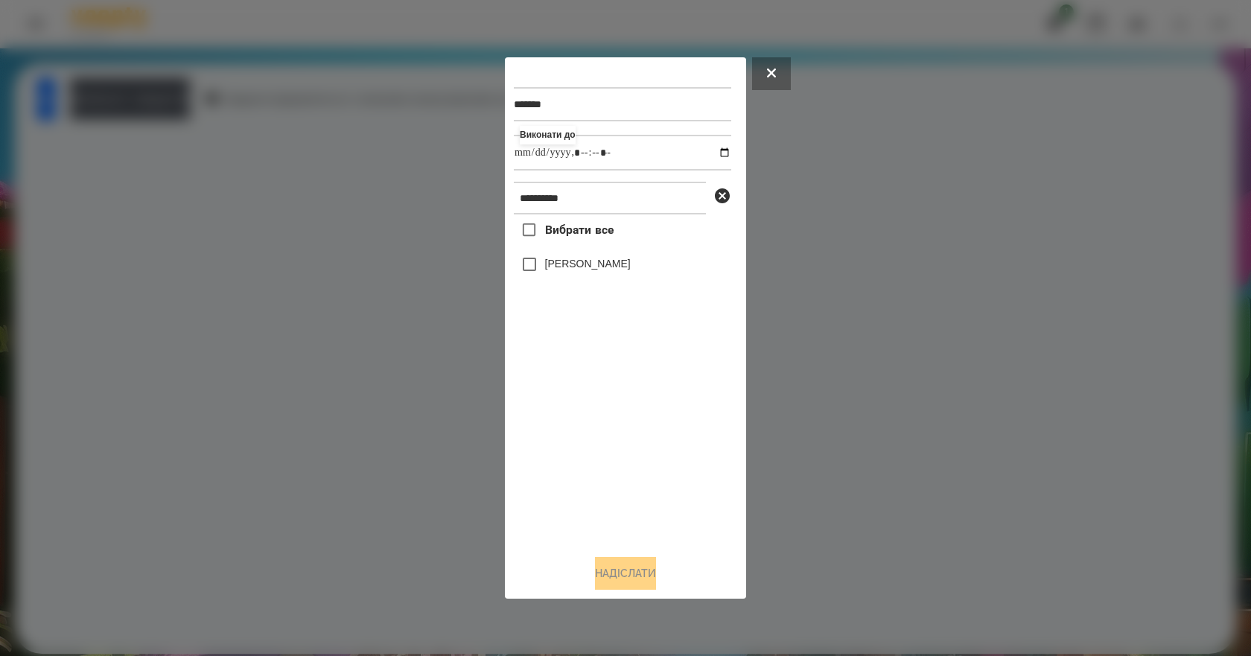
drag, startPoint x: 582, startPoint y: 439, endPoint x: 596, endPoint y: 417, distance: 25.8
click at [583, 439] on div "Вибрати все Наконечнюк Леонардо" at bounding box center [623, 379] width 218 height 328
click at [591, 267] on label "Наконечнюк Леонардо" at bounding box center [588, 263] width 86 height 15
click at [656, 573] on button "Надіслати" at bounding box center [625, 573] width 61 height 33
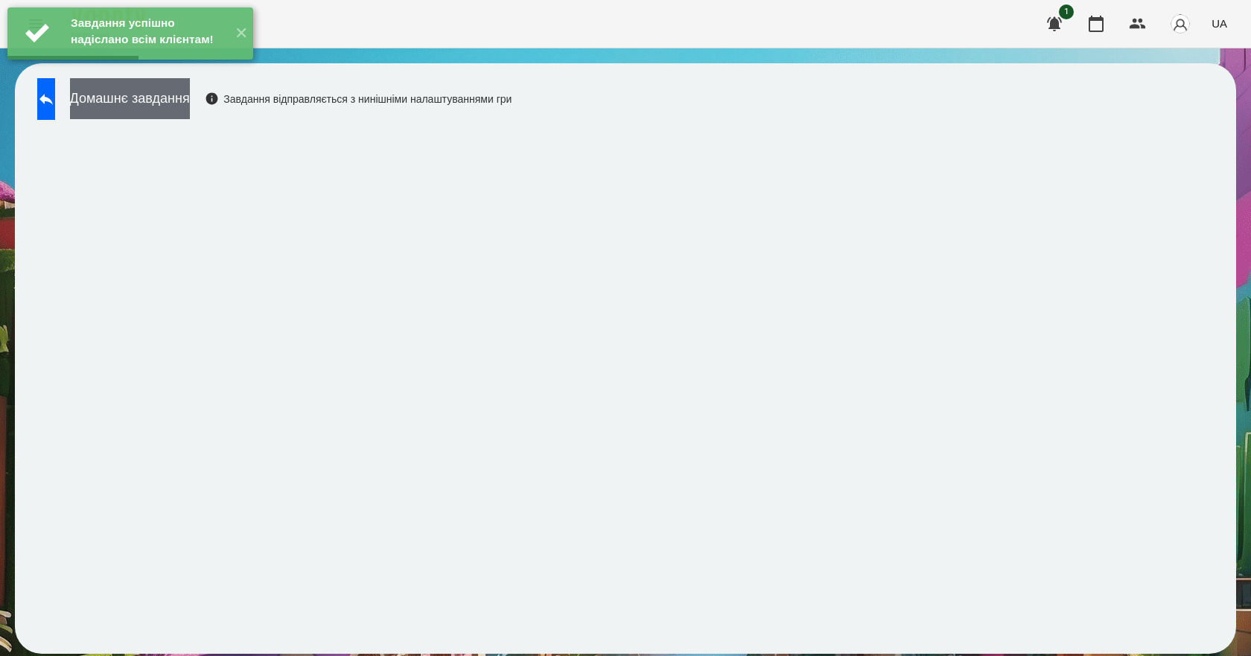
click at [190, 108] on button "Домашнє завдання" at bounding box center [130, 98] width 120 height 41
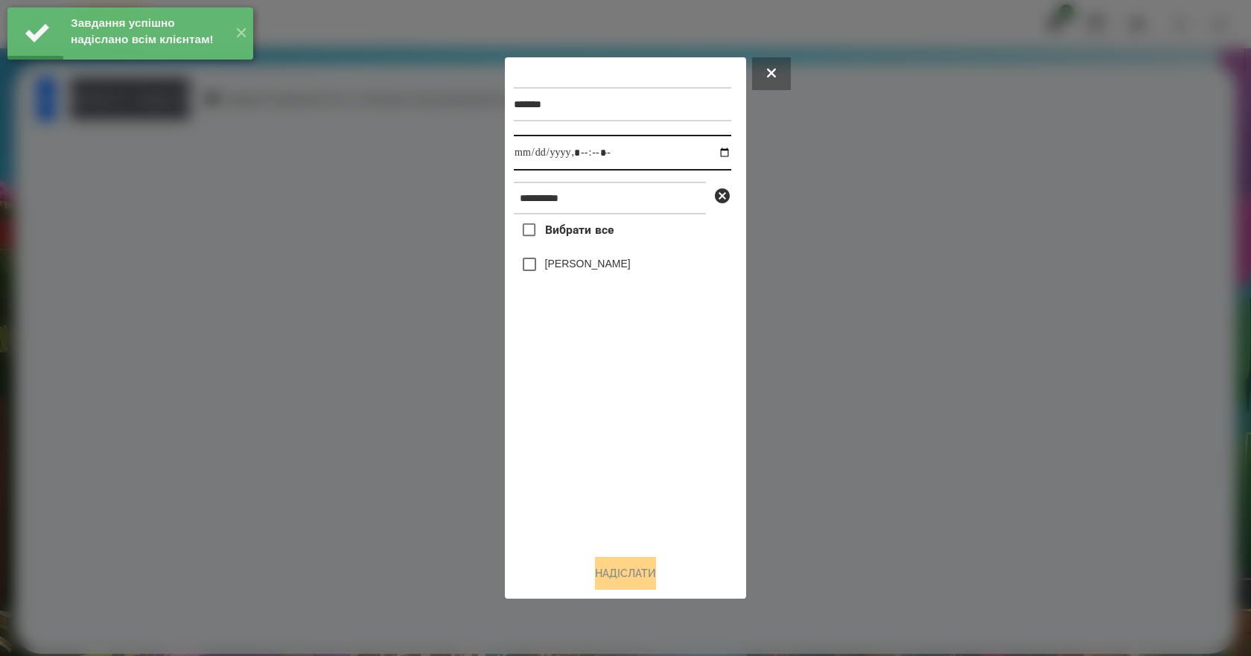
click at [716, 149] on input "datetime-local" at bounding box center [623, 153] width 218 height 36
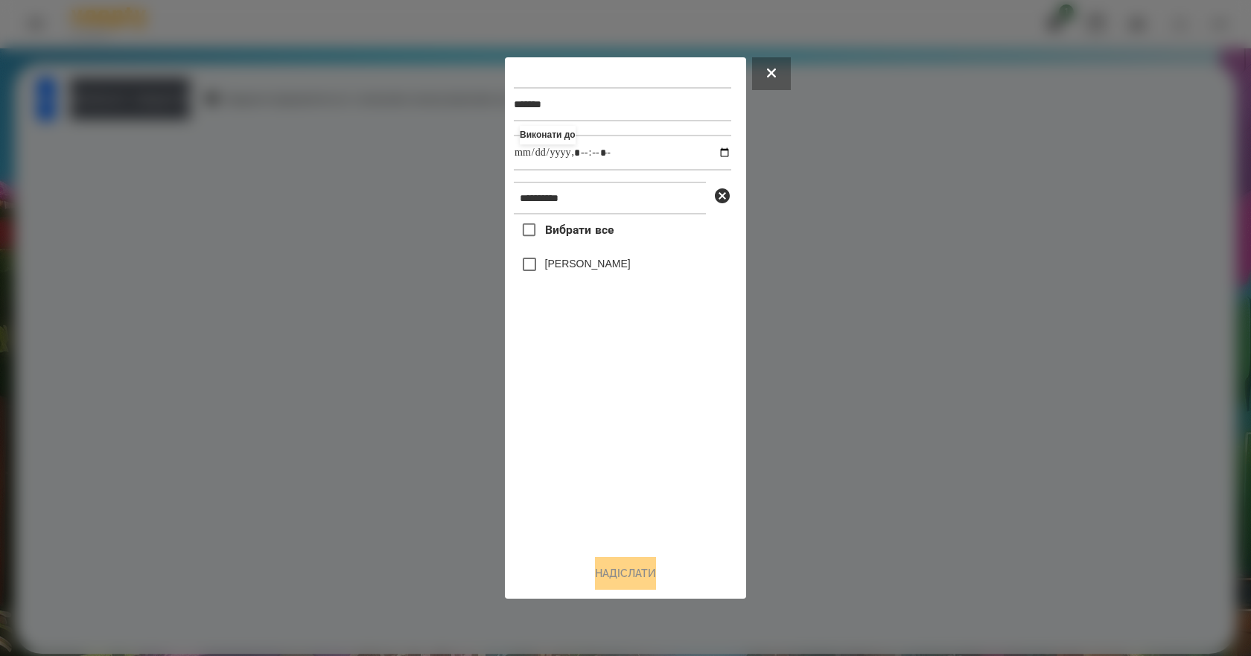
type input "**********"
click at [559, 488] on div "Вибрати все Наконечнюк Леонардо" at bounding box center [623, 379] width 218 height 328
click at [594, 260] on label "Наконечнюк Леонардо" at bounding box center [588, 263] width 86 height 15
click at [647, 571] on button "Надіслати" at bounding box center [625, 573] width 61 height 33
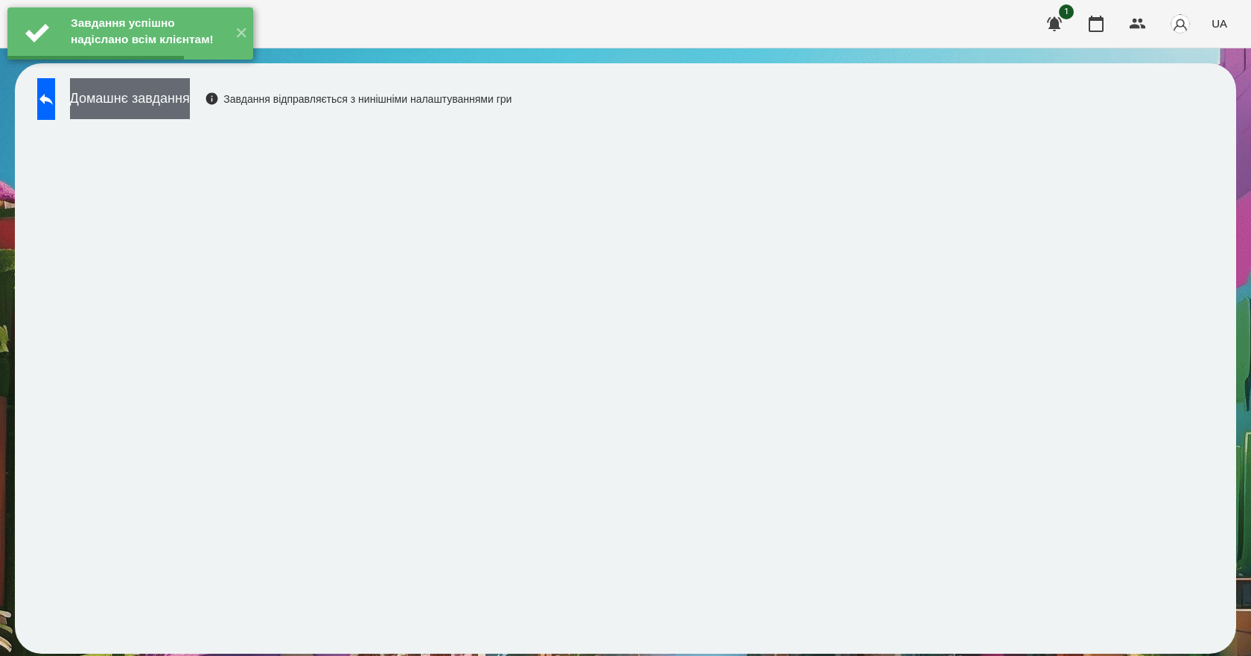
click at [160, 112] on button "Домашнє завдання" at bounding box center [130, 98] width 120 height 41
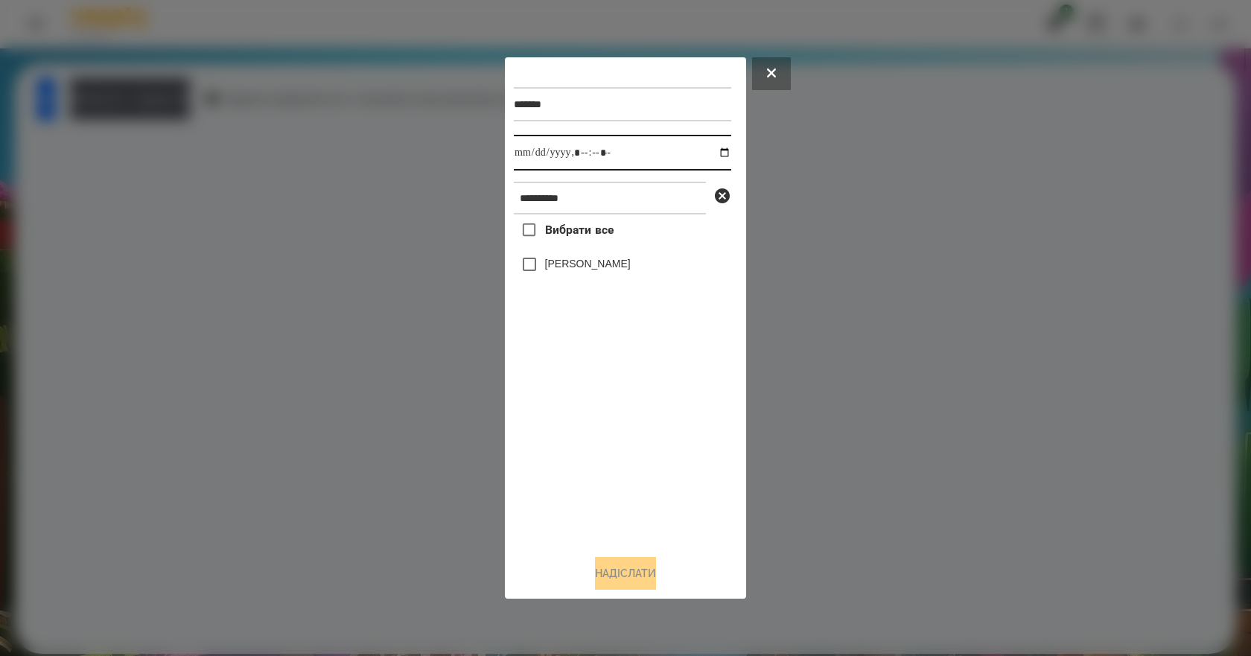
click at [708, 149] on input "datetime-local" at bounding box center [623, 153] width 218 height 36
type input "**********"
drag, startPoint x: 567, startPoint y: 457, endPoint x: 580, endPoint y: 348, distance: 109.6
click at [567, 456] on div "Вибрати все Наконечнюк Леонардо" at bounding box center [623, 379] width 218 height 328
click at [612, 271] on label "Наконечнюк Леонардо" at bounding box center [588, 263] width 86 height 15
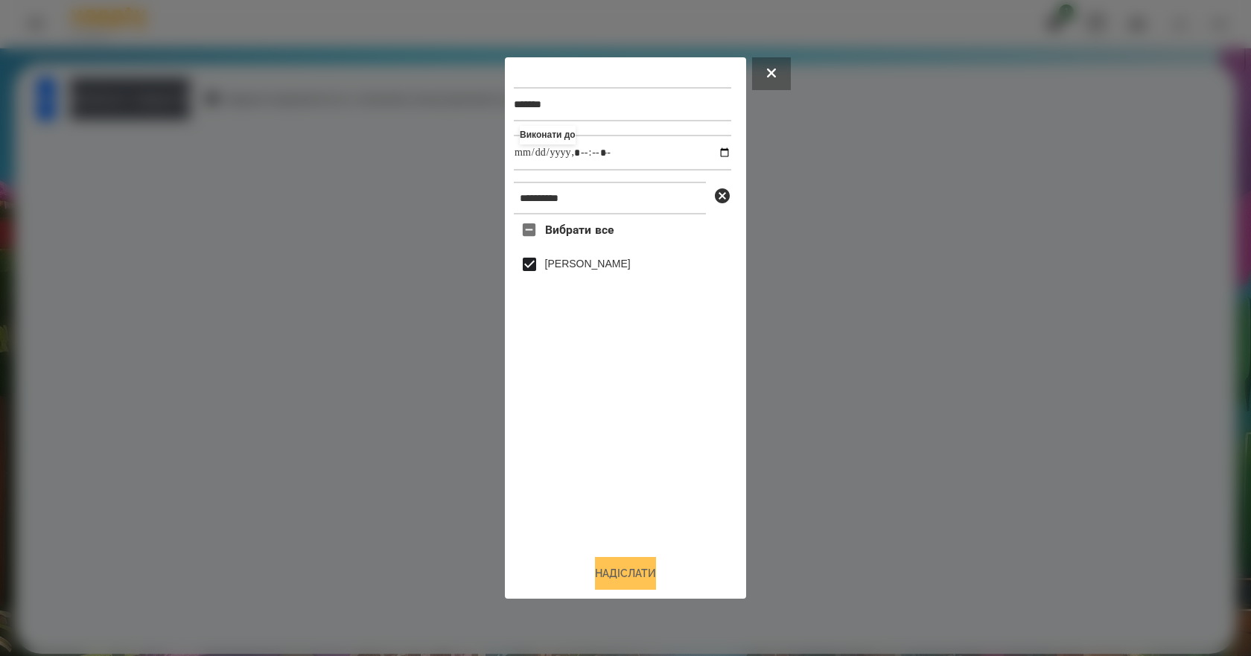
click at [629, 577] on button "Надіслати" at bounding box center [625, 573] width 61 height 33
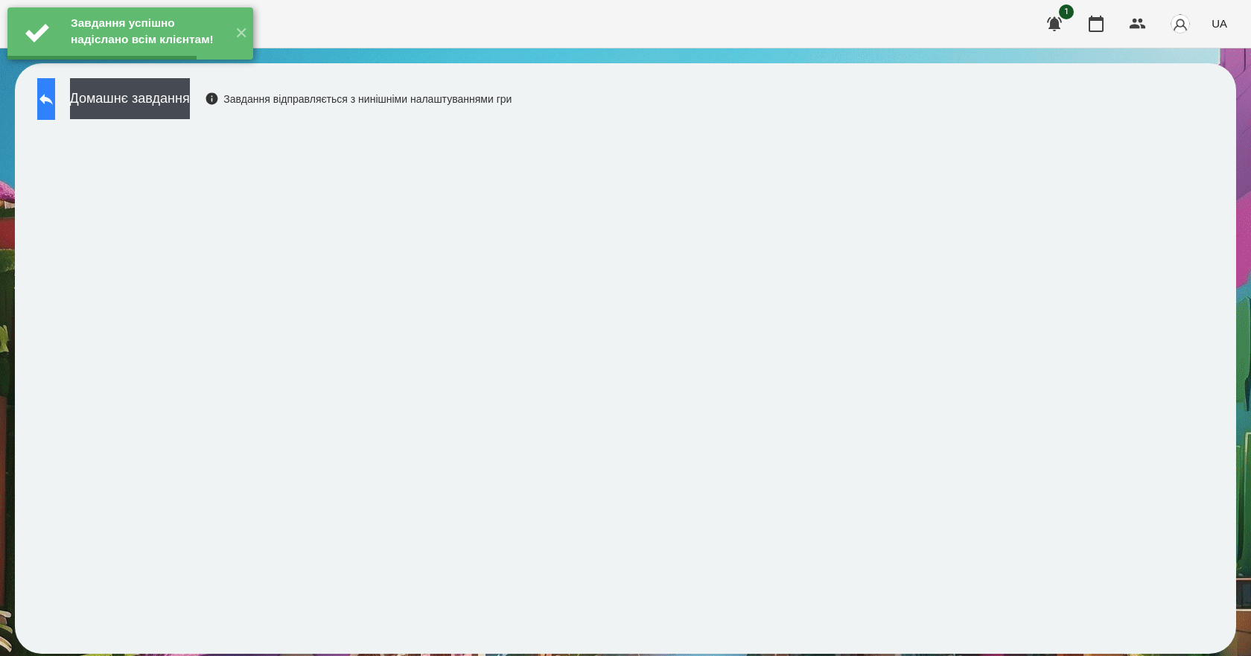
click at [55, 108] on button at bounding box center [46, 99] width 18 height 42
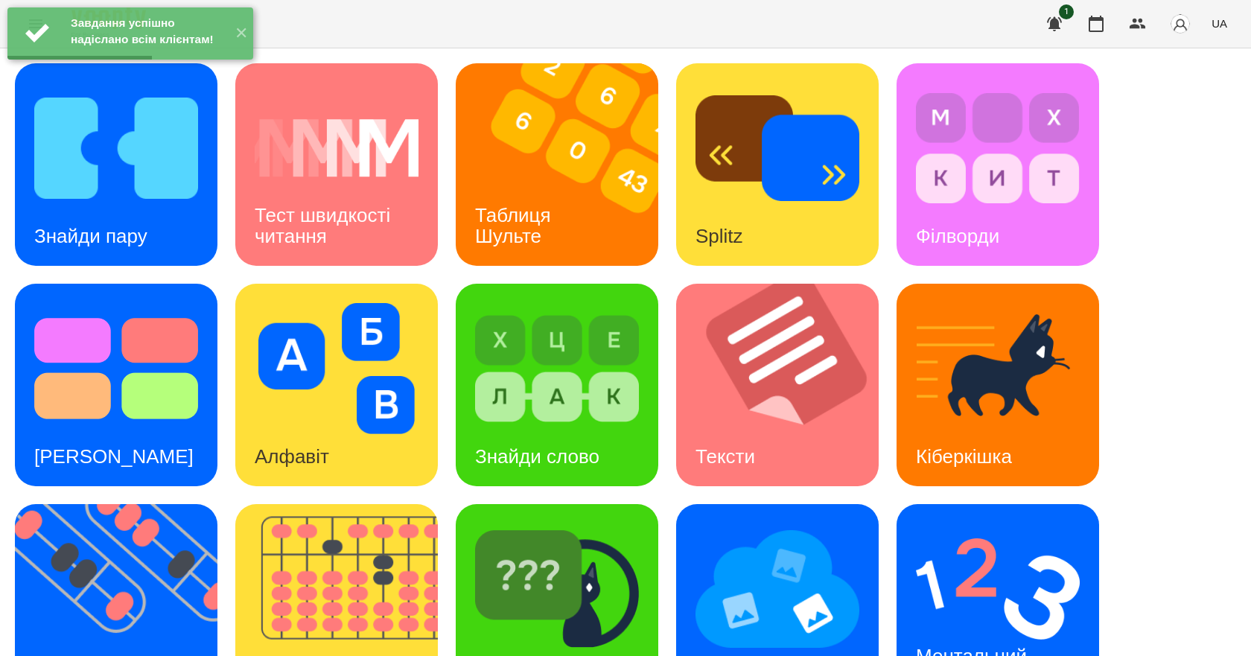
scroll to position [286, 0]
click at [1015, 645] on h3 "Ментальний рахунок" at bounding box center [974, 666] width 116 height 42
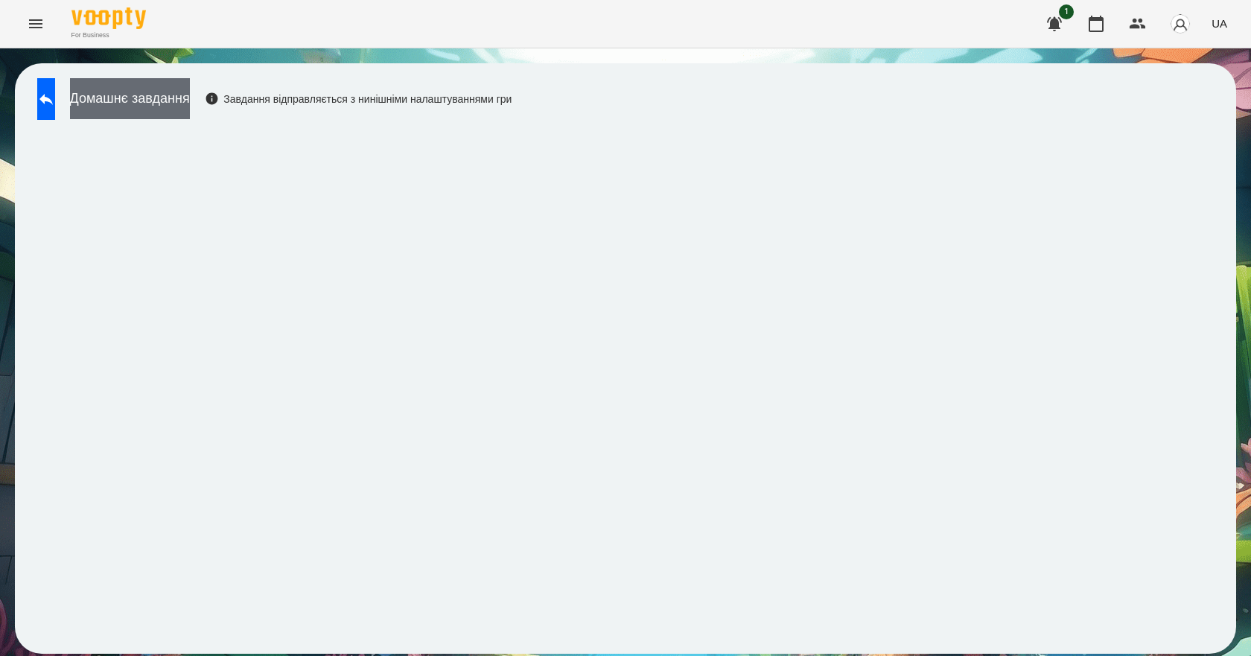
click at [153, 112] on button "Домашнє завдання" at bounding box center [130, 98] width 120 height 41
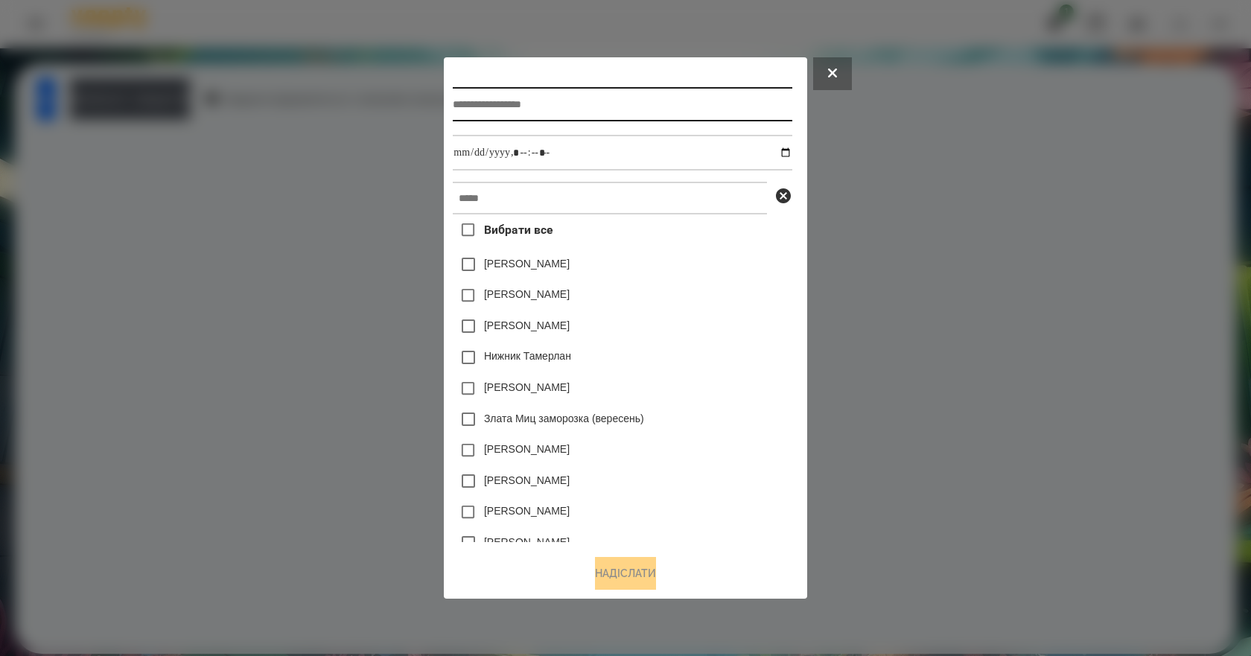
click at [512, 103] on input "text" at bounding box center [622, 104] width 339 height 34
type input "**********"
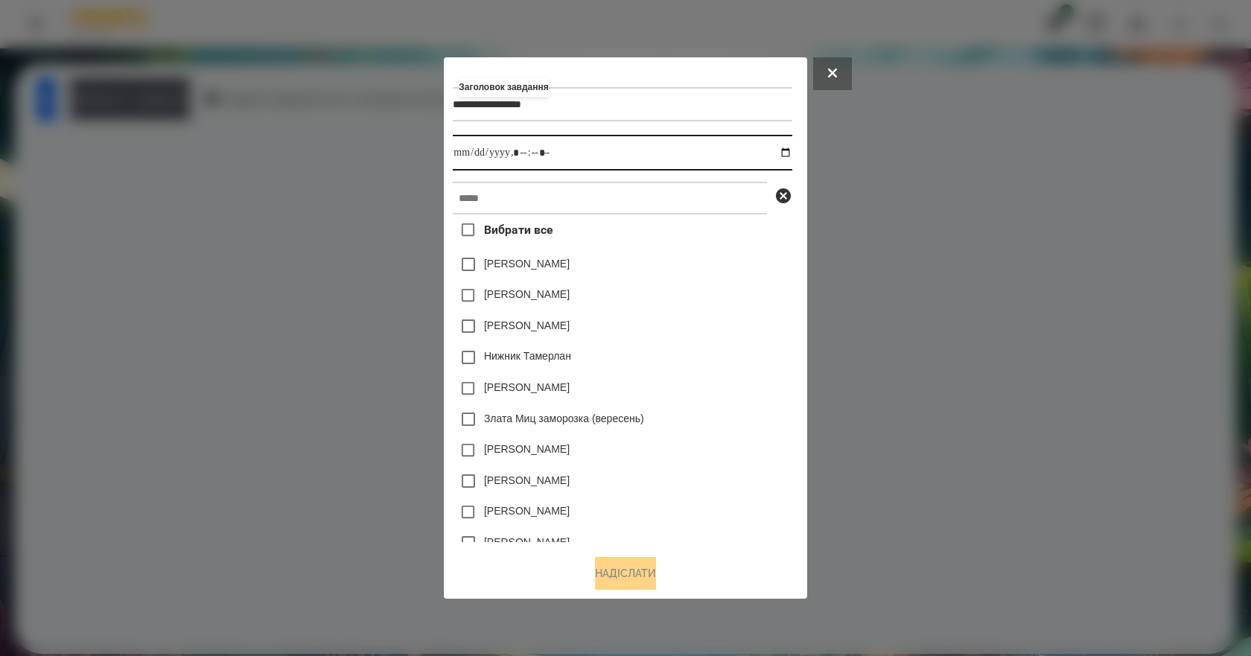
click at [792, 150] on input "datetime-local" at bounding box center [622, 153] width 339 height 36
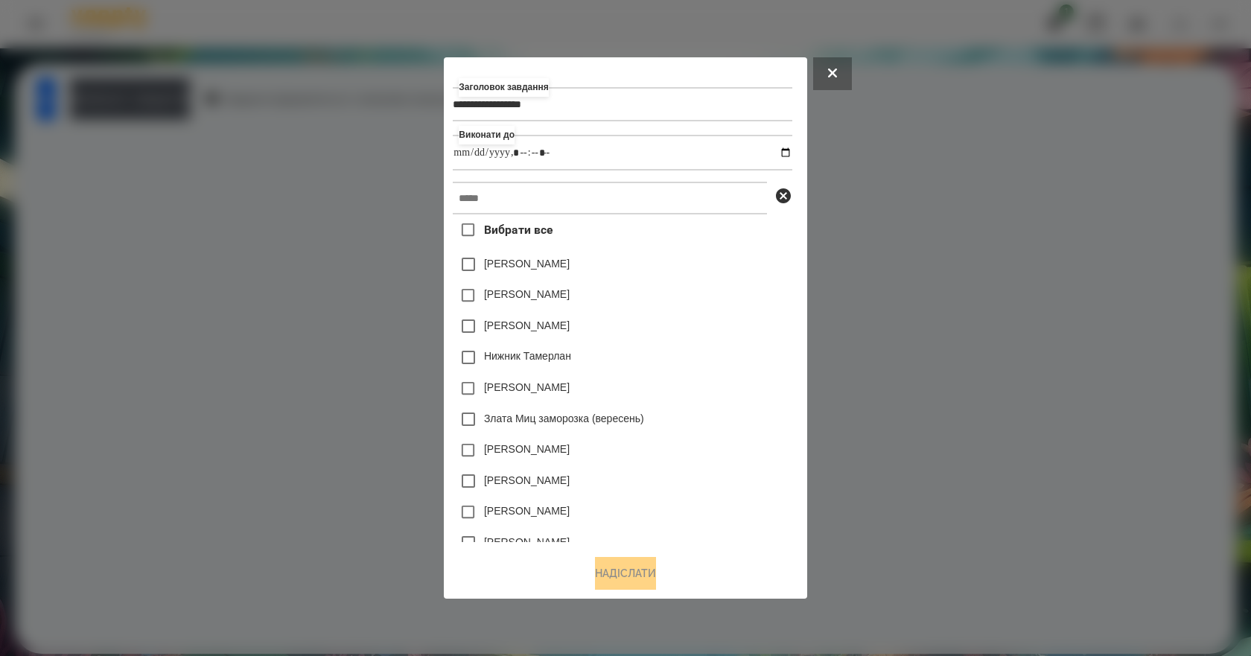
type input "**********"
drag, startPoint x: 744, startPoint y: 367, endPoint x: 741, endPoint y: 359, distance: 8.7
click at [744, 366] on div "Нижник Тамерлан" at bounding box center [622, 357] width 339 height 31
click at [631, 209] on input "text" at bounding box center [610, 198] width 314 height 33
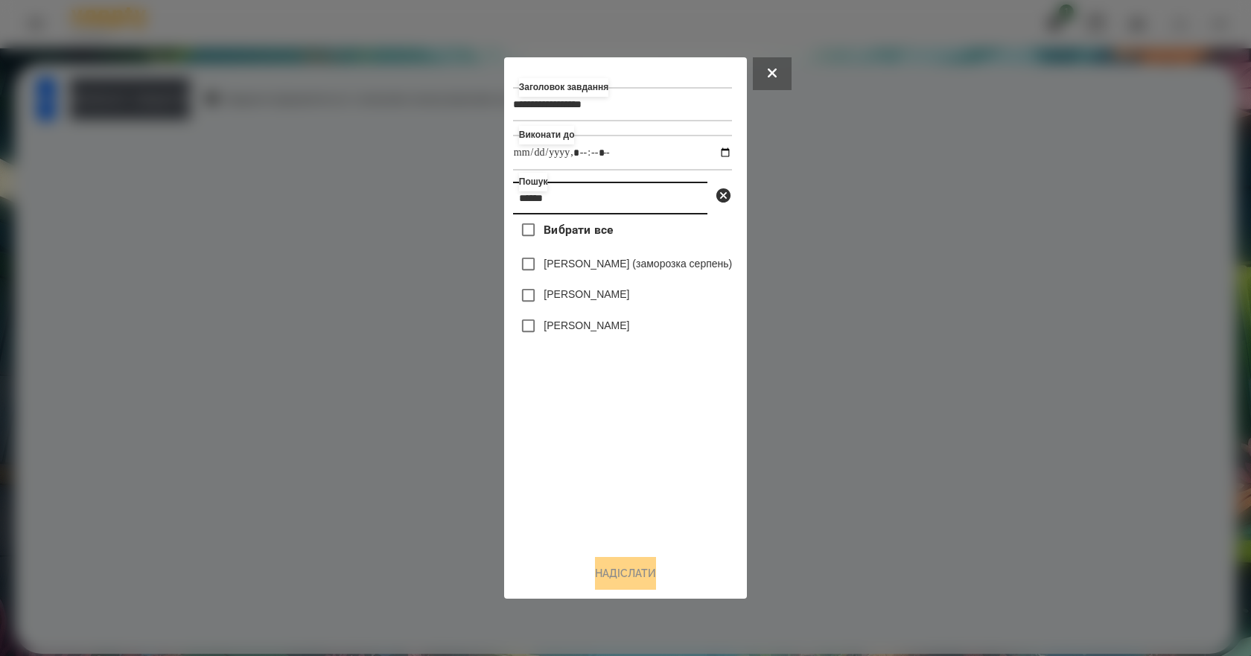
type input "******"
click at [629, 333] on label "Наконечнюк Леонардо" at bounding box center [587, 325] width 86 height 15
click at [648, 588] on button "Надіслати" at bounding box center [625, 573] width 61 height 33
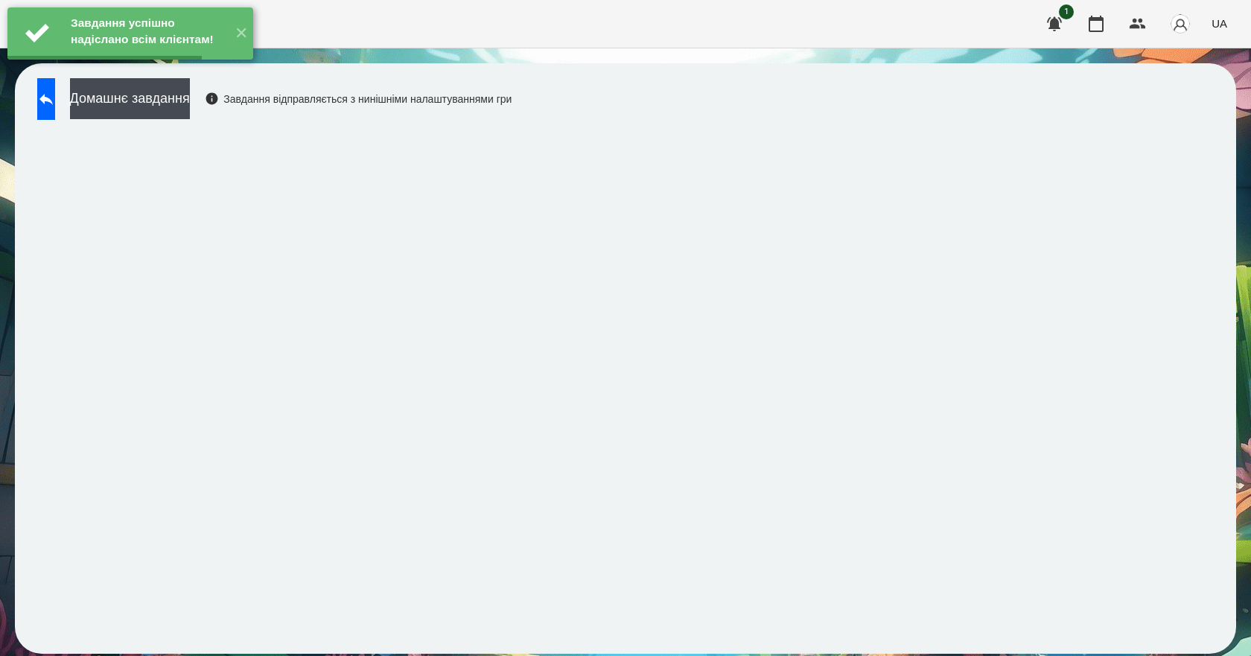
click at [190, 95] on button "Домашнє завдання" at bounding box center [130, 98] width 120 height 41
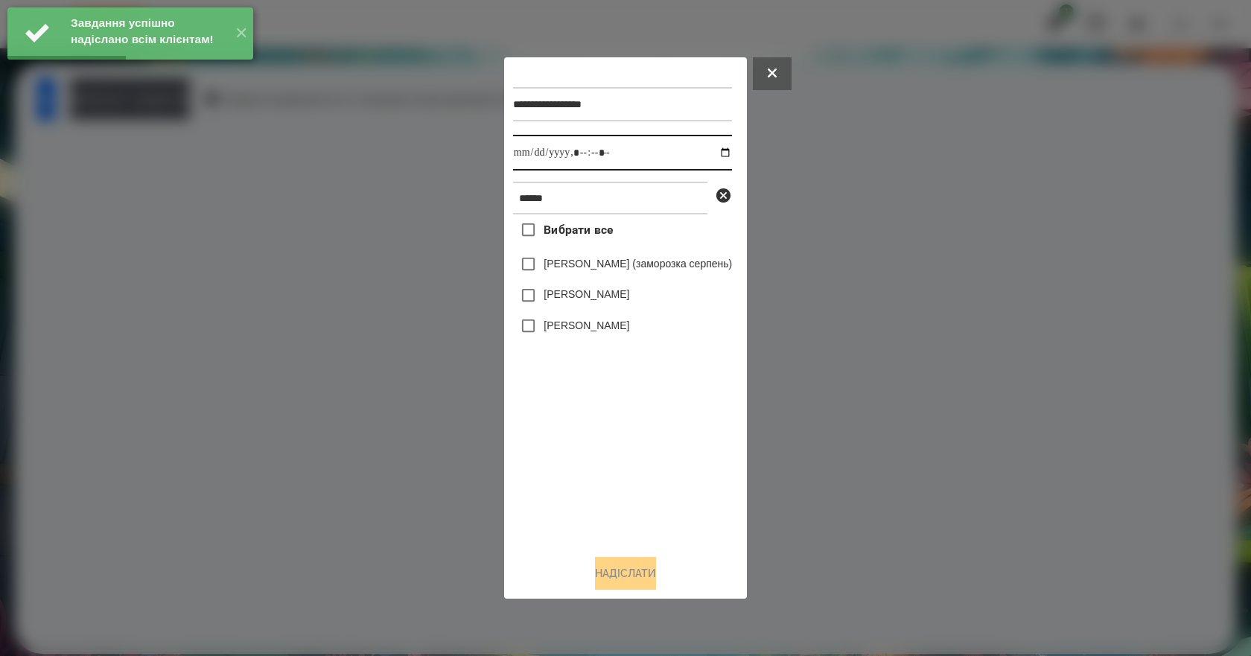
click at [731, 150] on input "datetime-local" at bounding box center [622, 153] width 219 height 36
type input "**********"
click at [616, 445] on div "Вибрати все Кірілл Наконечний (заморозка серпень) Наконечний Юрій Наконечнюк Ле…" at bounding box center [622, 379] width 219 height 328
click at [606, 325] on label "Наконечнюк Леонардо" at bounding box center [587, 325] width 86 height 15
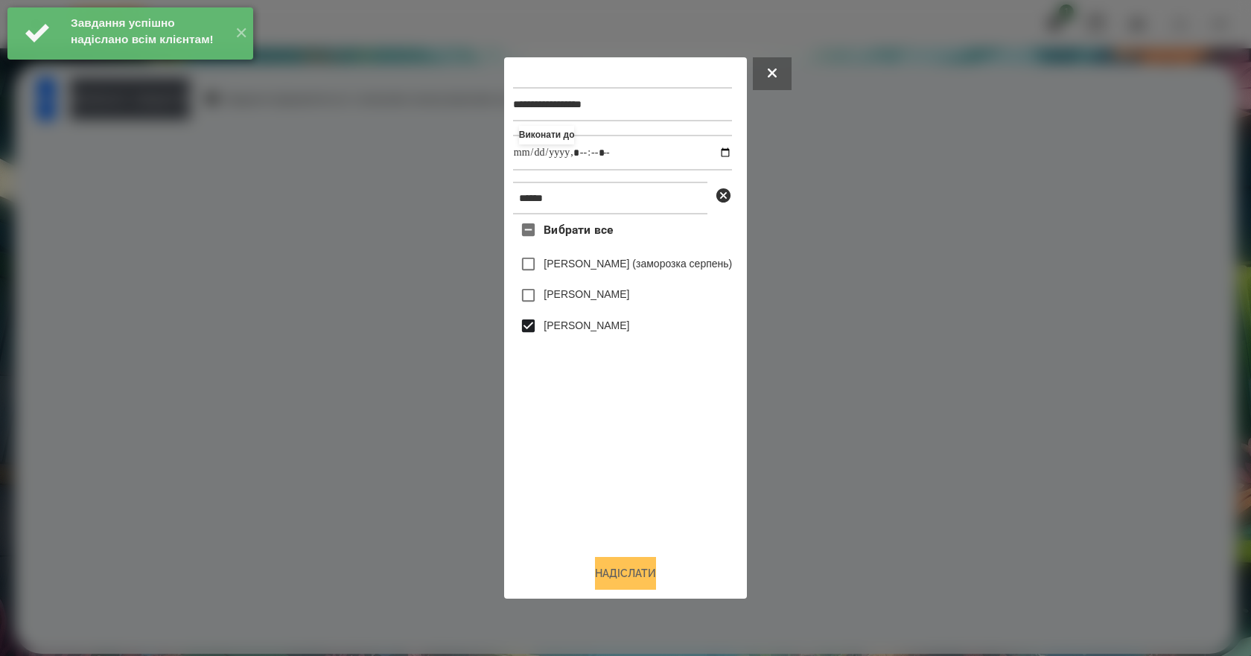
click at [648, 587] on button "Надіслати" at bounding box center [625, 573] width 61 height 33
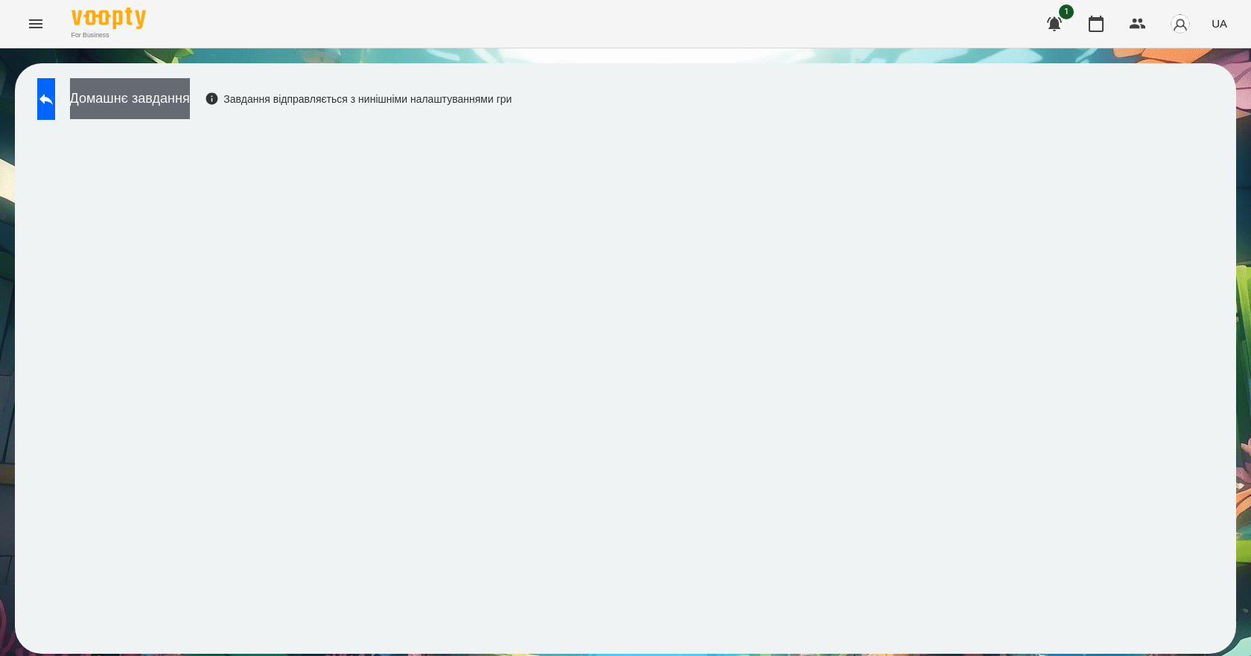
click at [174, 83] on button "Домашнє завдання" at bounding box center [130, 98] width 120 height 41
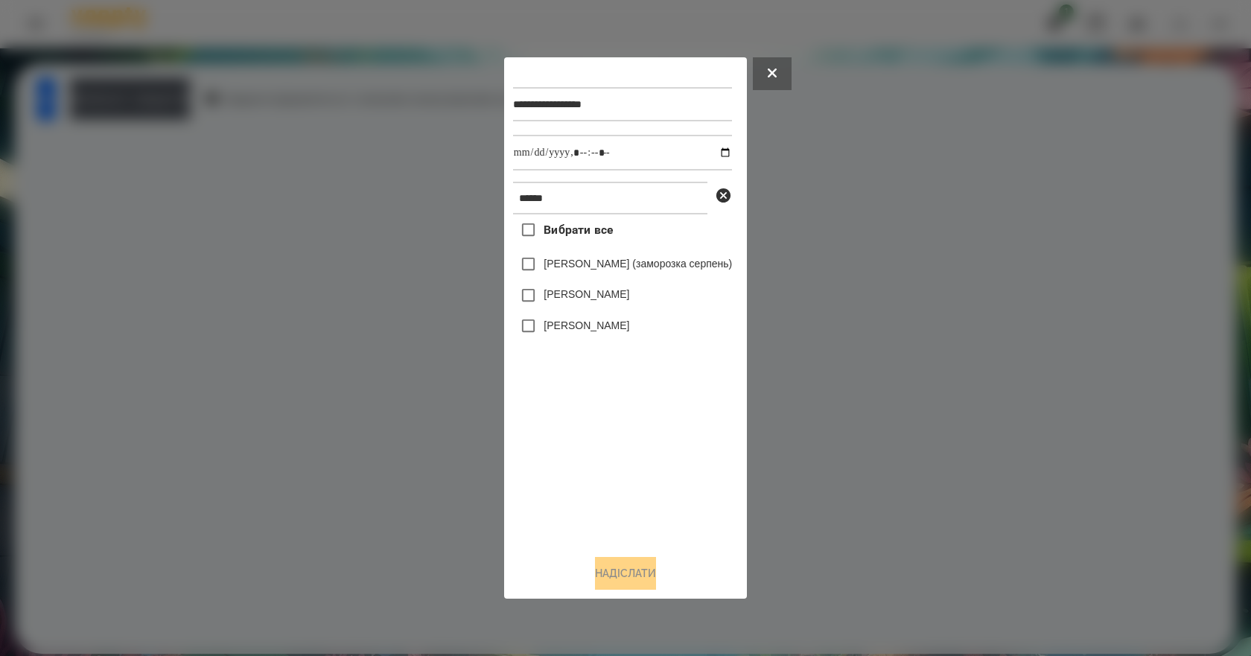
click at [591, 326] on label "Наконечнюк Леонардо" at bounding box center [587, 325] width 86 height 15
click at [648, 571] on button "Надіслати" at bounding box center [625, 573] width 61 height 33
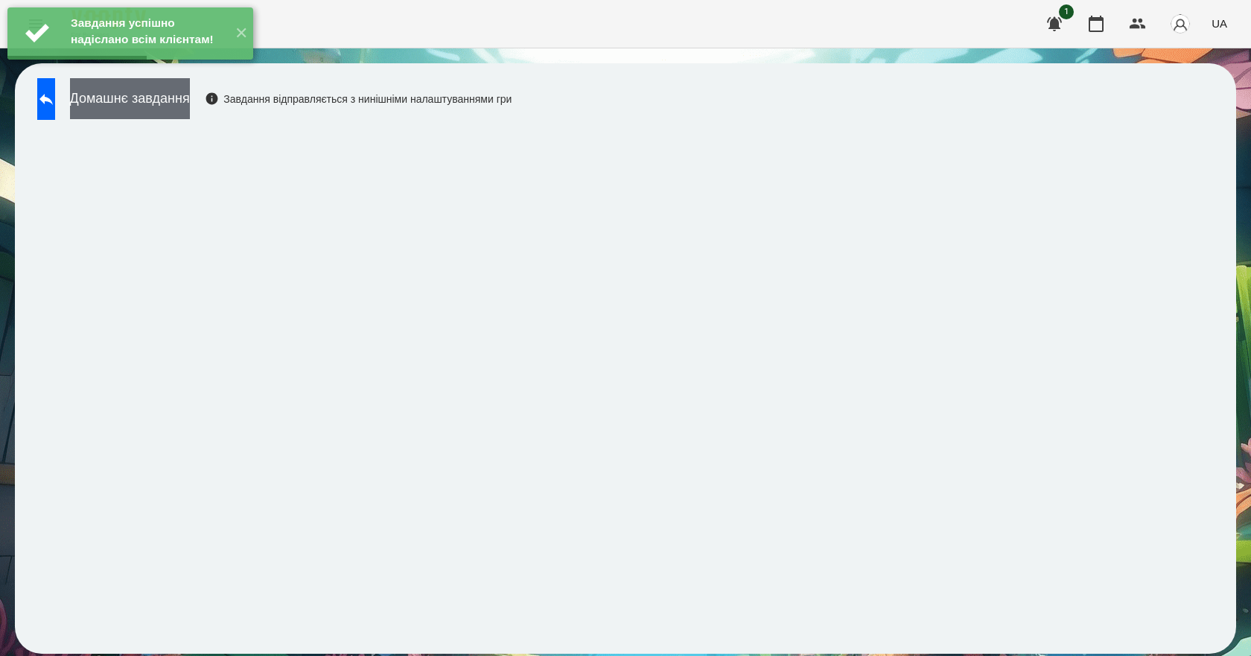
click at [190, 93] on button "Домашнє завдання" at bounding box center [130, 98] width 120 height 41
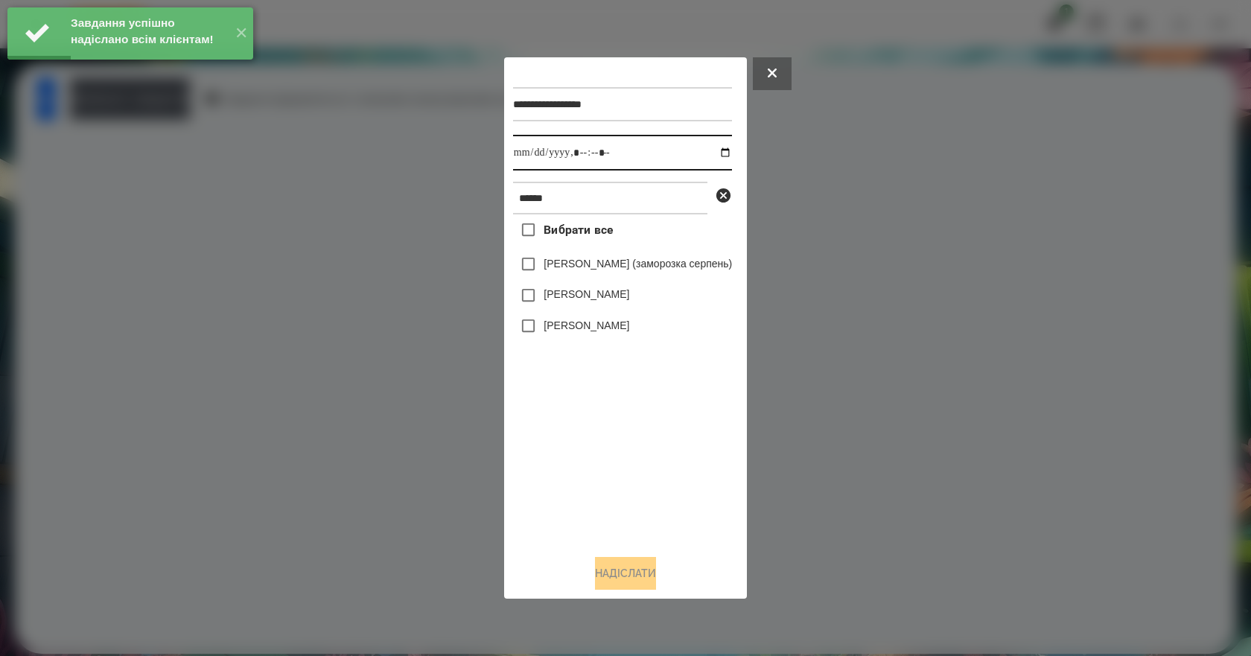
click at [728, 150] on input "datetime-local" at bounding box center [622, 153] width 219 height 36
type input "**********"
drag, startPoint x: 649, startPoint y: 466, endPoint x: 642, endPoint y: 410, distance: 55.5
click at [648, 463] on div "Вибрати все Кірілл Наконечний (заморозка серпень) Наконечний Юрій Наконечнюк Ле…" at bounding box center [622, 379] width 219 height 328
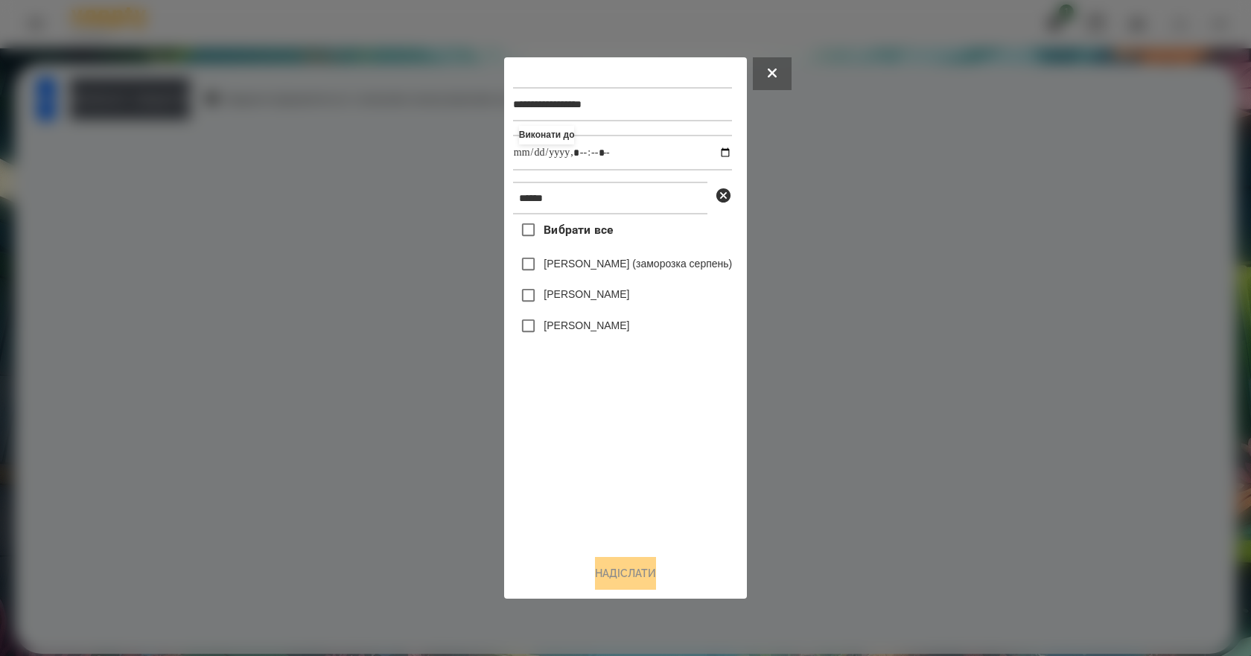
click at [624, 324] on label "Наконечнюк Леонардо" at bounding box center [587, 325] width 86 height 15
click at [655, 585] on button "Надіслати" at bounding box center [625, 573] width 61 height 33
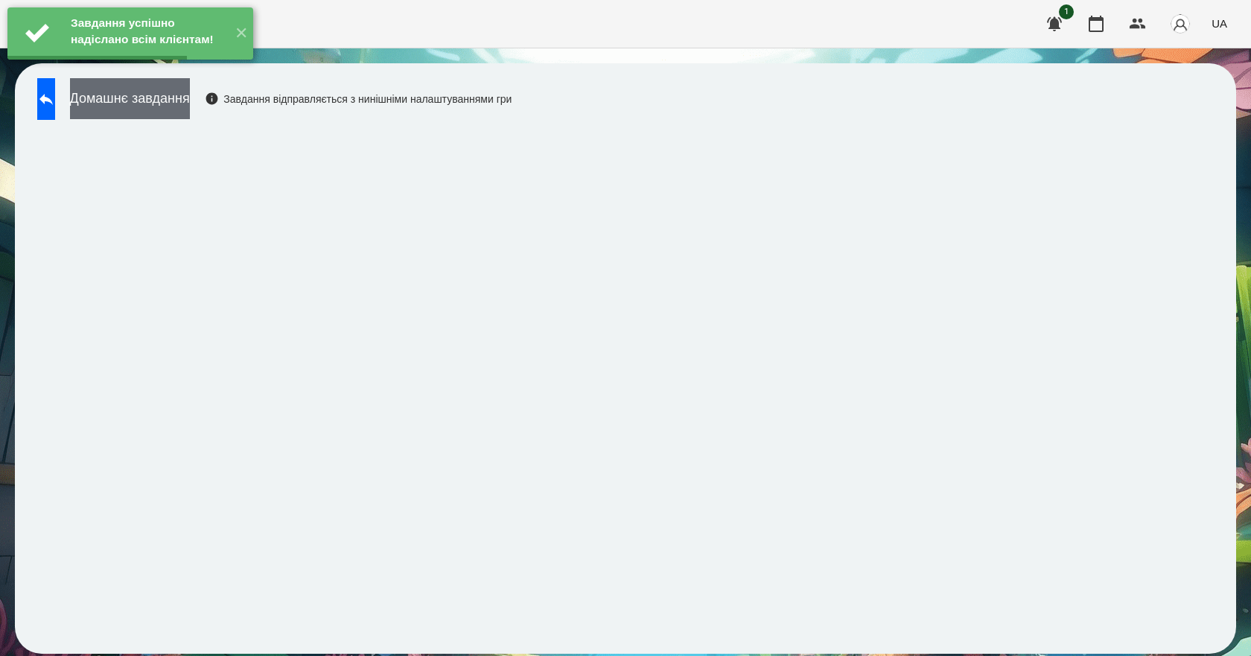
click at [190, 104] on button "Домашнє завдання" at bounding box center [130, 98] width 120 height 41
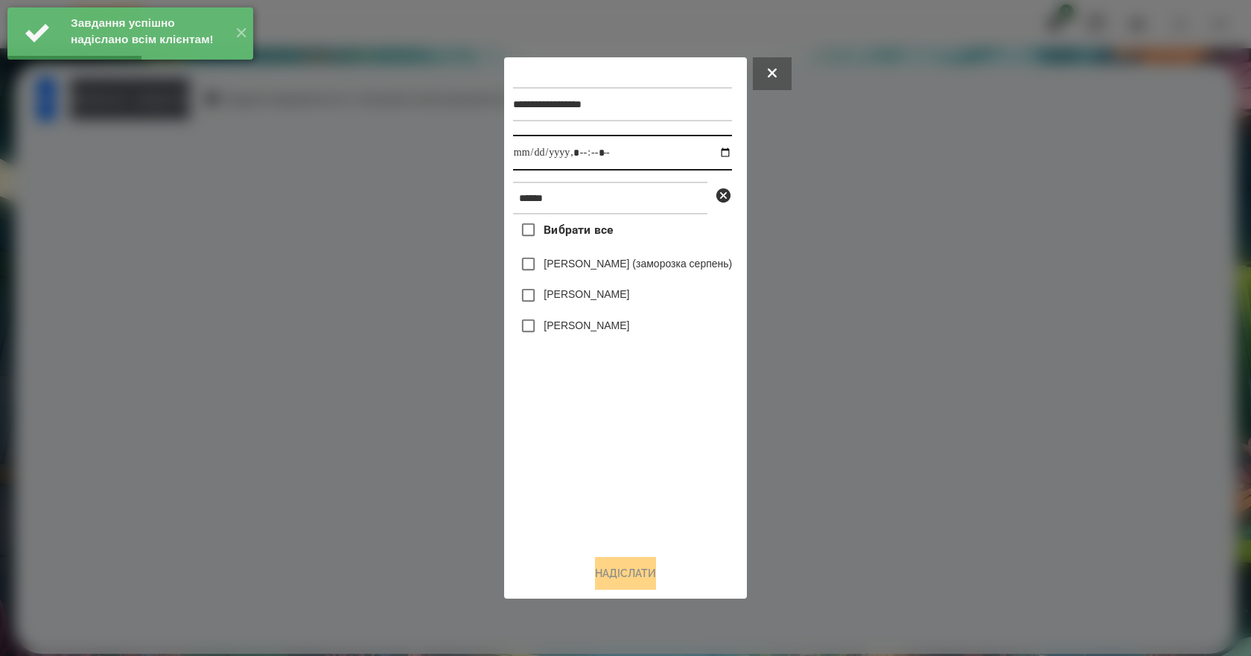
click at [732, 151] on input "datetime-local" at bounding box center [622, 153] width 219 height 36
type input "**********"
drag, startPoint x: 636, startPoint y: 490, endPoint x: 612, endPoint y: 416, distance: 78.4
click at [634, 485] on div "Вибрати все Кірілл Наконечний (заморозка серпень) Наконечний Юрій Наконечнюк Ле…" at bounding box center [622, 379] width 219 height 328
click at [570, 331] on label "Наконечнюк Леонардо" at bounding box center [587, 325] width 86 height 15
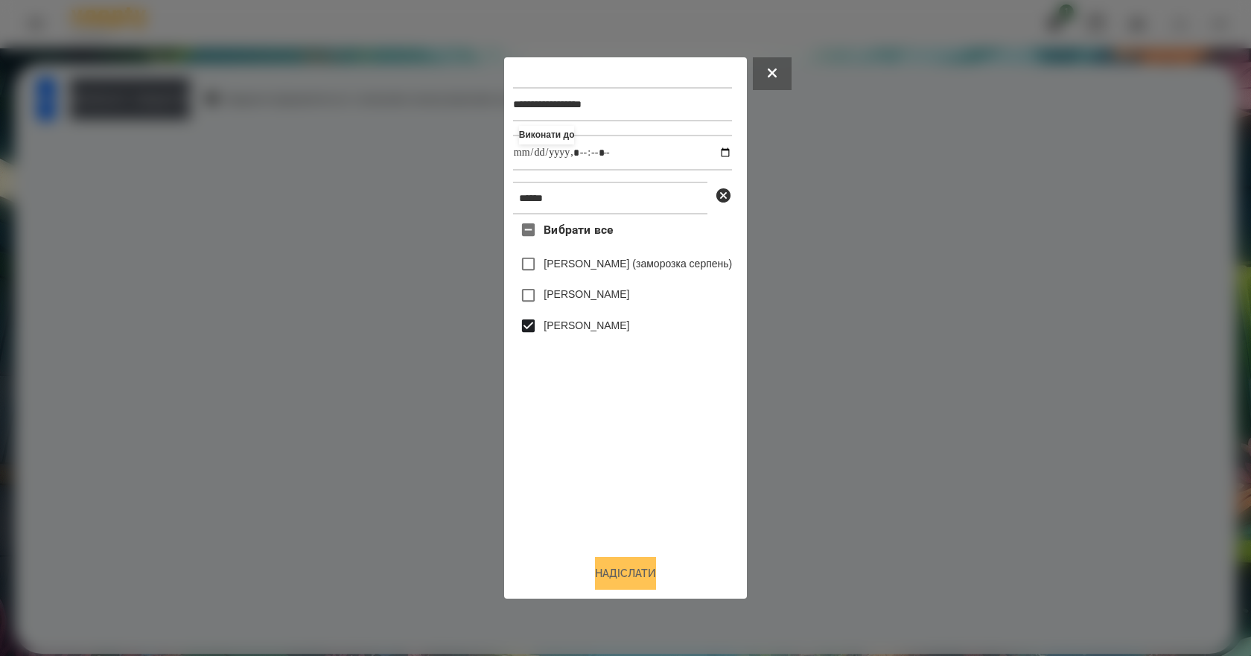
click at [648, 588] on button "Надіслати" at bounding box center [625, 573] width 61 height 33
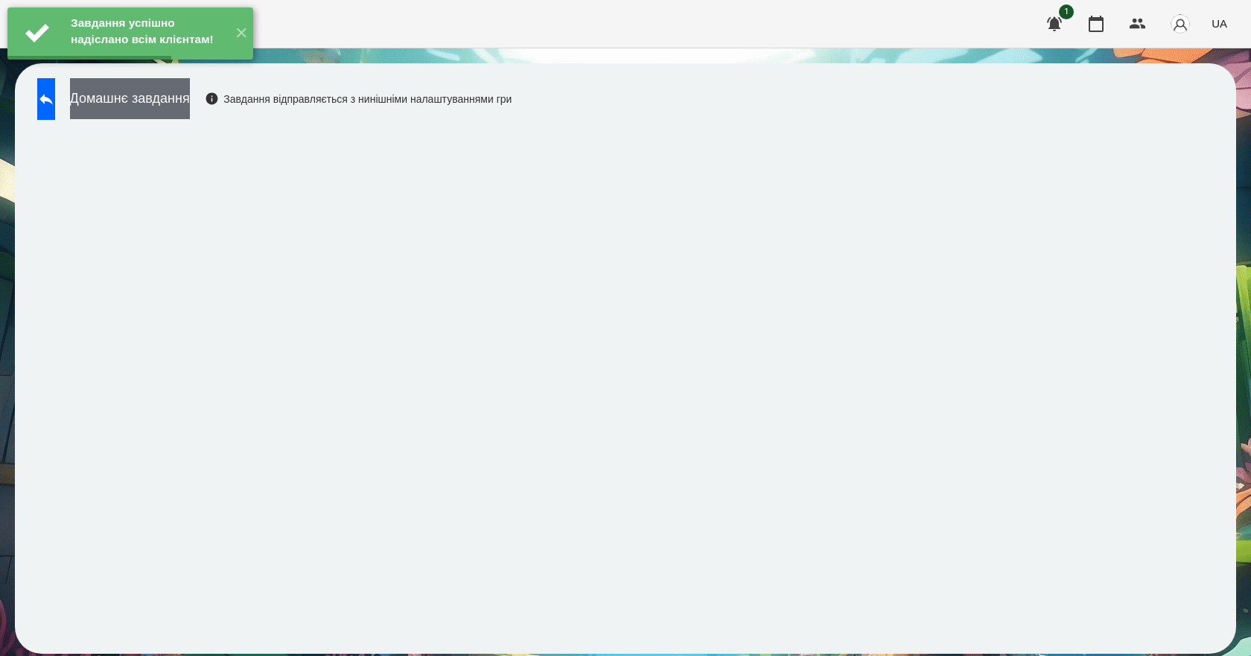
click at [190, 118] on button "Домашнє завдання" at bounding box center [130, 98] width 120 height 41
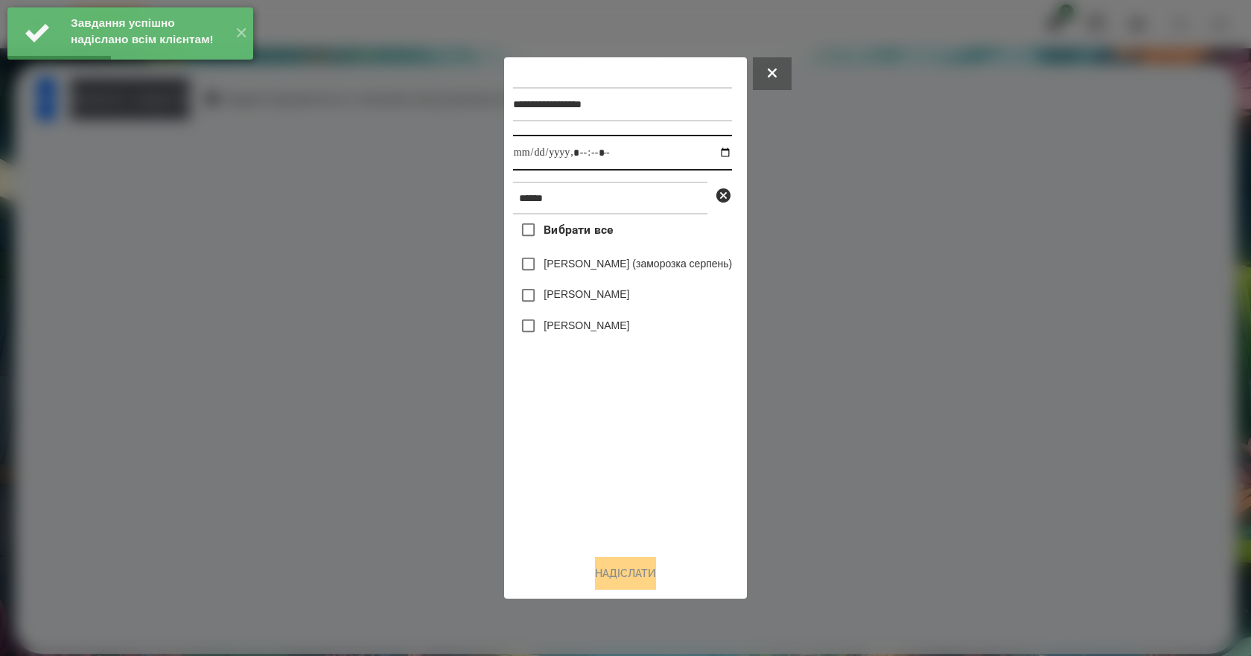
click at [732, 155] on input "datetime-local" at bounding box center [622, 153] width 219 height 36
type input "**********"
drag, startPoint x: 568, startPoint y: 459, endPoint x: 573, endPoint y: 411, distance: 47.9
click at [568, 457] on div "Вибрати все Кірілл Наконечний (заморозка серпень) Наконечний Юрій Наконечнюк Ле…" at bounding box center [622, 379] width 219 height 328
click at [582, 324] on label "Наконечнюк Леонардо" at bounding box center [587, 325] width 86 height 15
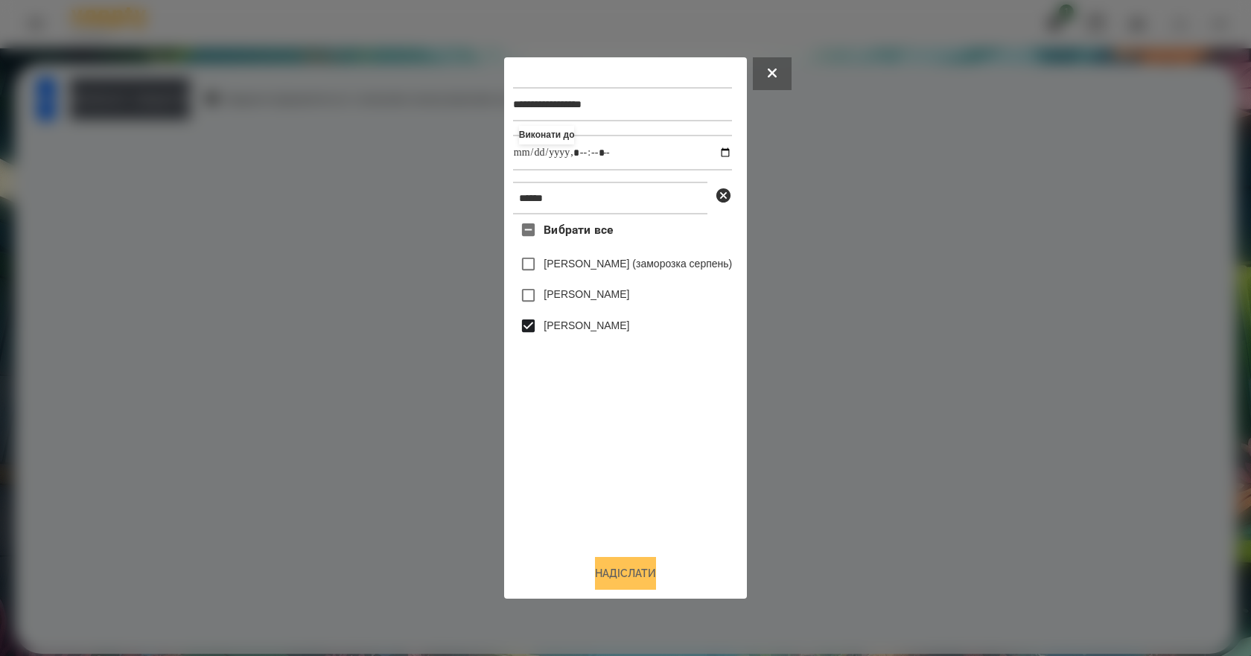
click at [652, 585] on button "Надіслати" at bounding box center [625, 573] width 61 height 33
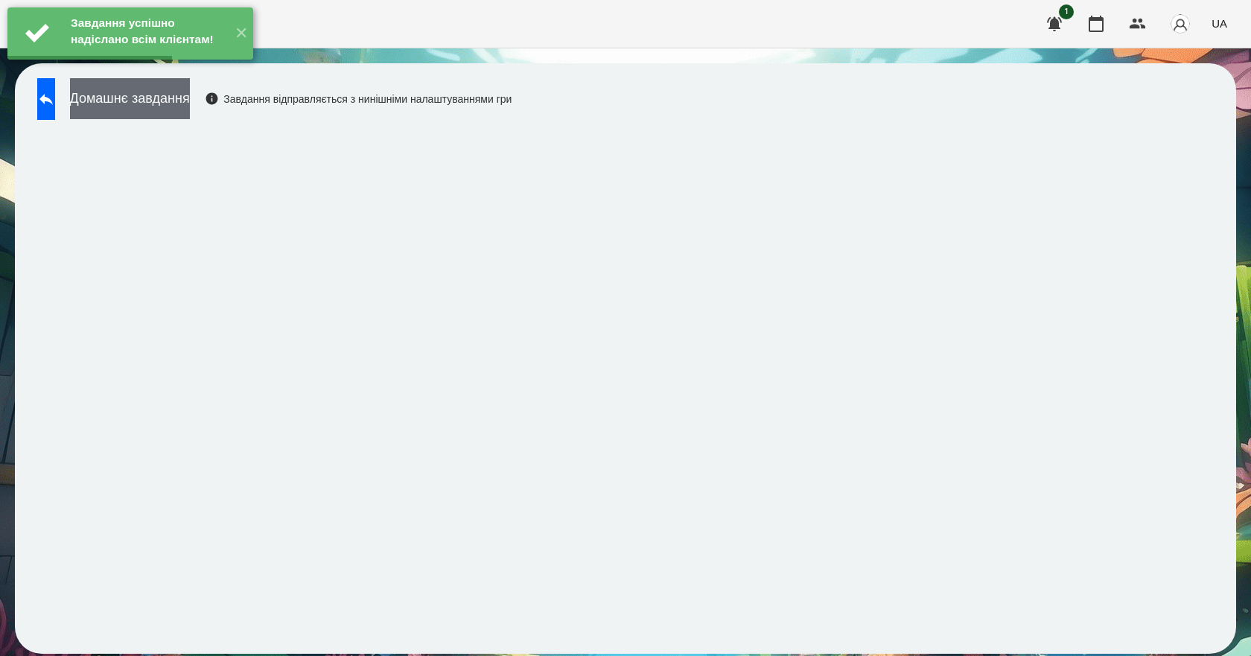
click at [190, 108] on button "Домашнє завдання" at bounding box center [130, 98] width 120 height 41
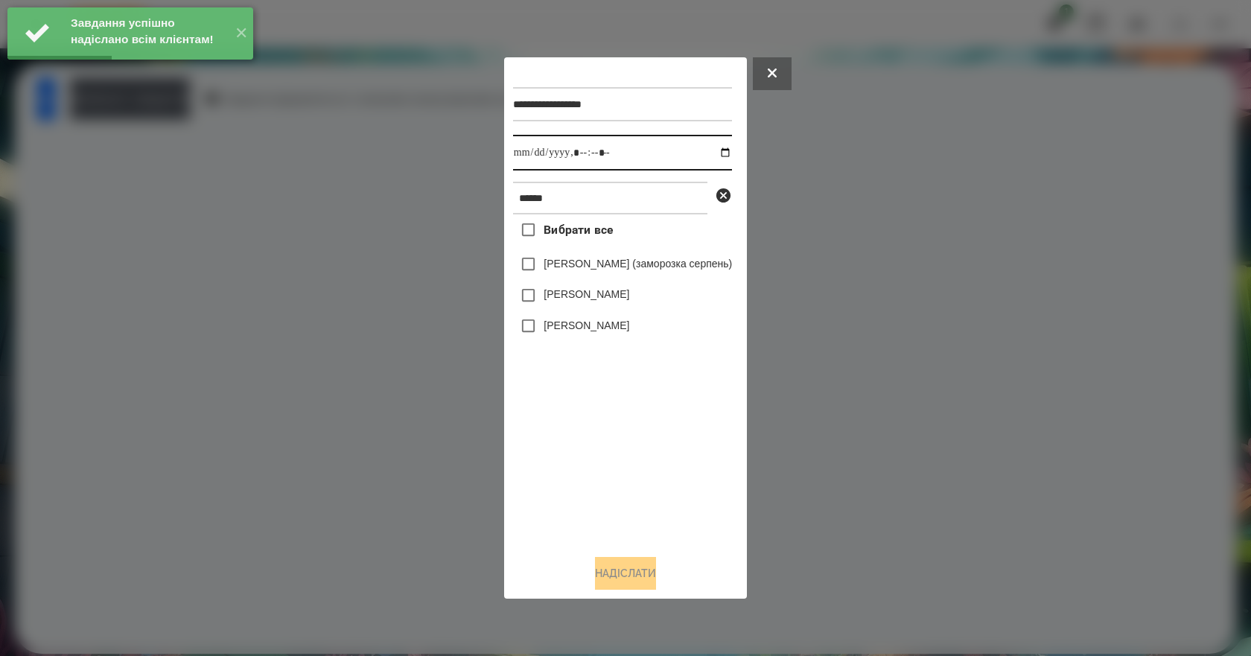
click at [730, 153] on input "datetime-local" at bounding box center [622, 153] width 219 height 36
type input "**********"
drag, startPoint x: 570, startPoint y: 456, endPoint x: 585, endPoint y: 419, distance: 40.1
click at [574, 453] on div "Вибрати все Кірілл Наконечний (заморозка серпень) Наконечний Юрій Наконечнюк Ле…" at bounding box center [622, 379] width 219 height 328
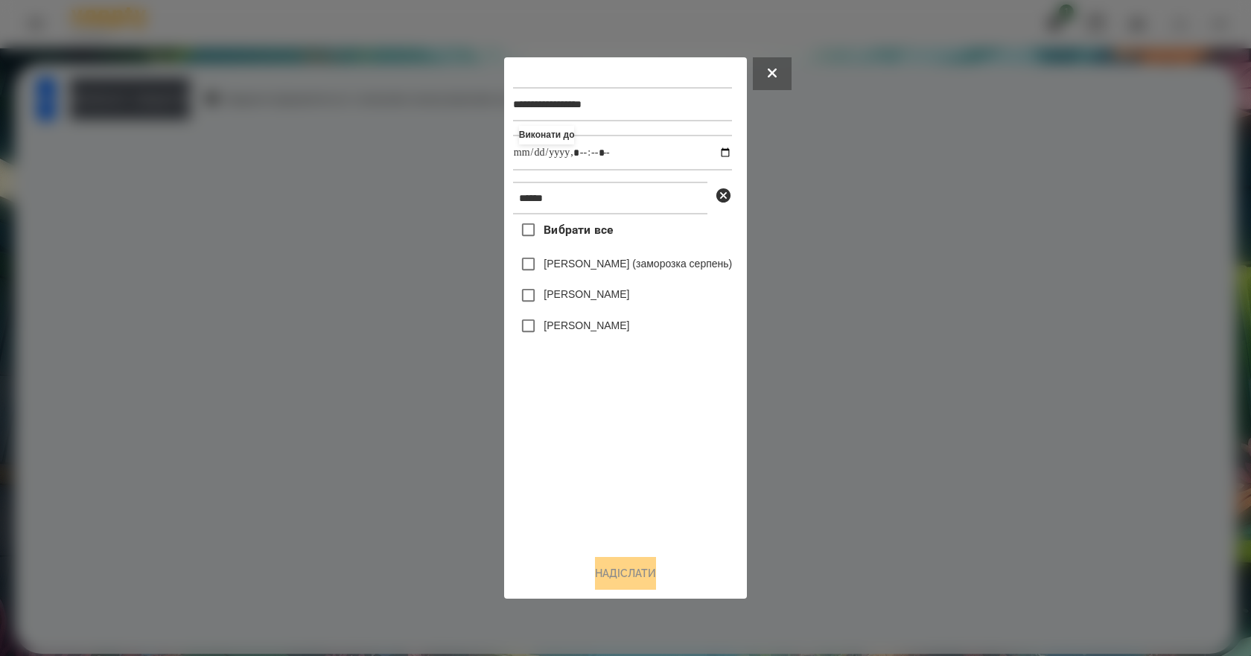
click at [579, 331] on label "Наконечнюк Леонардо" at bounding box center [587, 325] width 86 height 15
click at [650, 589] on button "Надіслати" at bounding box center [625, 573] width 61 height 33
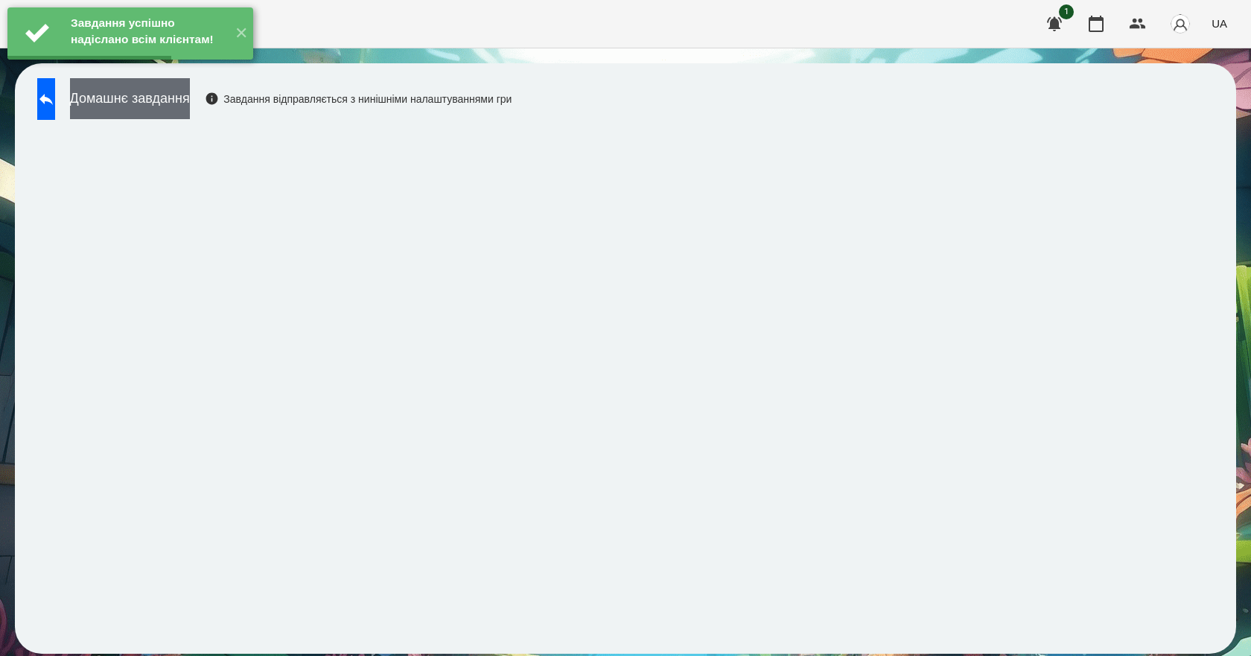
click at [190, 117] on button "Домашнє завдання" at bounding box center [130, 98] width 120 height 41
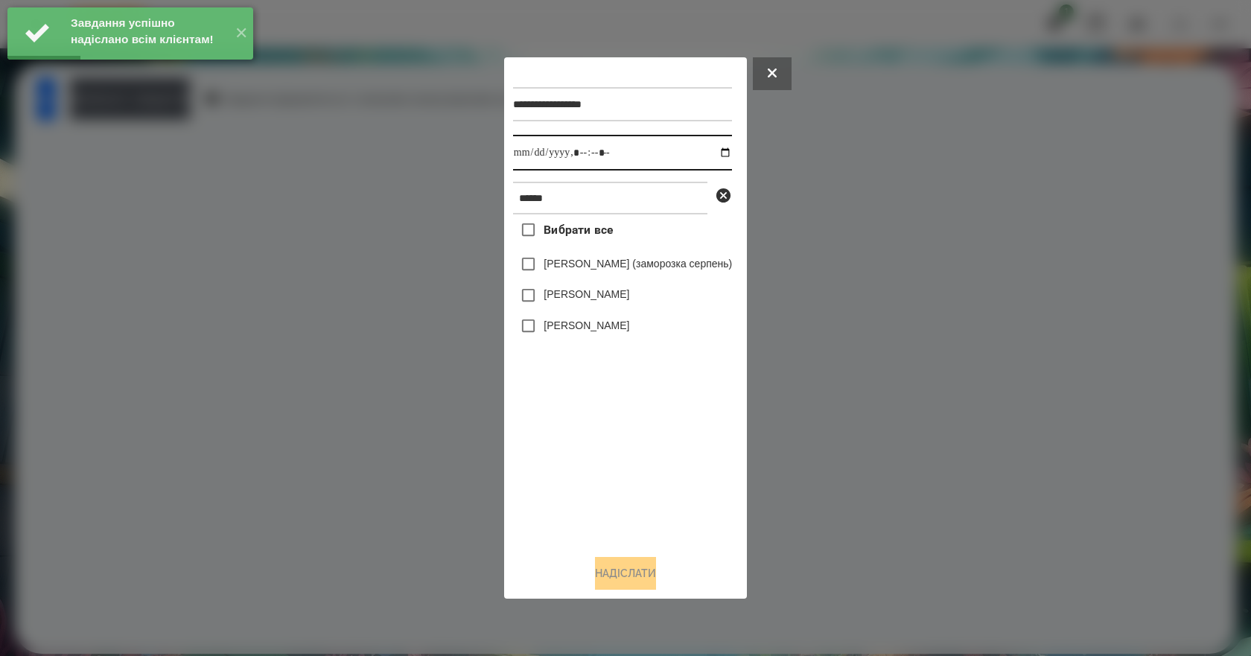
click at [732, 153] on input "datetime-local" at bounding box center [622, 153] width 219 height 36
type input "**********"
click at [604, 468] on div "Вибрати все Кірілл Наконечний (заморозка серпень) Наконечний Юрій Наконечнюк Ле…" at bounding box center [622, 379] width 219 height 328
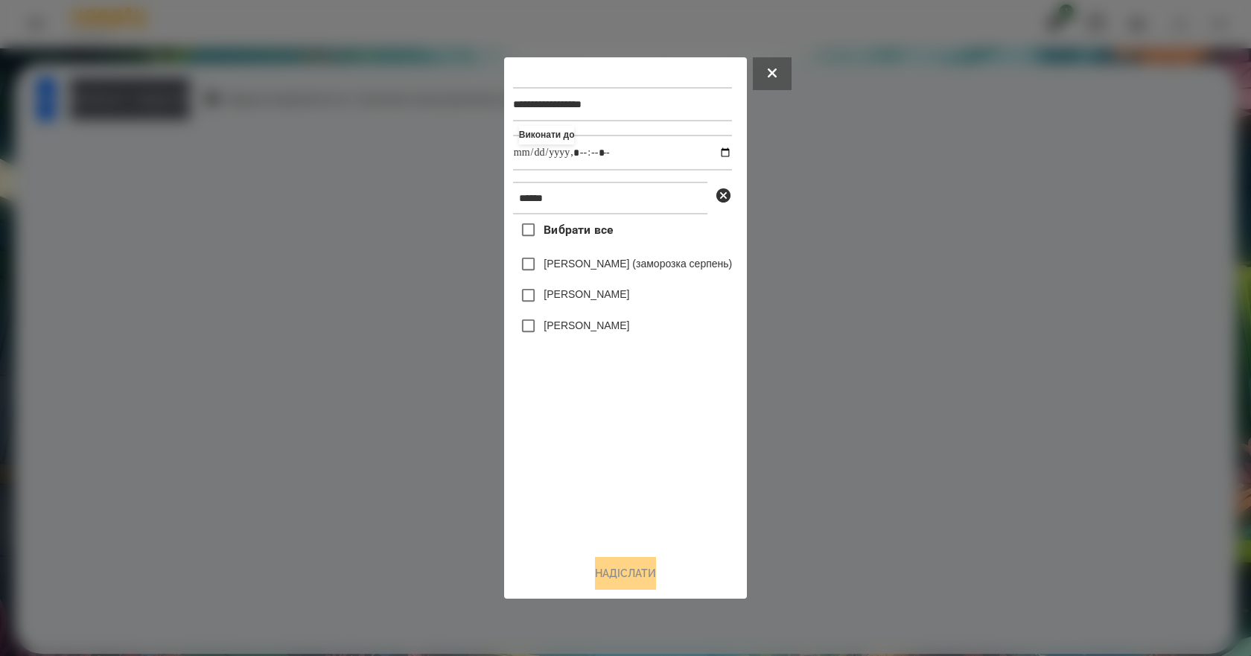
click at [599, 329] on label "Наконечнюк Леонардо" at bounding box center [587, 325] width 86 height 15
click at [653, 585] on button "Надіслати" at bounding box center [625, 573] width 61 height 33
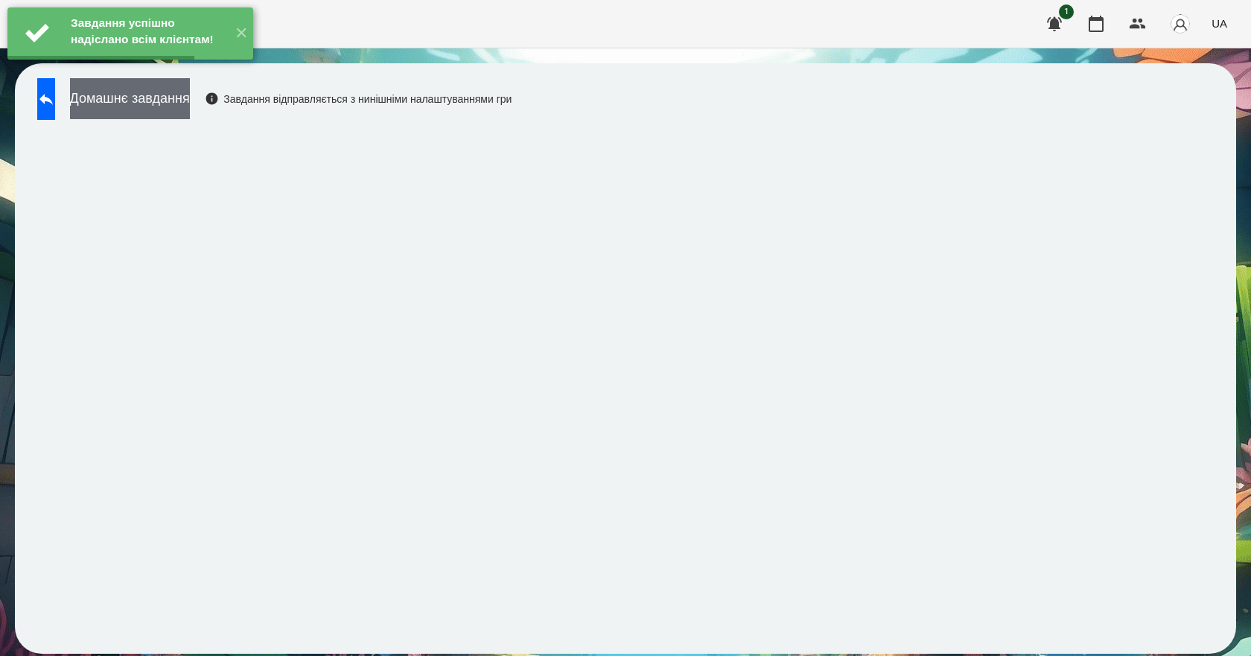
click at [190, 104] on button "Домашнє завдання" at bounding box center [130, 98] width 120 height 41
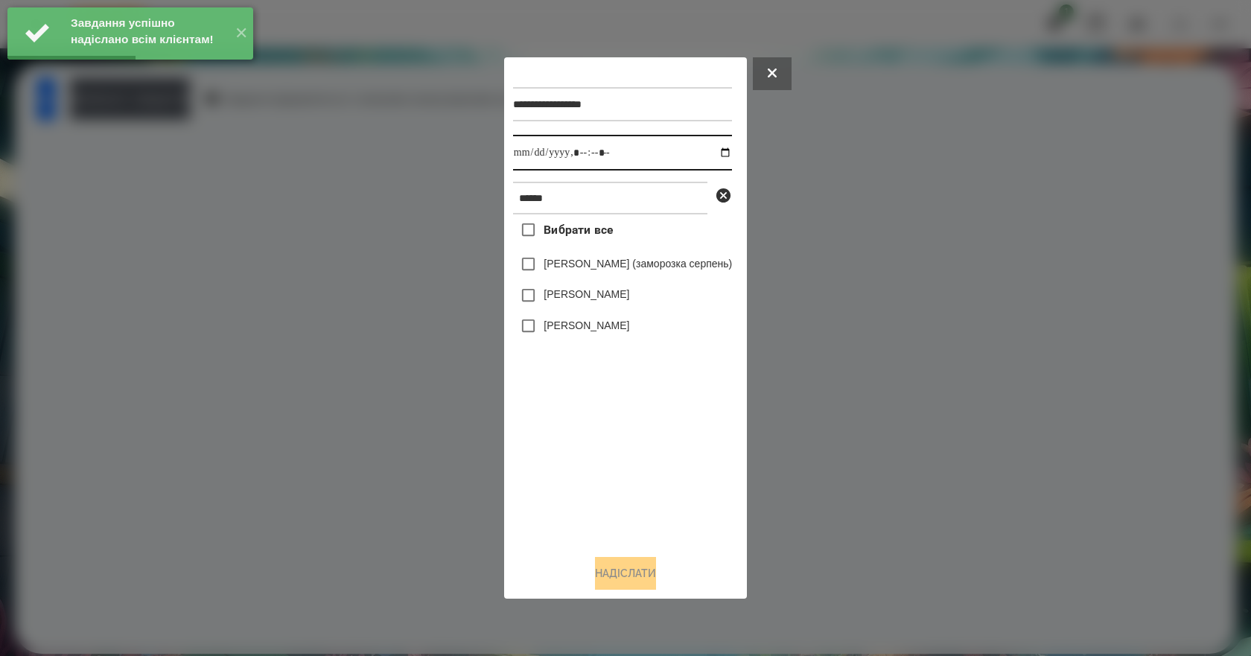
click at [732, 153] on input "datetime-local" at bounding box center [622, 153] width 219 height 36
type input "**********"
drag, startPoint x: 591, startPoint y: 457, endPoint x: 584, endPoint y: 416, distance: 40.9
click at [591, 448] on div "Вибрати все Кірілл Наконечний (заморозка серпень) Наконечний Юрій Наконечнюк Ле…" at bounding box center [622, 379] width 219 height 328
click at [573, 330] on label "Наконечнюк Леонардо" at bounding box center [587, 325] width 86 height 15
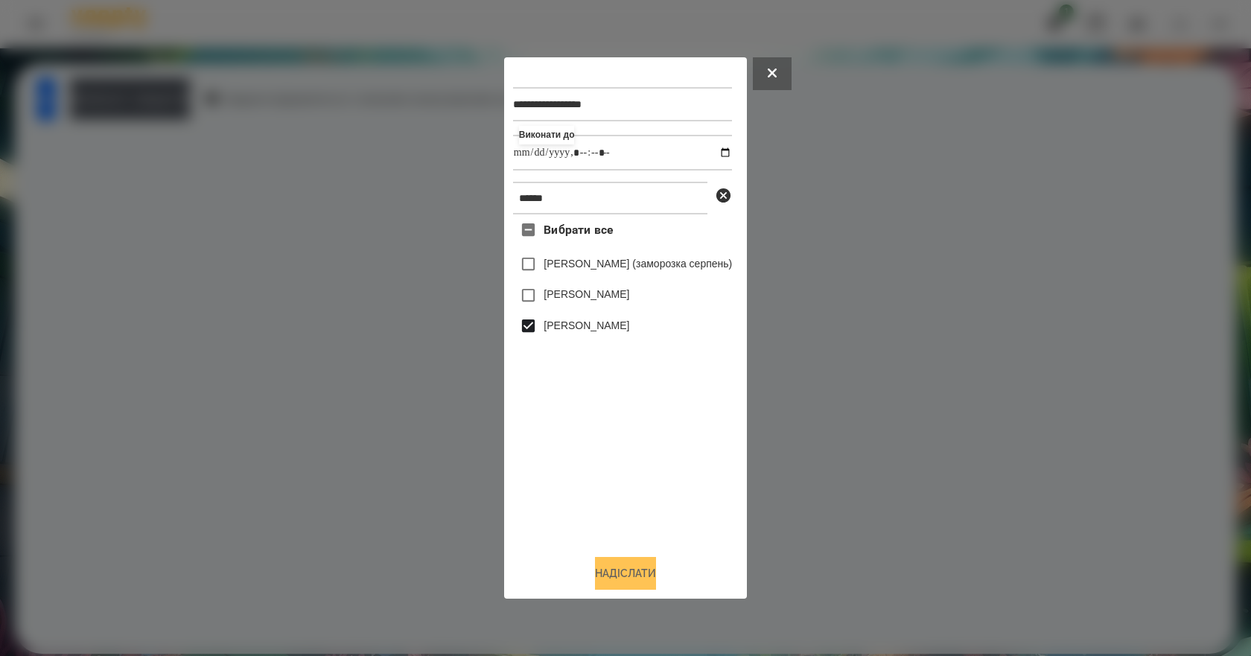
click at [610, 582] on button "Надіслати" at bounding box center [625, 573] width 61 height 33
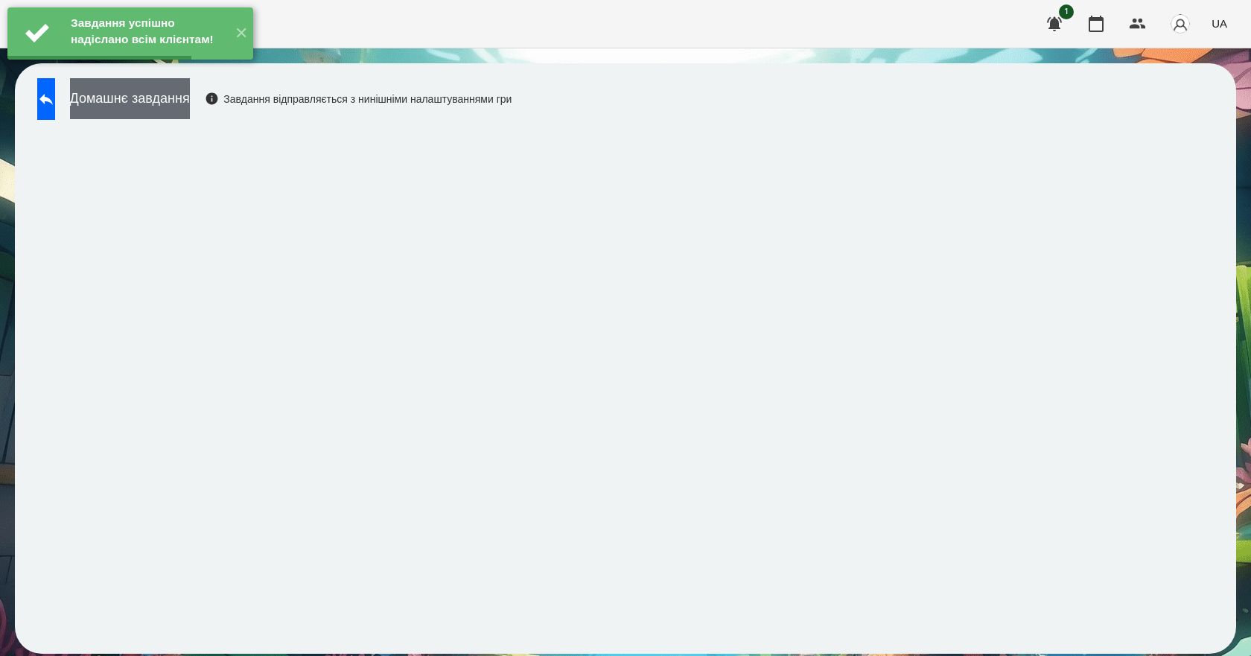
click at [186, 107] on button "Домашнє завдання" at bounding box center [130, 98] width 120 height 41
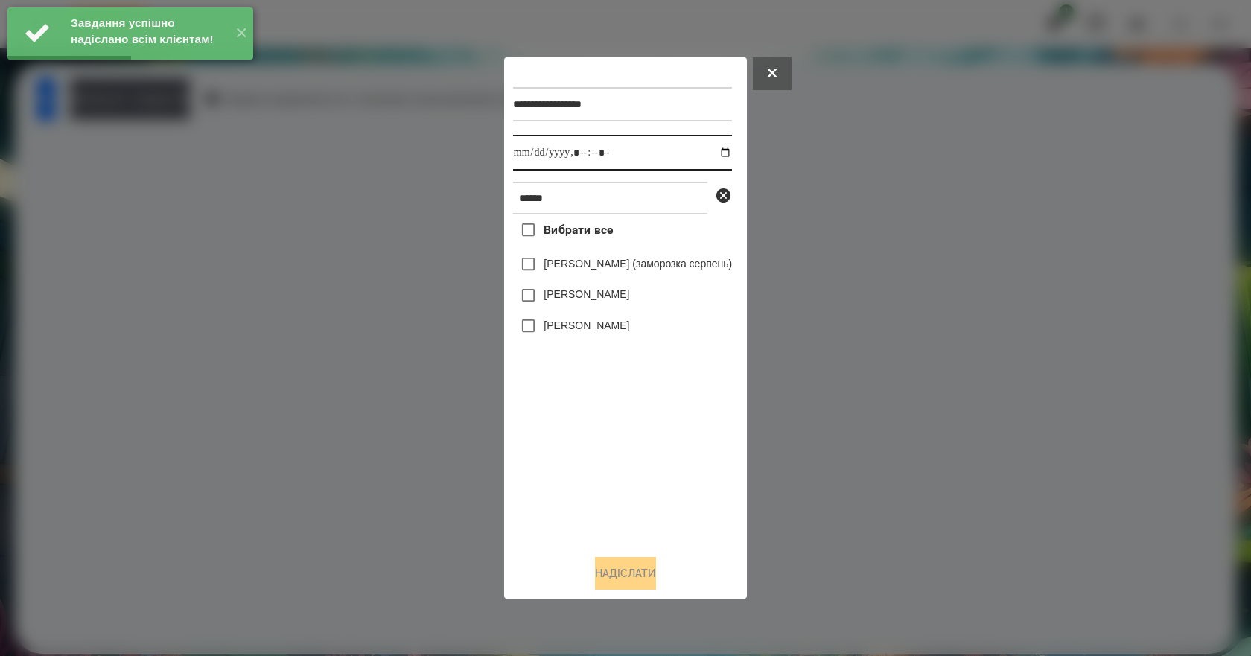
click at [732, 151] on input "datetime-local" at bounding box center [622, 153] width 219 height 36
type input "**********"
drag, startPoint x: 619, startPoint y: 453, endPoint x: 619, endPoint y: 432, distance: 20.9
click at [619, 453] on div "Вибрати все Кірілл Наконечний (заморозка серпень) Наконечний Юрій Наконечнюк Ле…" at bounding box center [622, 379] width 219 height 328
click at [606, 328] on label "Наконечнюк Леонардо" at bounding box center [587, 325] width 86 height 15
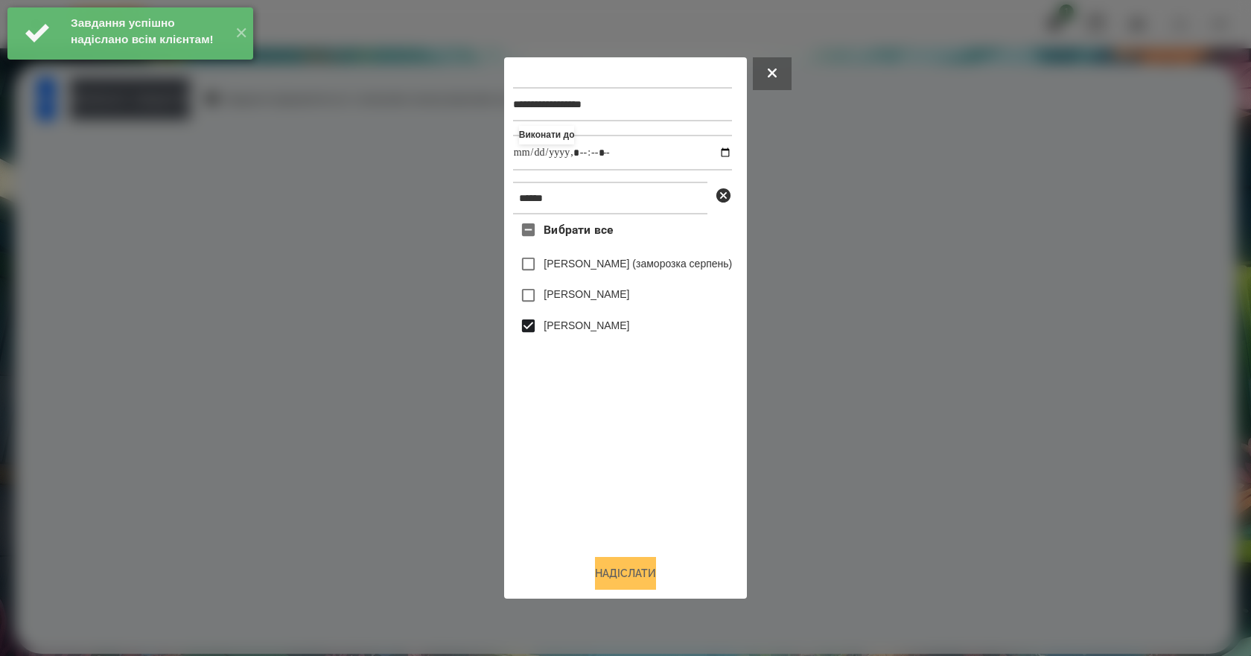
click at [614, 566] on button "Надіслати" at bounding box center [625, 573] width 61 height 33
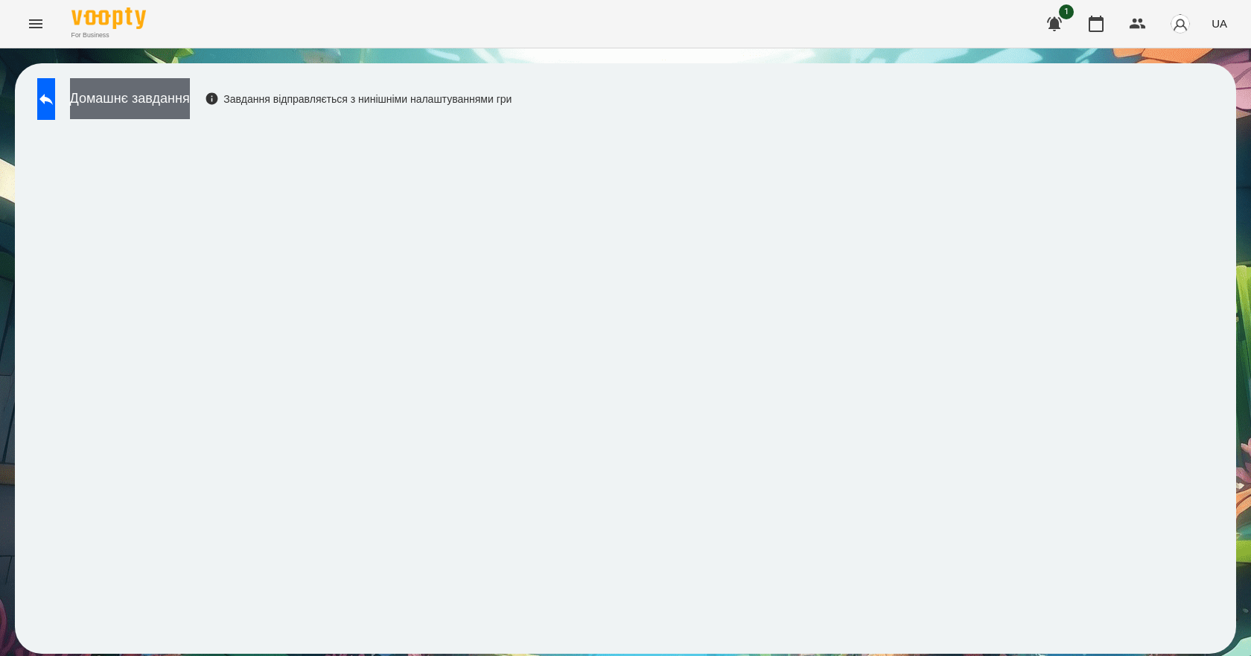
click at [188, 104] on button "Домашнє завдання" at bounding box center [130, 98] width 120 height 41
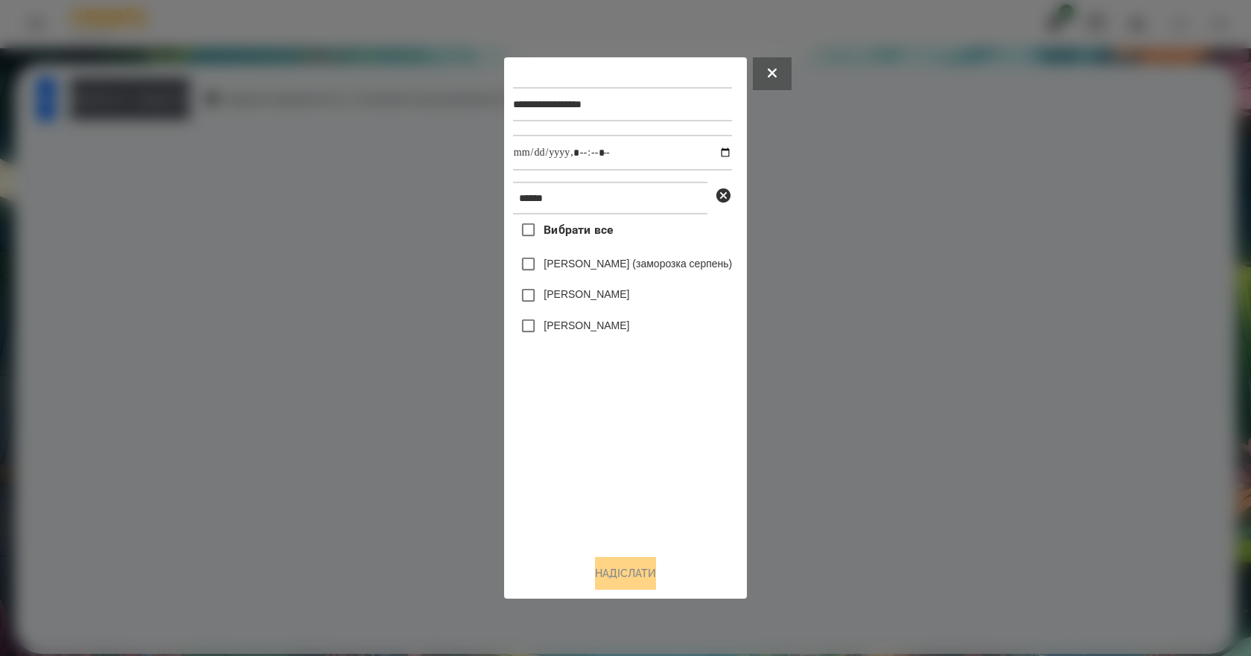
click at [587, 323] on label "Наконечнюк Леонардо" at bounding box center [587, 325] width 86 height 15
click at [625, 571] on button "Надіслати" at bounding box center [625, 573] width 61 height 33
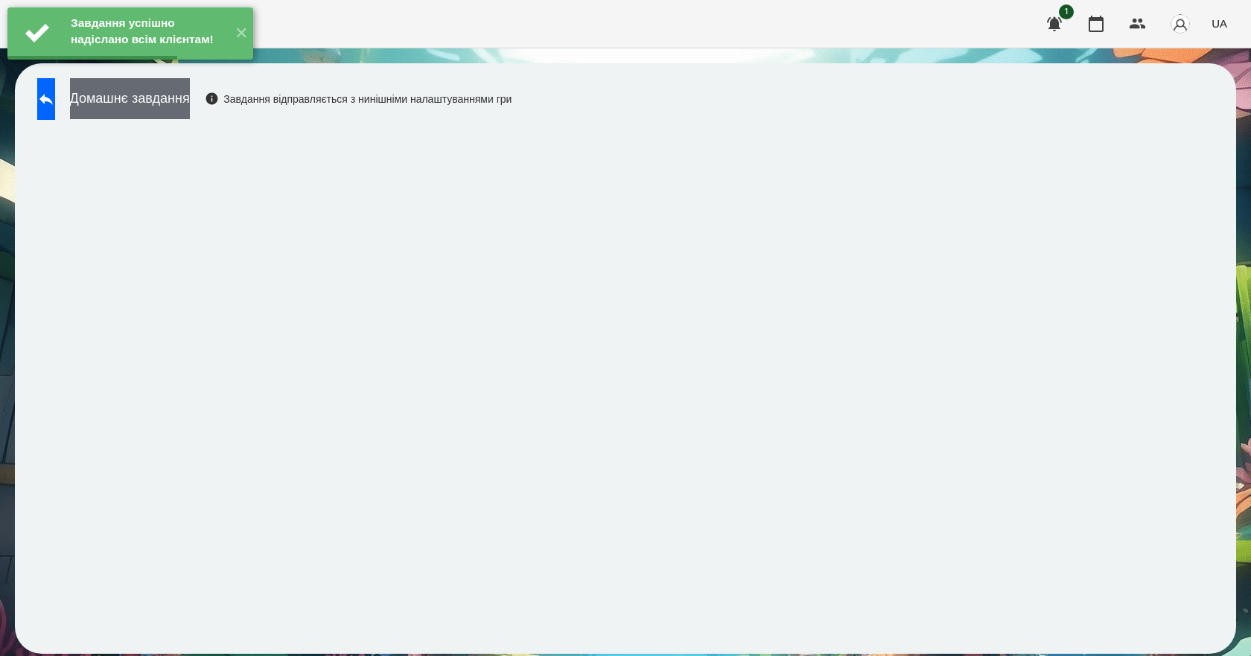
click at [173, 104] on button "Домашнє завдання" at bounding box center [130, 98] width 120 height 41
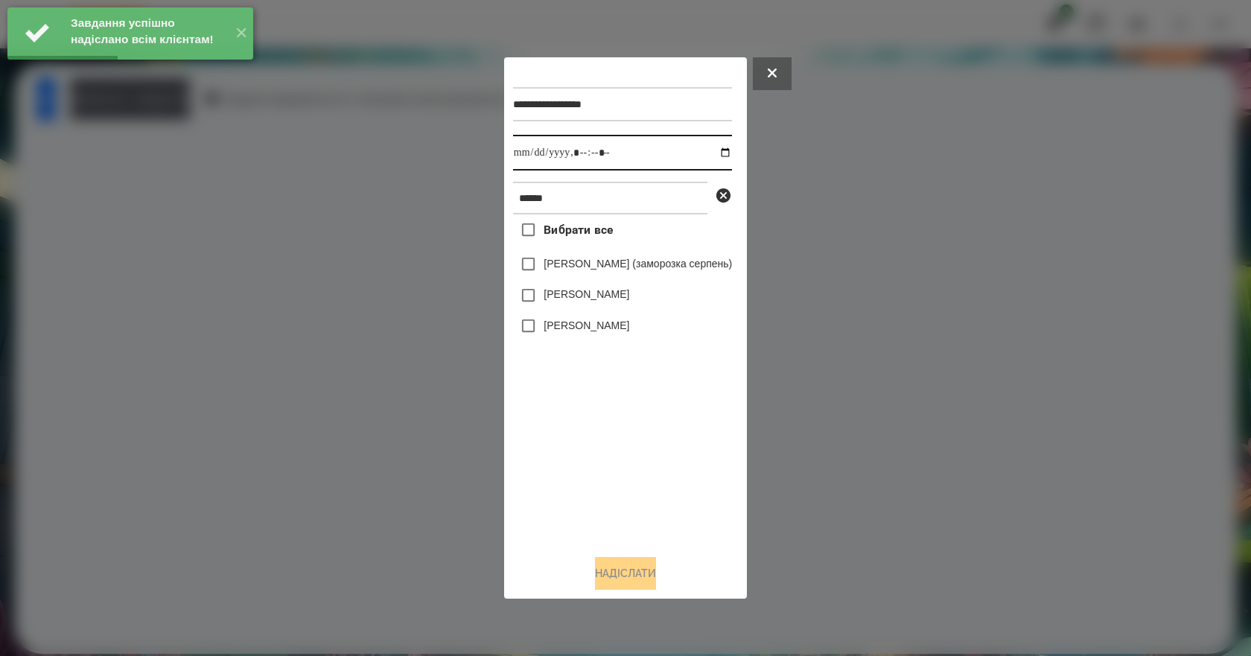
click at [731, 152] on input "datetime-local" at bounding box center [622, 153] width 219 height 36
type input "**********"
click at [646, 469] on div "Вибрати все Кірілл Наконечний (заморозка серпень) Наконечний Юрій Наконечнюк Ле…" at bounding box center [622, 379] width 219 height 328
click at [617, 333] on label "Наконечнюк Леонардо" at bounding box center [587, 325] width 86 height 15
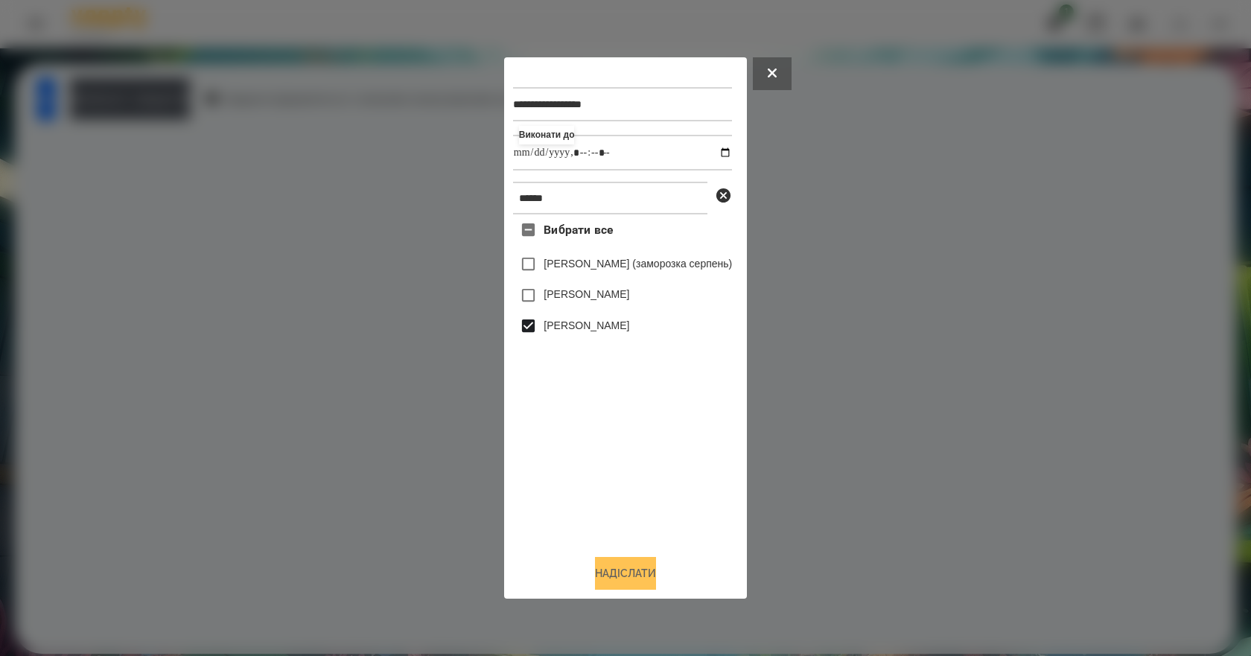
click at [656, 579] on button "Надіслати" at bounding box center [625, 573] width 61 height 33
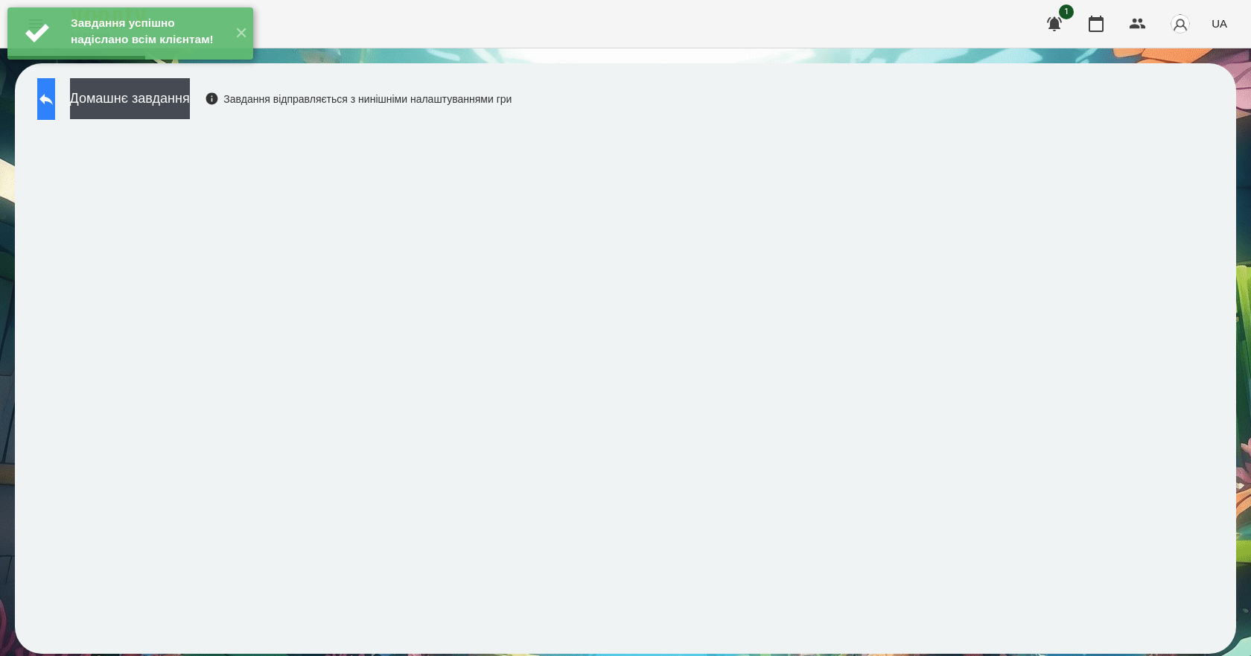
click at [55, 109] on button at bounding box center [46, 99] width 18 height 42
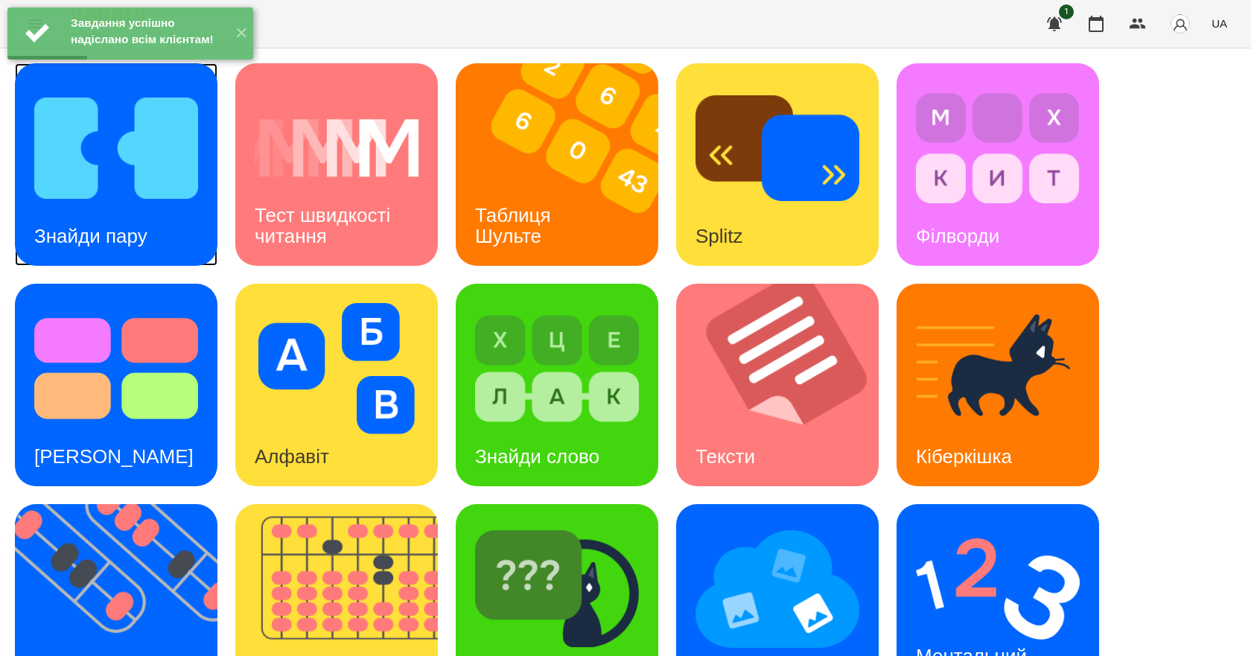
click at [157, 244] on div "Знайди пару" at bounding box center [91, 236] width 152 height 59
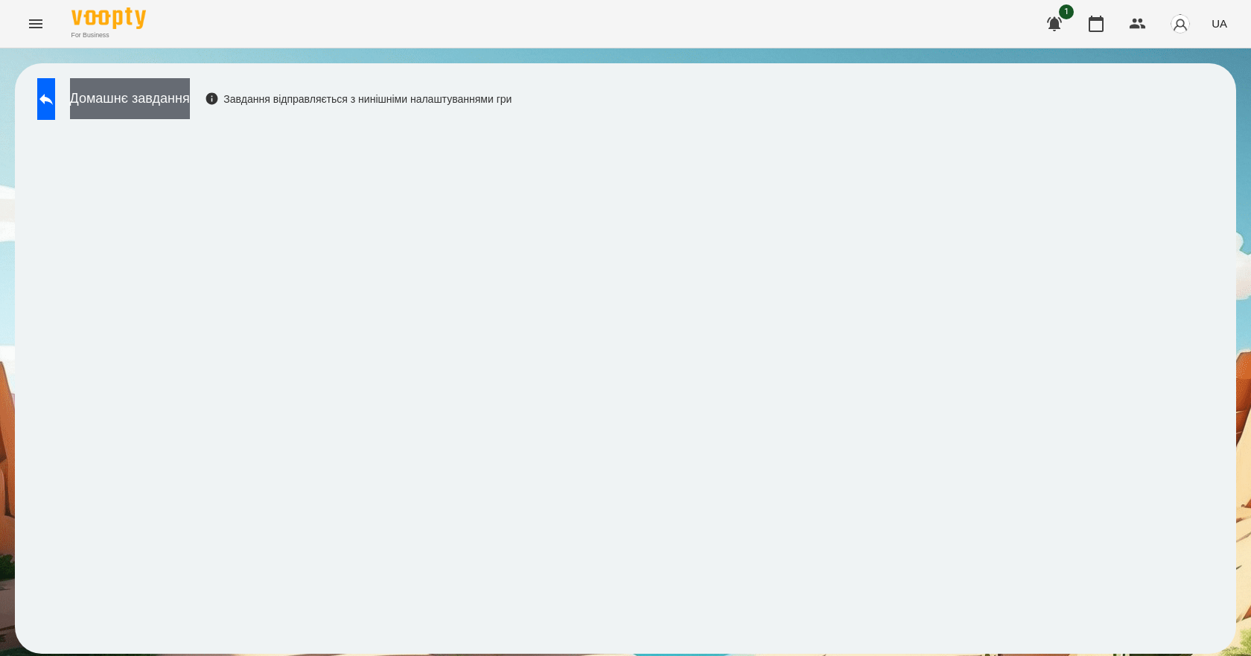
click at [190, 95] on button "Домашнє завдання" at bounding box center [130, 98] width 120 height 41
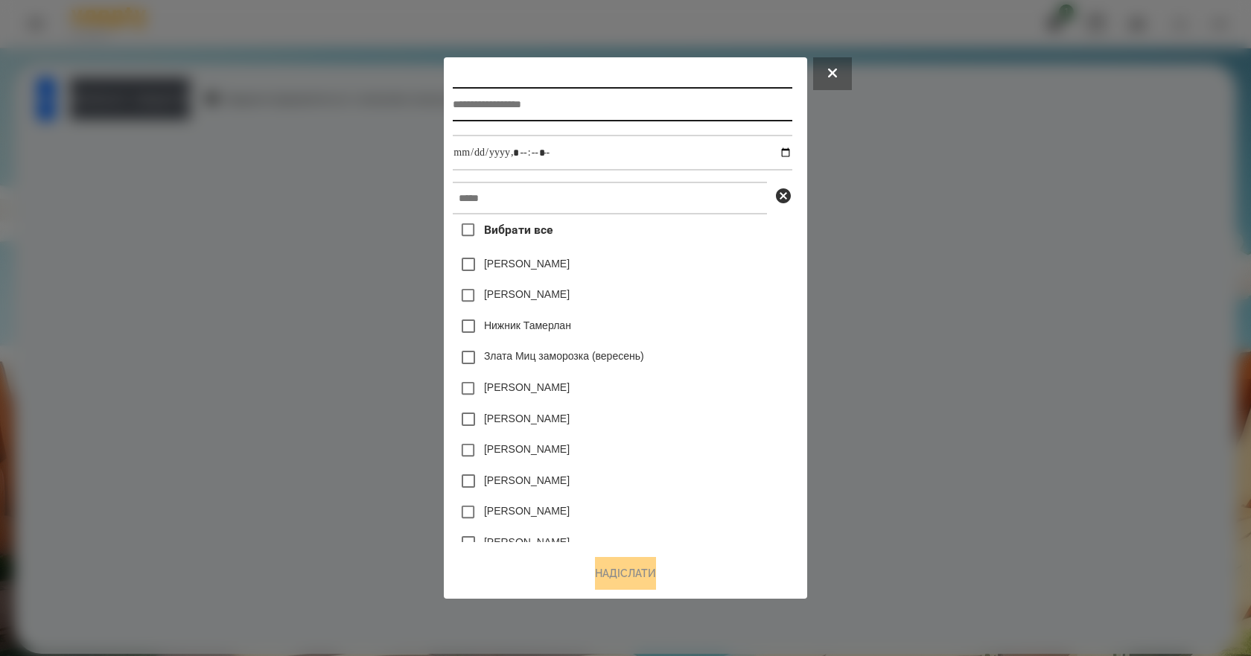
click at [620, 109] on input "text" at bounding box center [622, 104] width 339 height 34
type input "****"
click at [1024, 330] on div at bounding box center [625, 328] width 1251 height 656
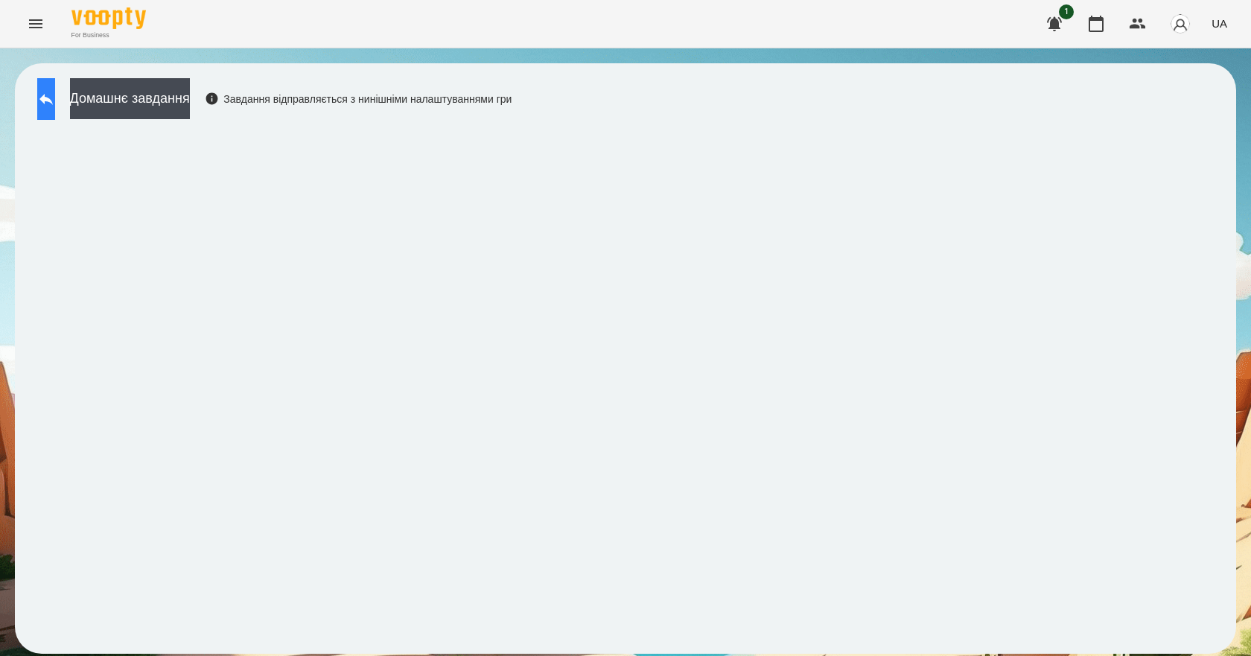
click at [55, 108] on button at bounding box center [46, 99] width 18 height 42
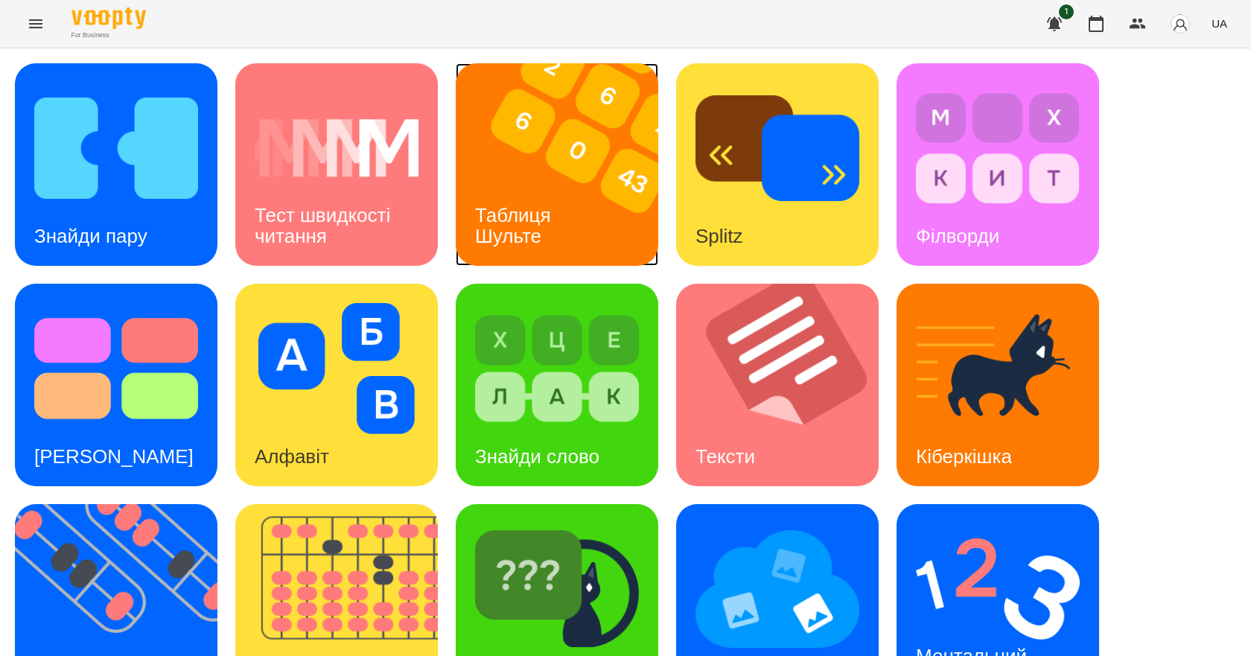
click at [503, 220] on h3 "Таблиця Шульте" at bounding box center [515, 225] width 81 height 42
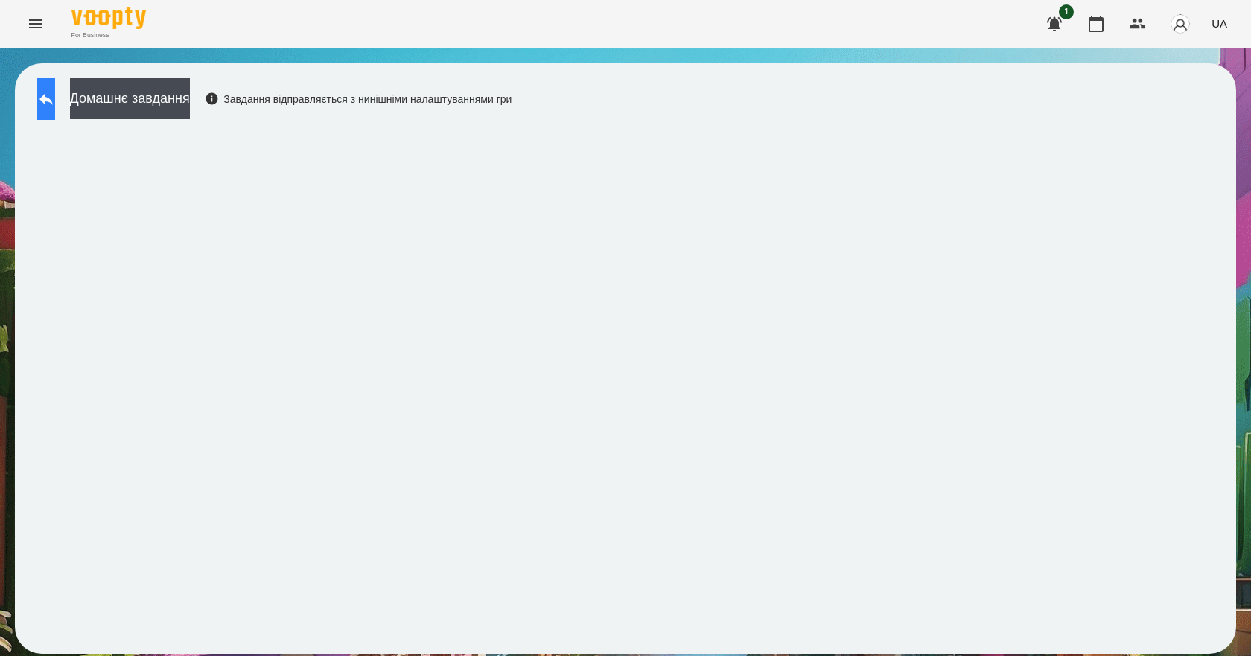
click at [55, 102] on icon at bounding box center [46, 99] width 18 height 18
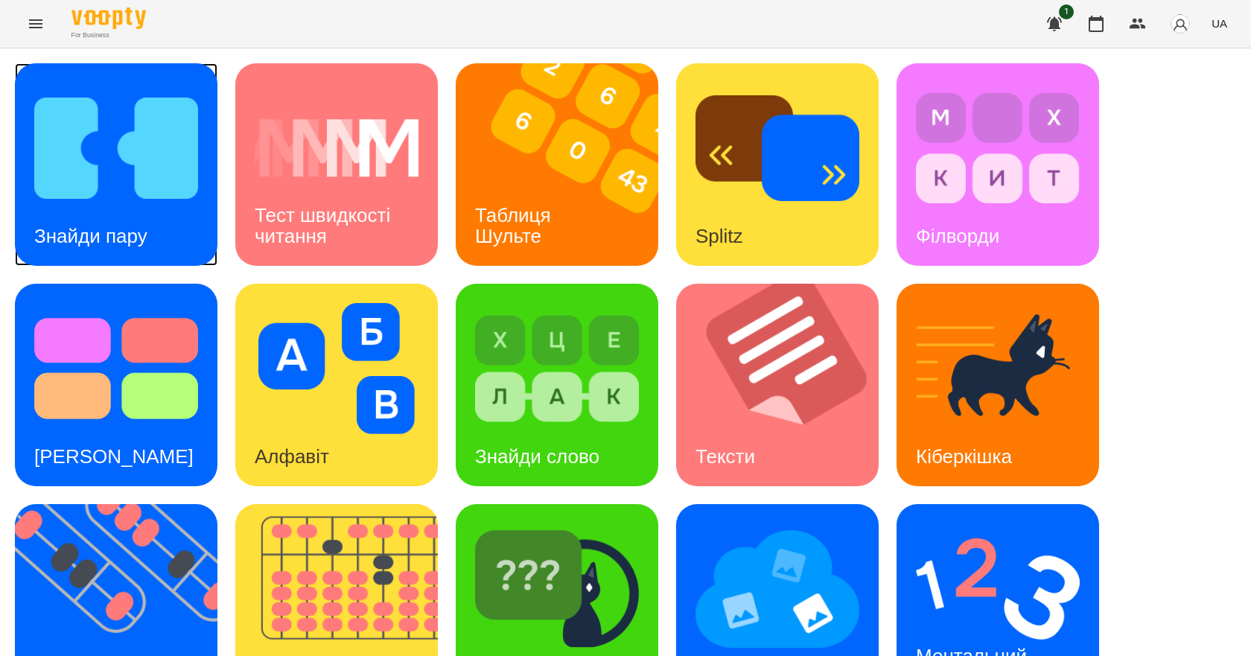
click at [151, 197] on img at bounding box center [116, 148] width 164 height 131
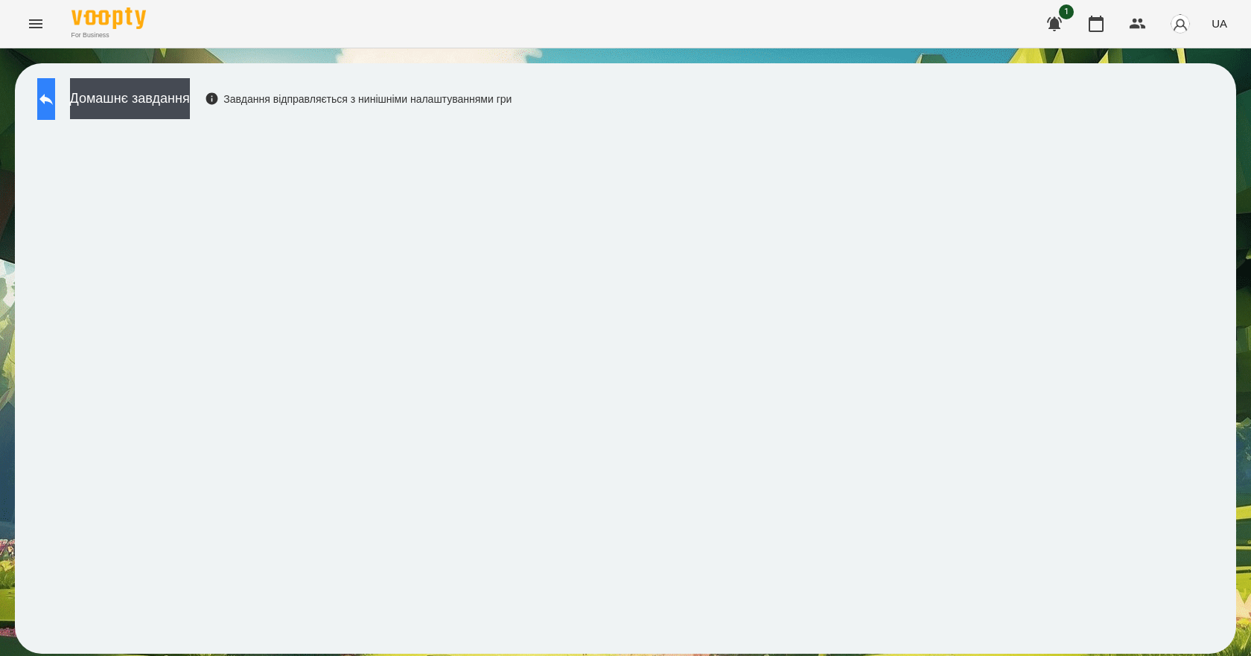
click at [55, 107] on button at bounding box center [46, 99] width 18 height 42
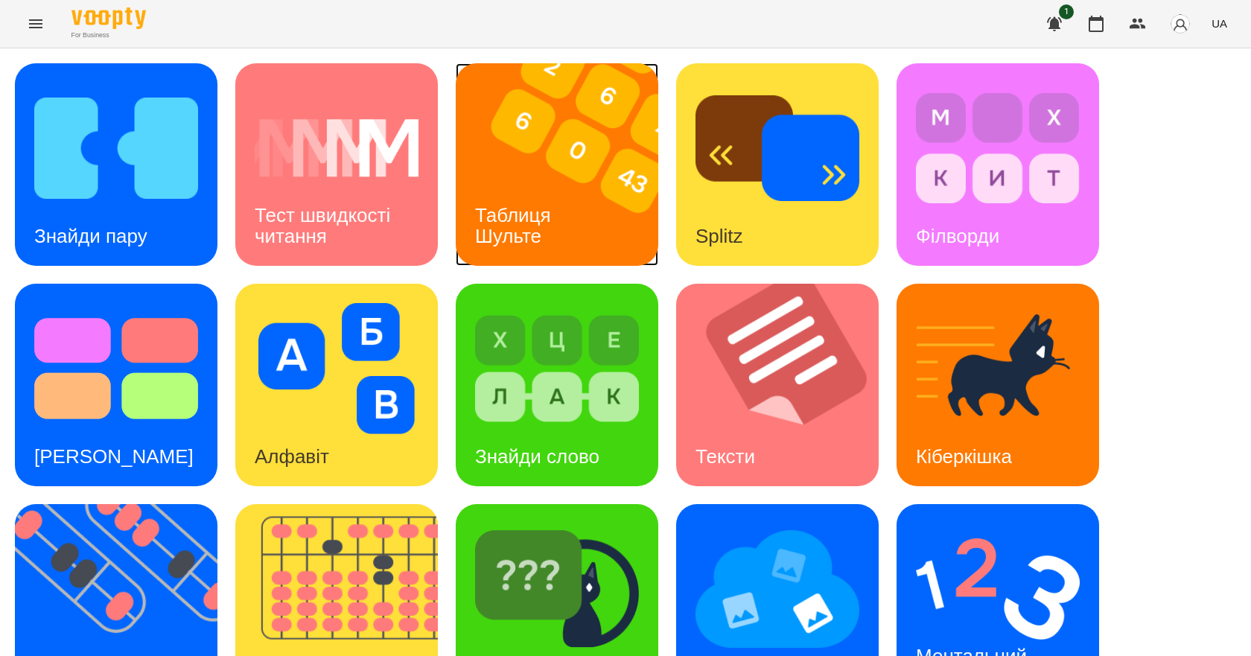
click at [565, 243] on div "Таблиця Шульте" at bounding box center [516, 226] width 120 height 80
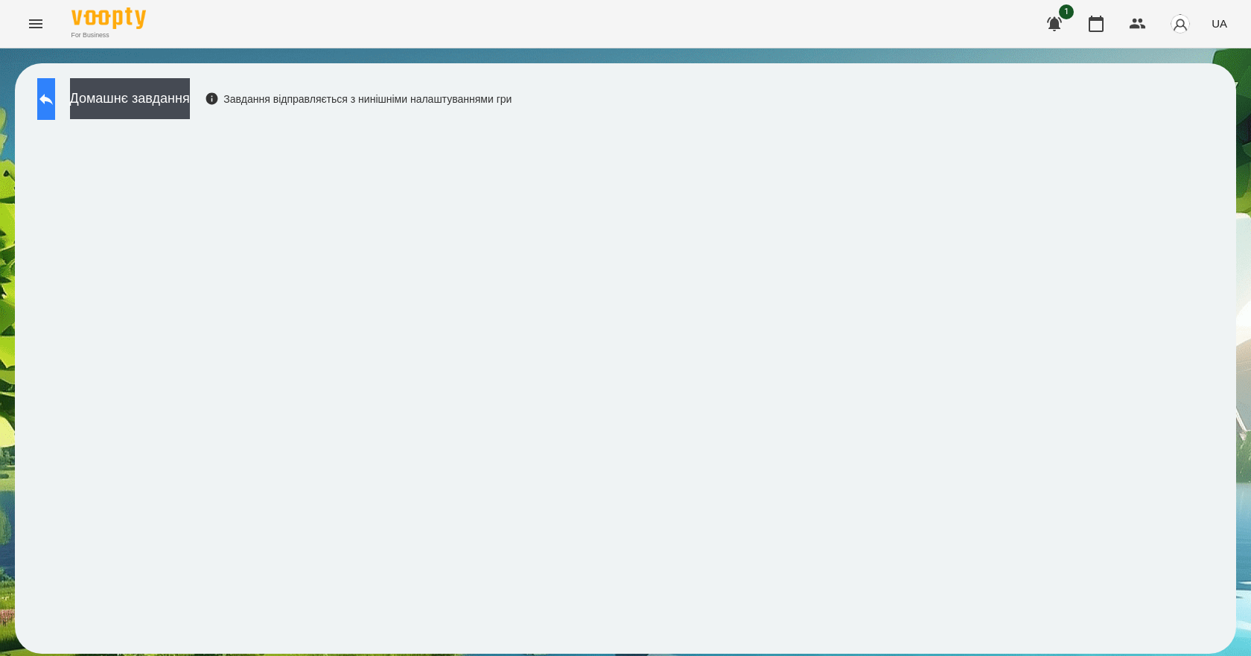
click at [51, 112] on button at bounding box center [46, 99] width 18 height 42
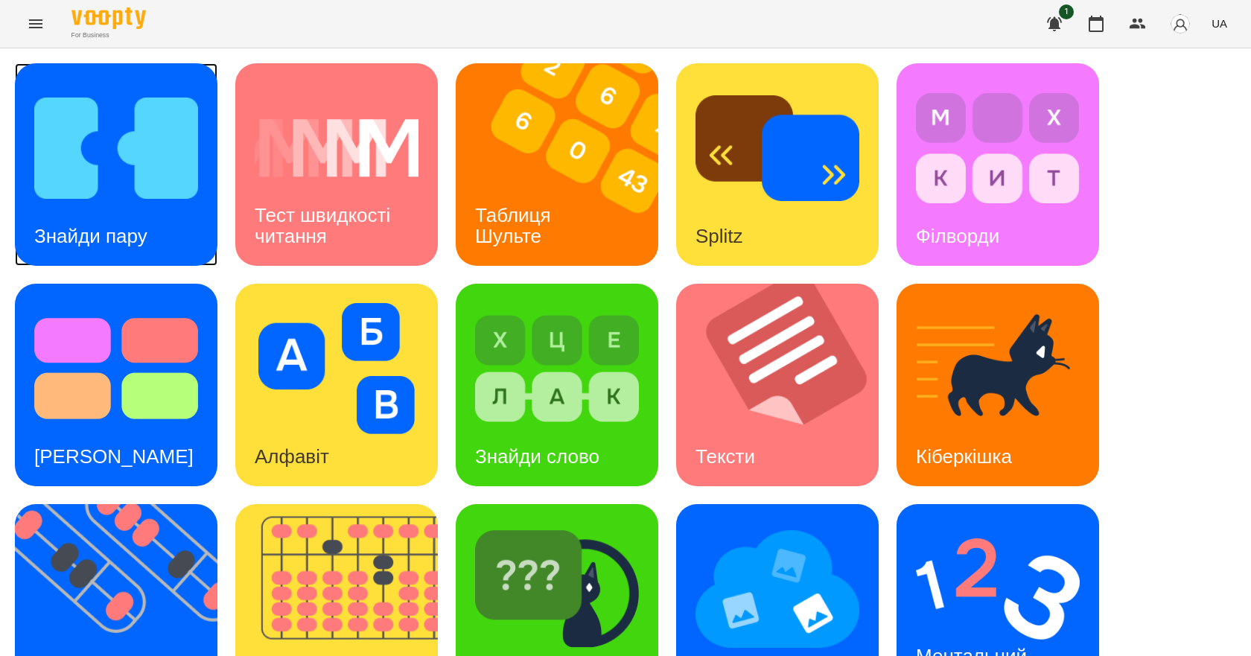
click at [135, 226] on h3 "Знайди пару" at bounding box center [90, 236] width 113 height 22
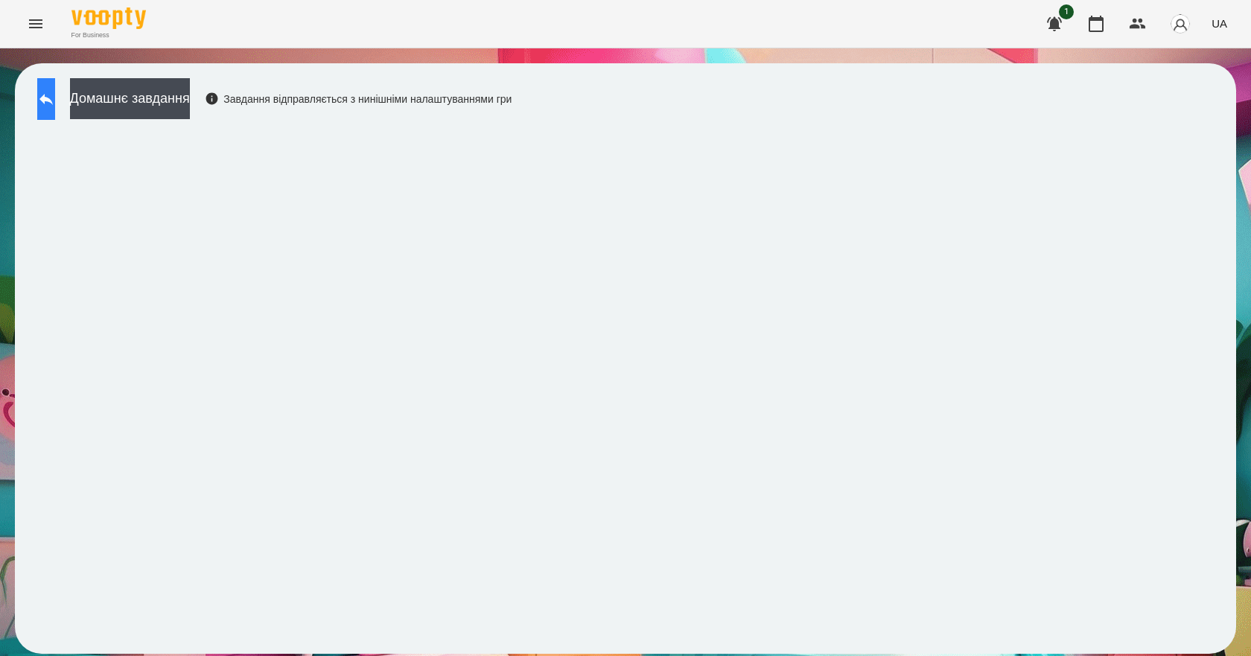
click at [55, 99] on button at bounding box center [46, 99] width 18 height 42
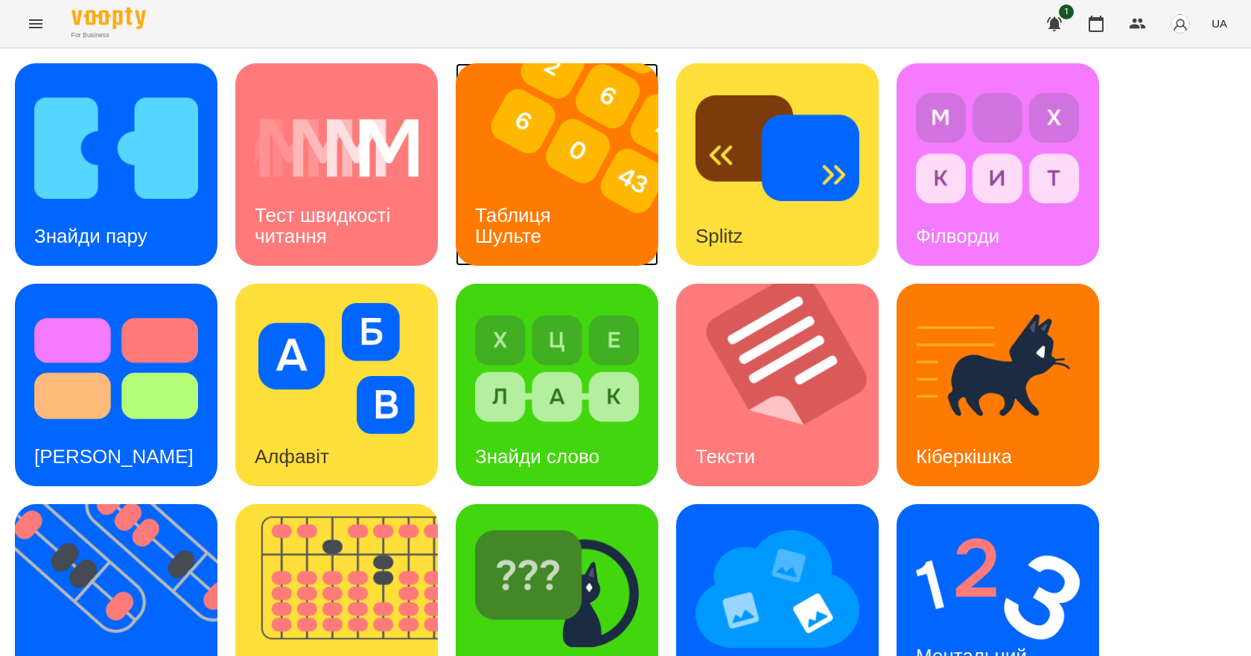
click at [613, 222] on img at bounding box center [566, 164] width 221 height 203
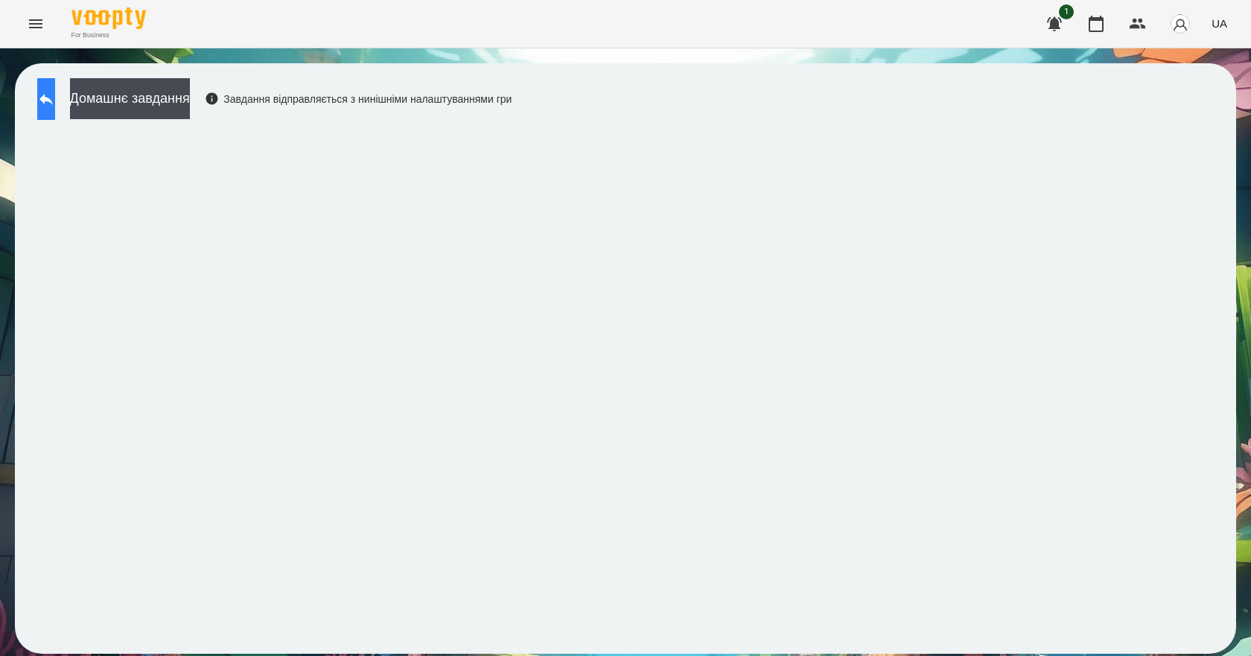
click at [55, 97] on button at bounding box center [46, 99] width 18 height 42
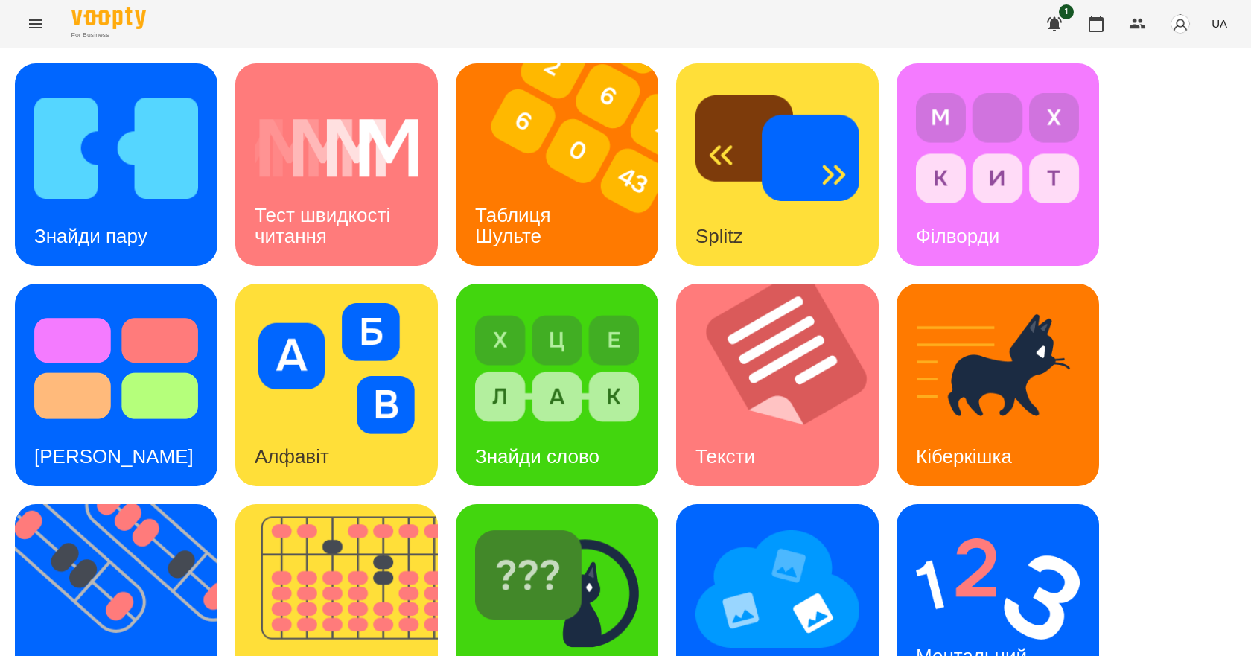
scroll to position [286, 0]
click at [355, 504] on img at bounding box center [345, 605] width 221 height 203
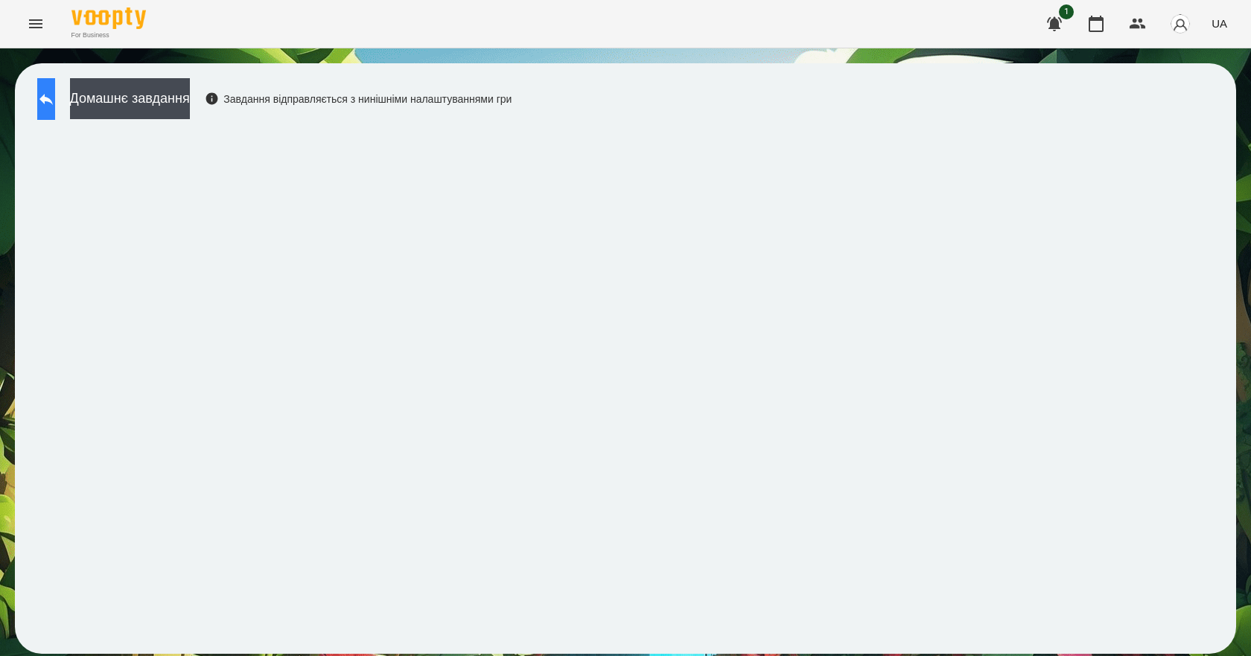
click at [44, 86] on button at bounding box center [46, 99] width 18 height 42
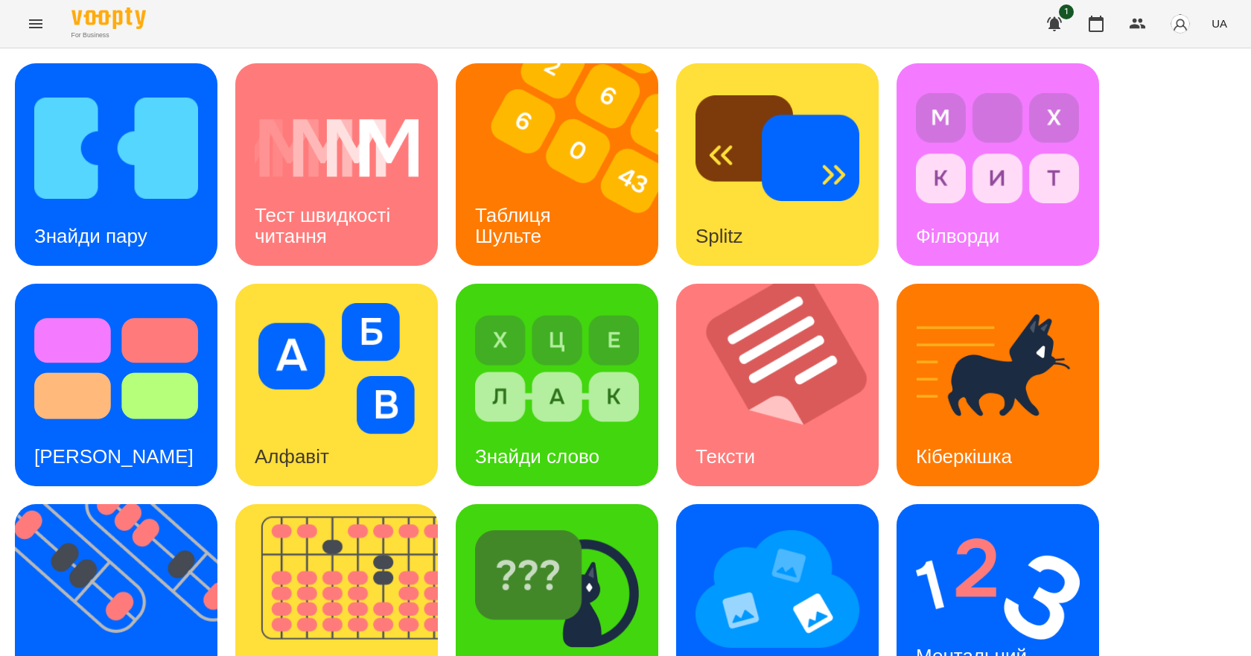
scroll to position [286, 0]
click at [956, 645] on h3 "Ментальний рахунок" at bounding box center [974, 666] width 116 height 42
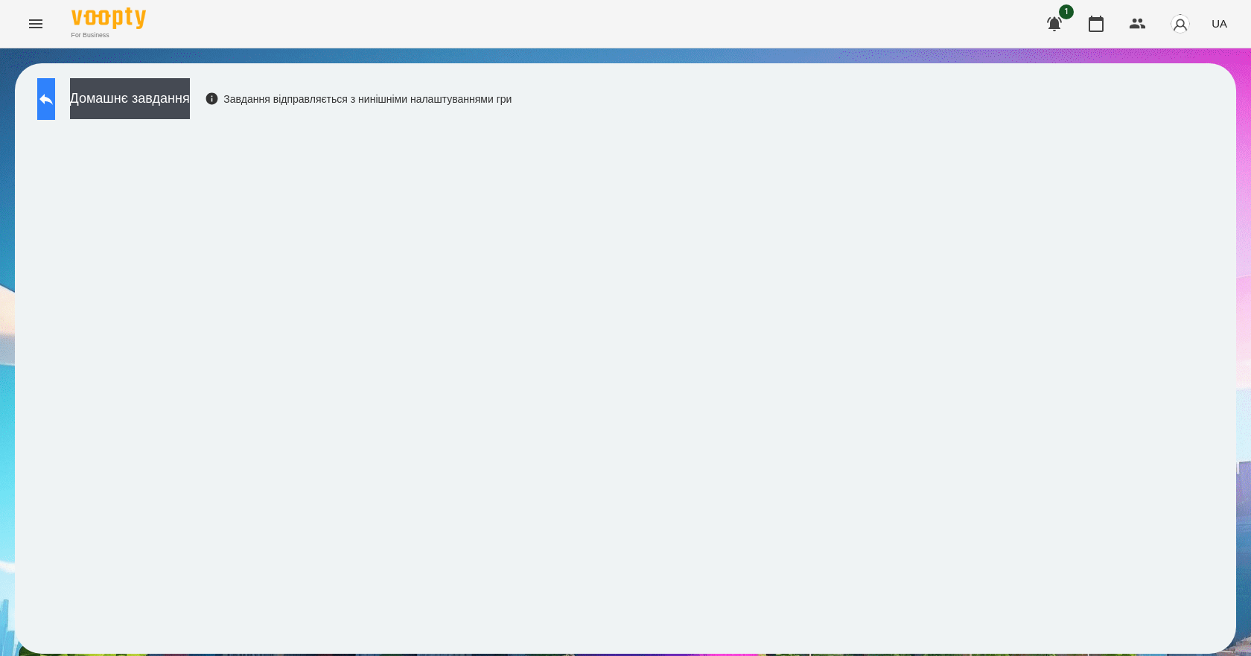
click at [51, 89] on button at bounding box center [46, 99] width 18 height 42
